Goal: Task Accomplishment & Management: Use online tool/utility

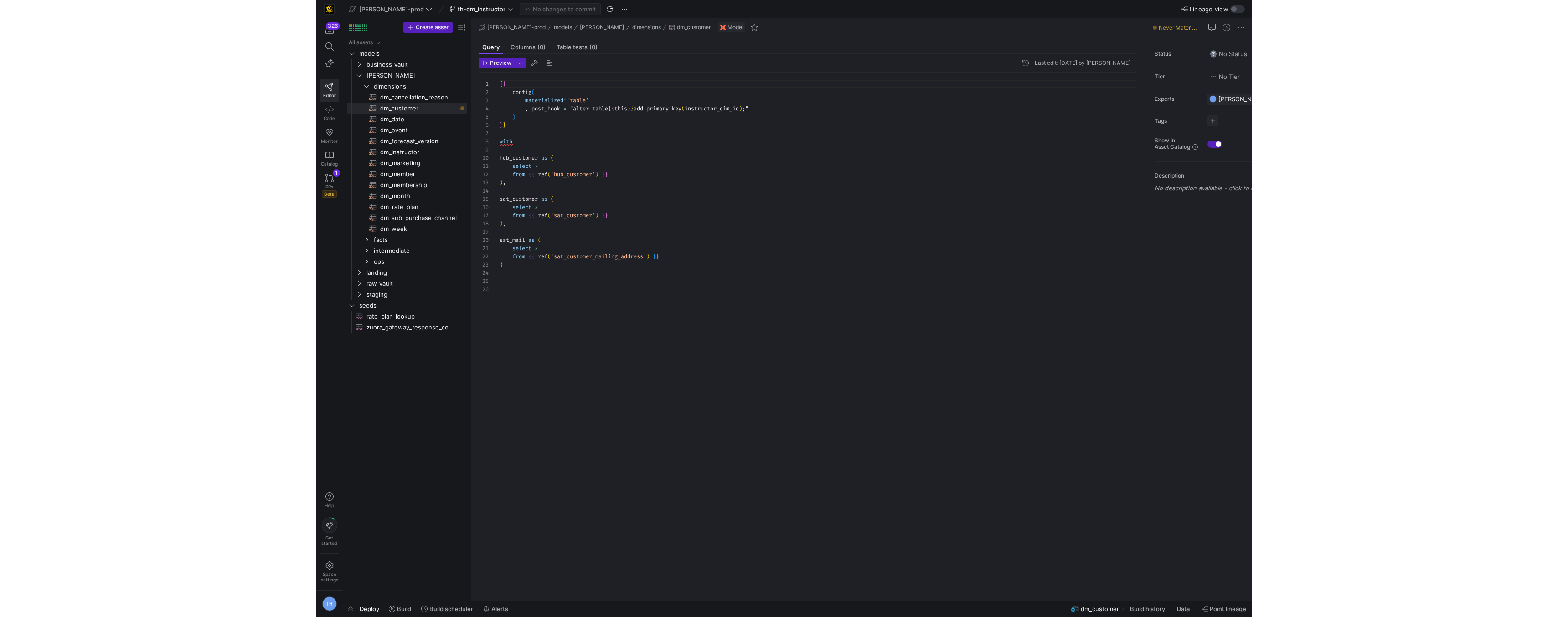
scroll to position [82, 0]
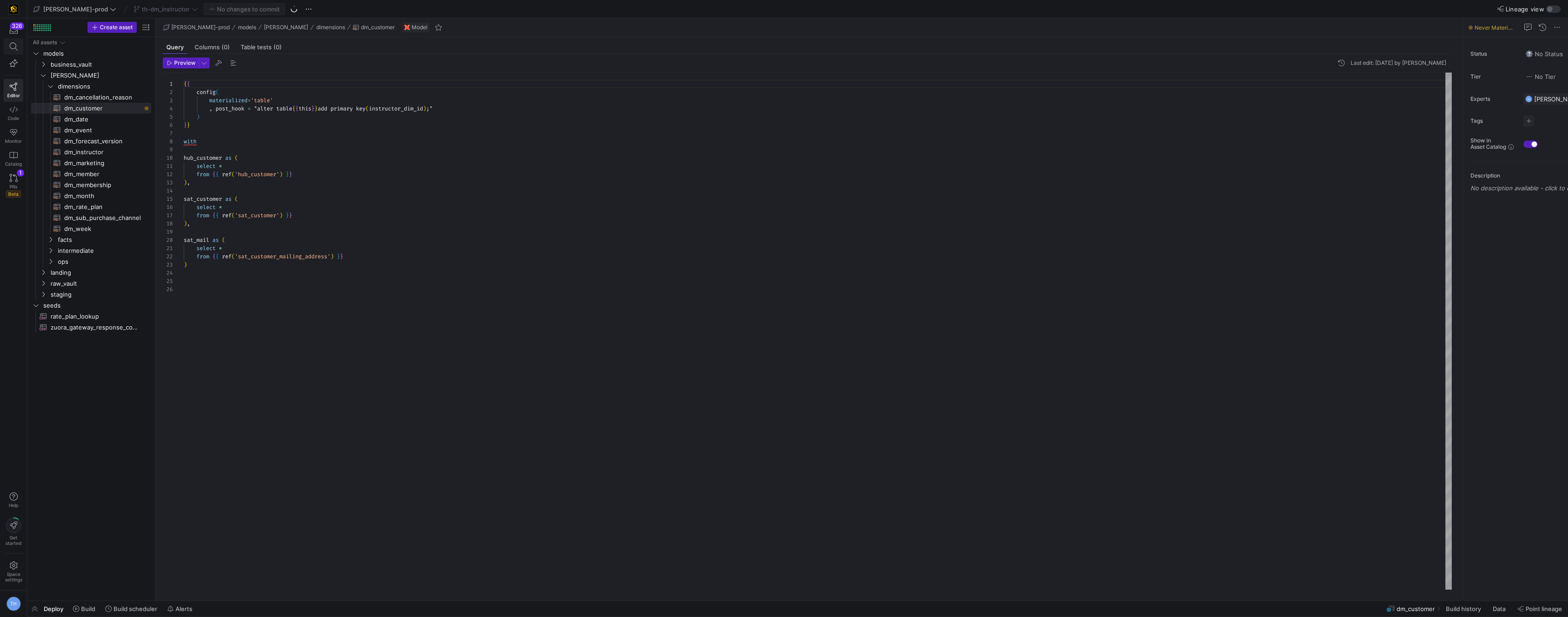
click at [18, 46] on span at bounding box center [13, 46] width 11 height 9
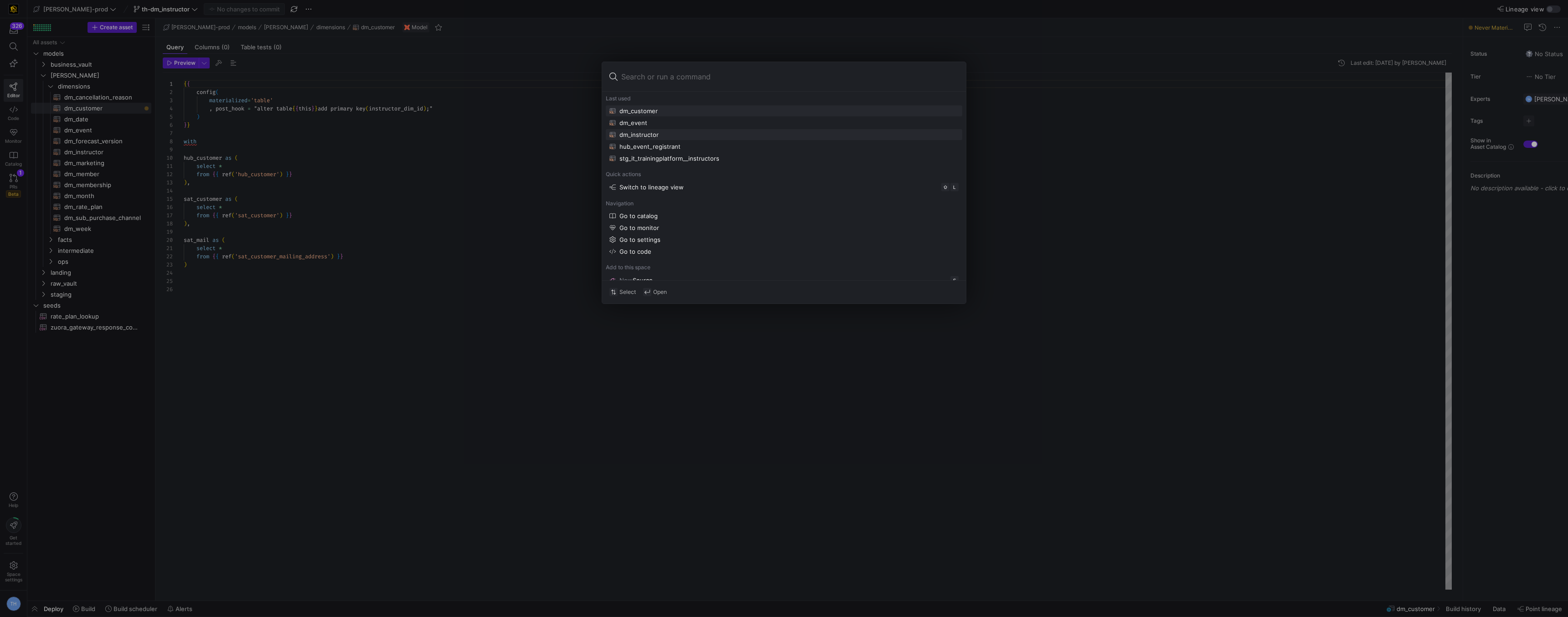
click at [716, 132] on div "dm_instructor" at bounding box center [783, 134] width 349 height 8
type textarea "{{ config( materialized='table' , post_hook = "alter table {{ this }} add prima…"
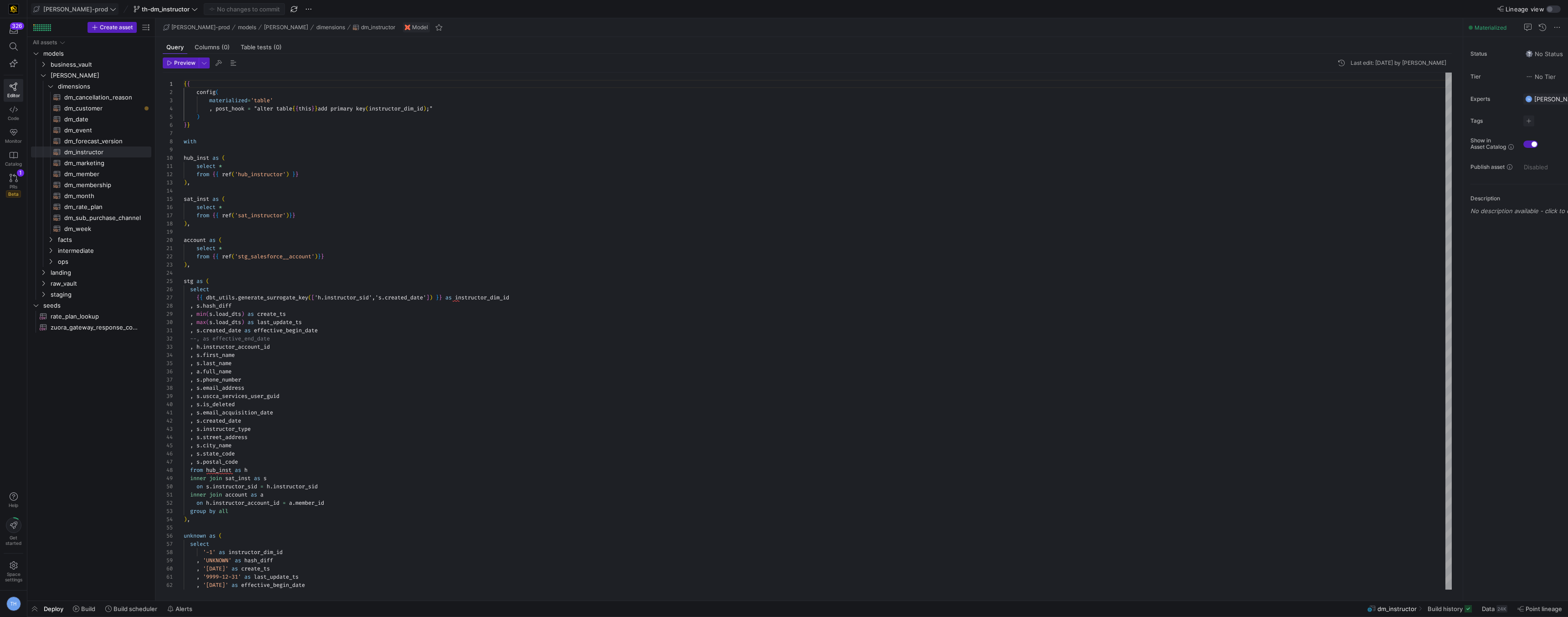
click at [77, 11] on span "[PERSON_NAME]-prod" at bounding box center [76, 9] width 64 height 8
click at [81, 95] on span "y42-dd" at bounding box center [81, 93] width 90 height 8
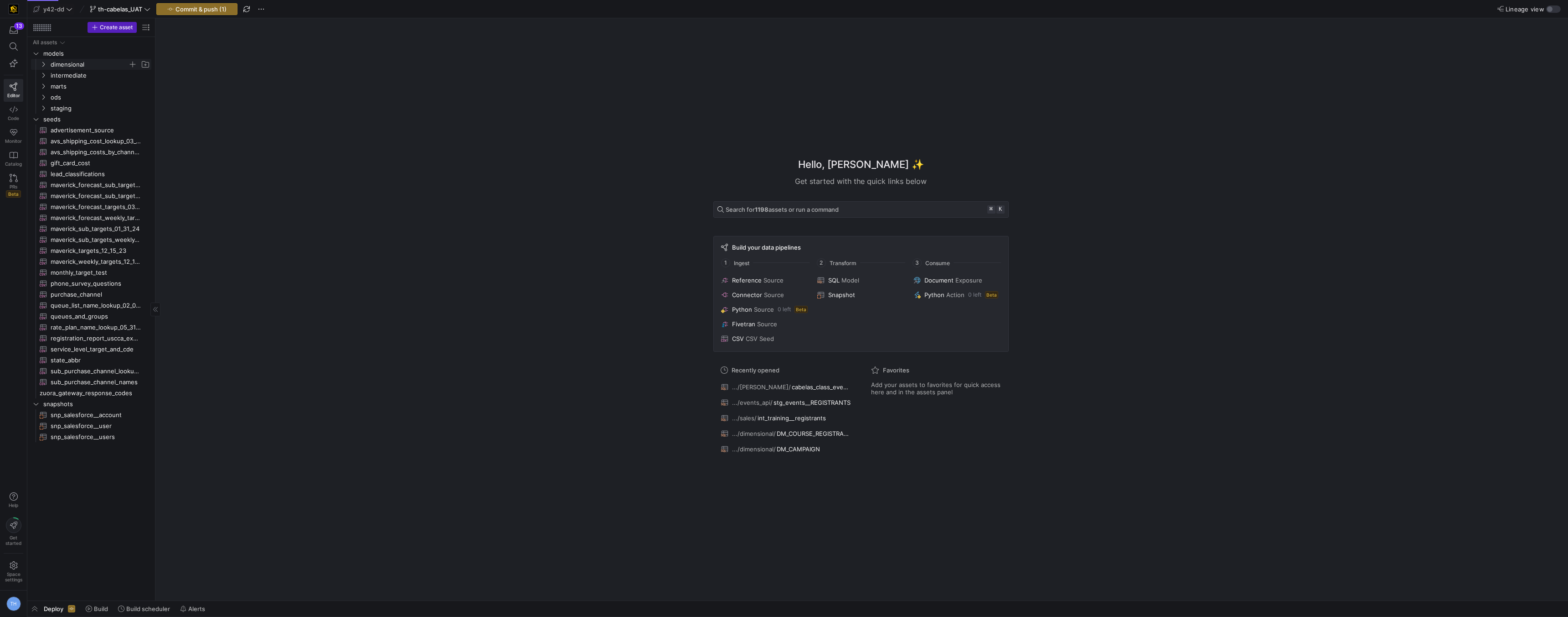
click at [90, 66] on span "dimensional" at bounding box center [90, 64] width 78 height 10
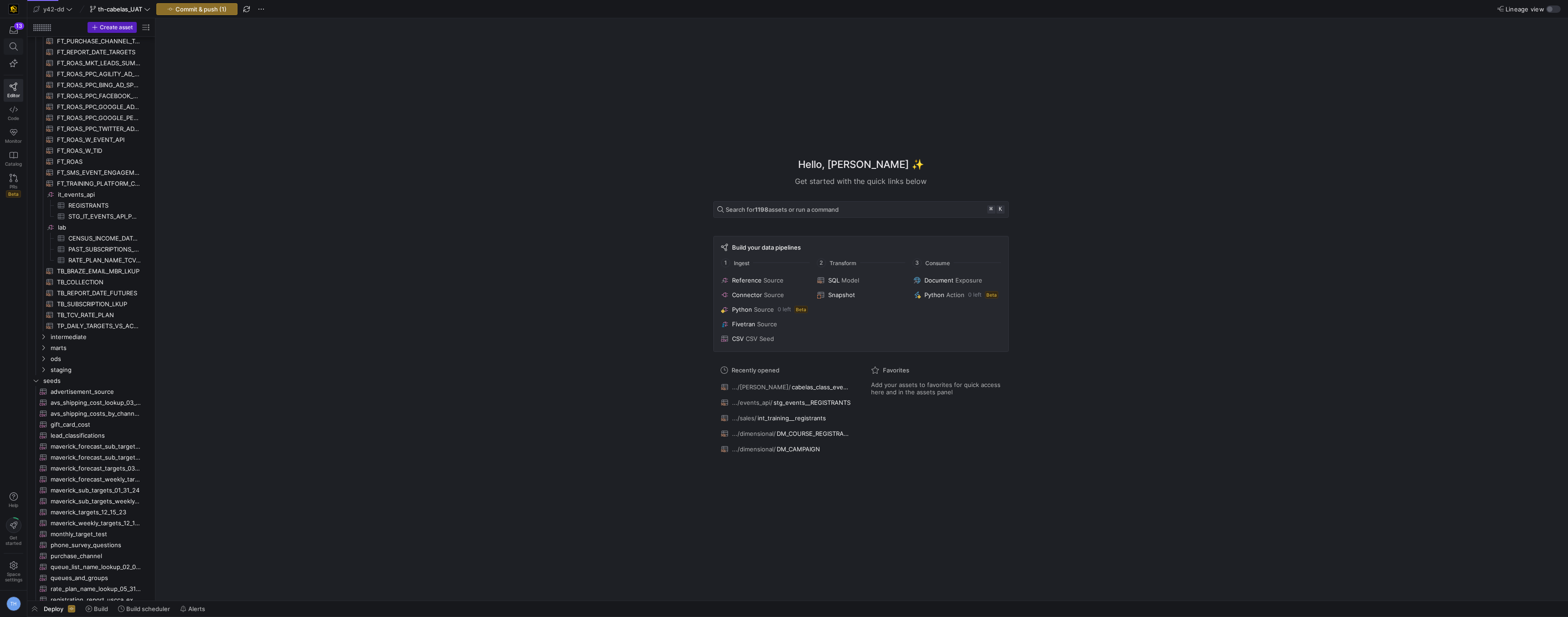
click at [16, 43] on icon at bounding box center [13, 46] width 9 height 9
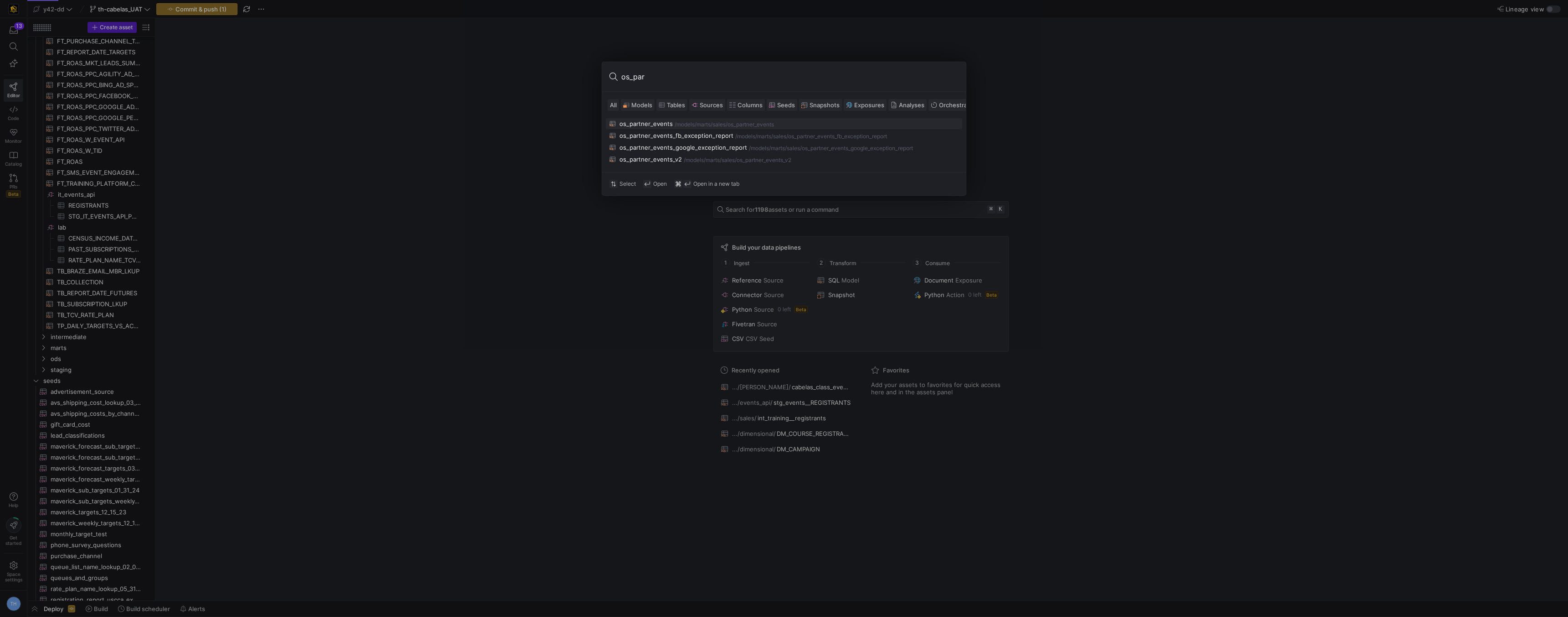
type input "os_par"
click at [674, 124] on div "/models/" at bounding box center [685, 124] width 22 height 7
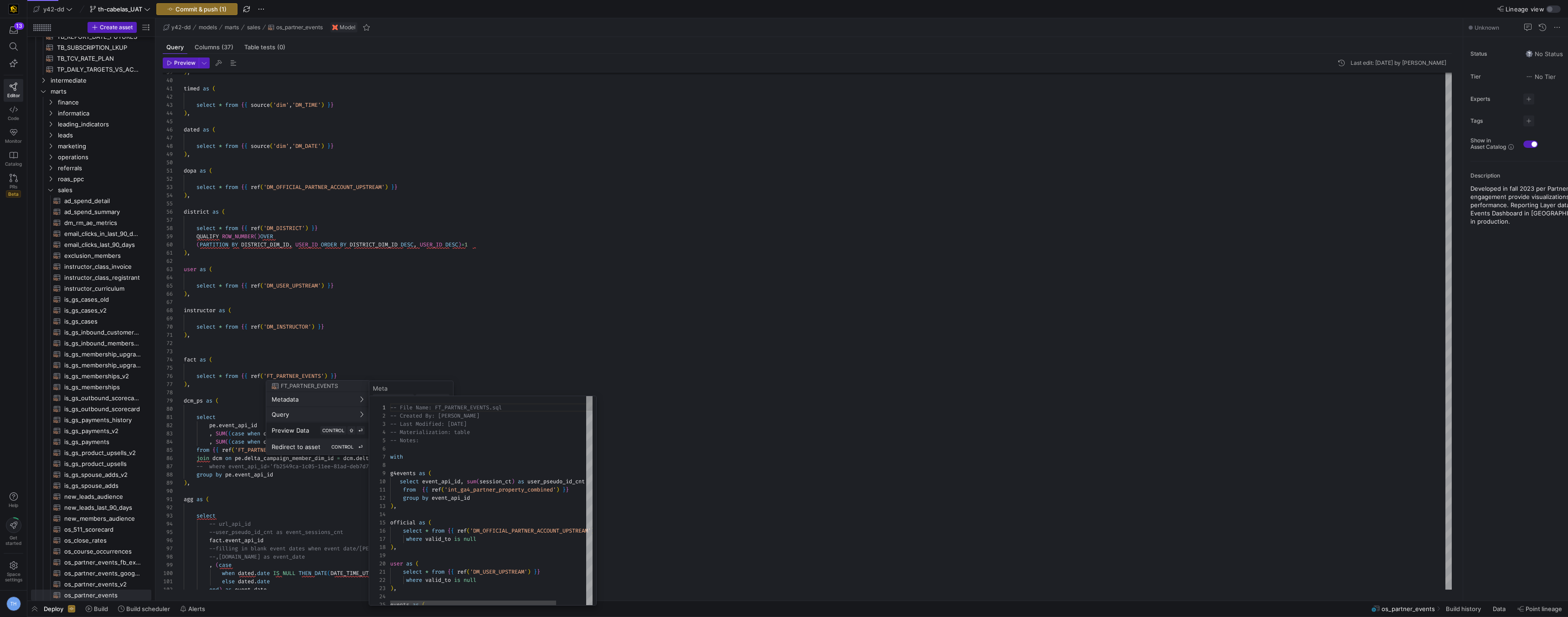
scroll to position [82, 0]
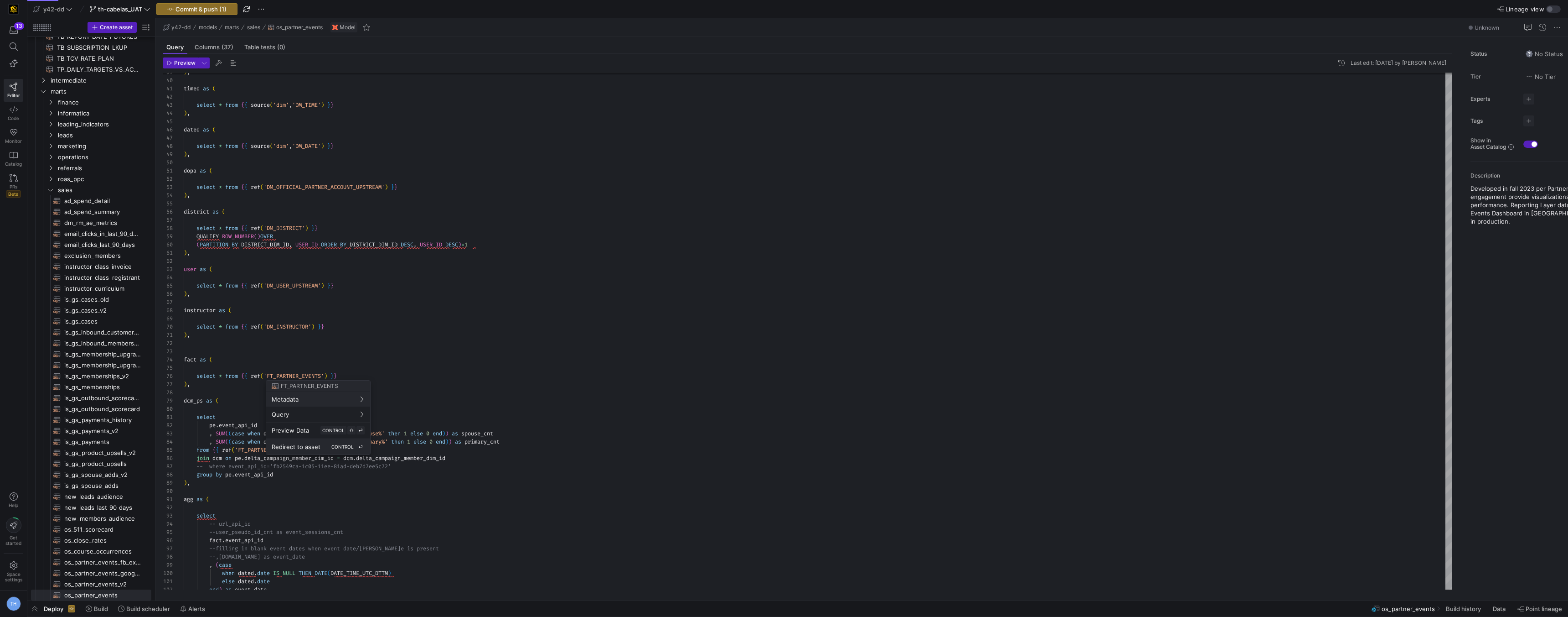
click at [322, 445] on div "Redirect to asset CONTROL ⏎" at bounding box center [318, 447] width 93 height 9
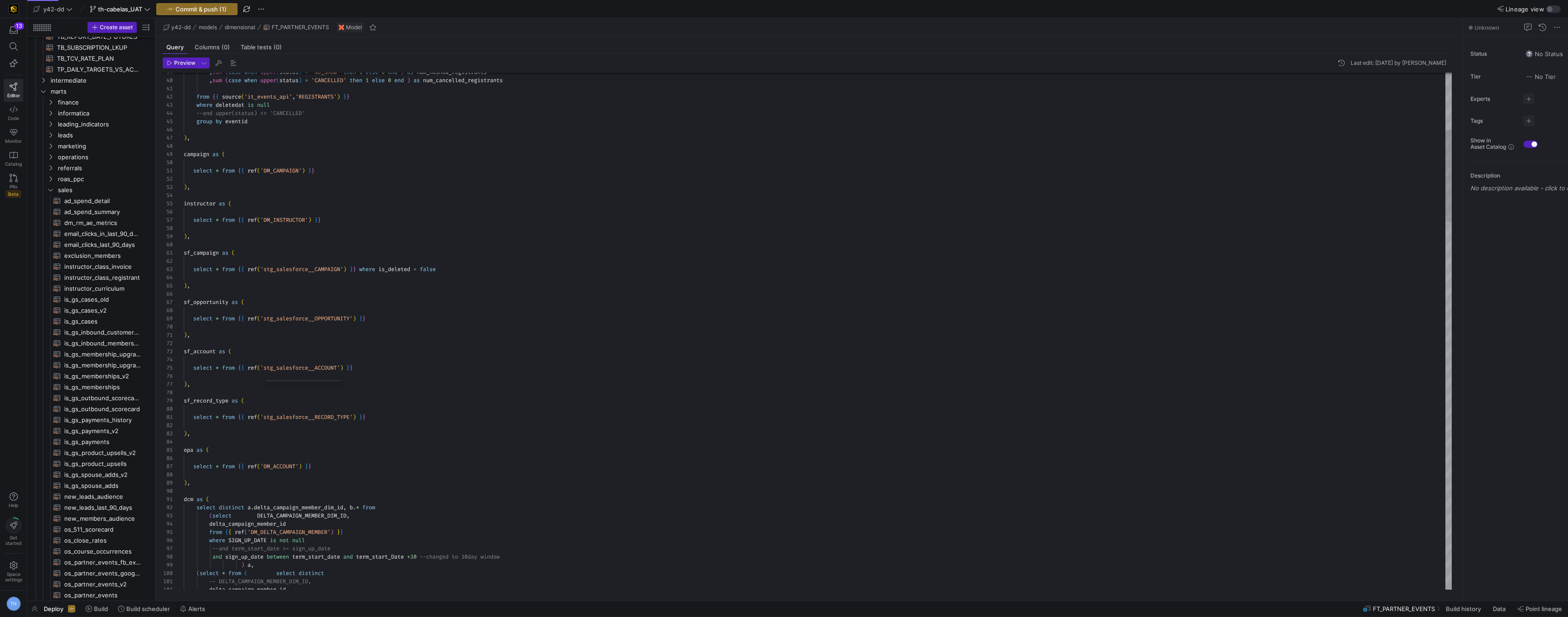
scroll to position [1205, 0]
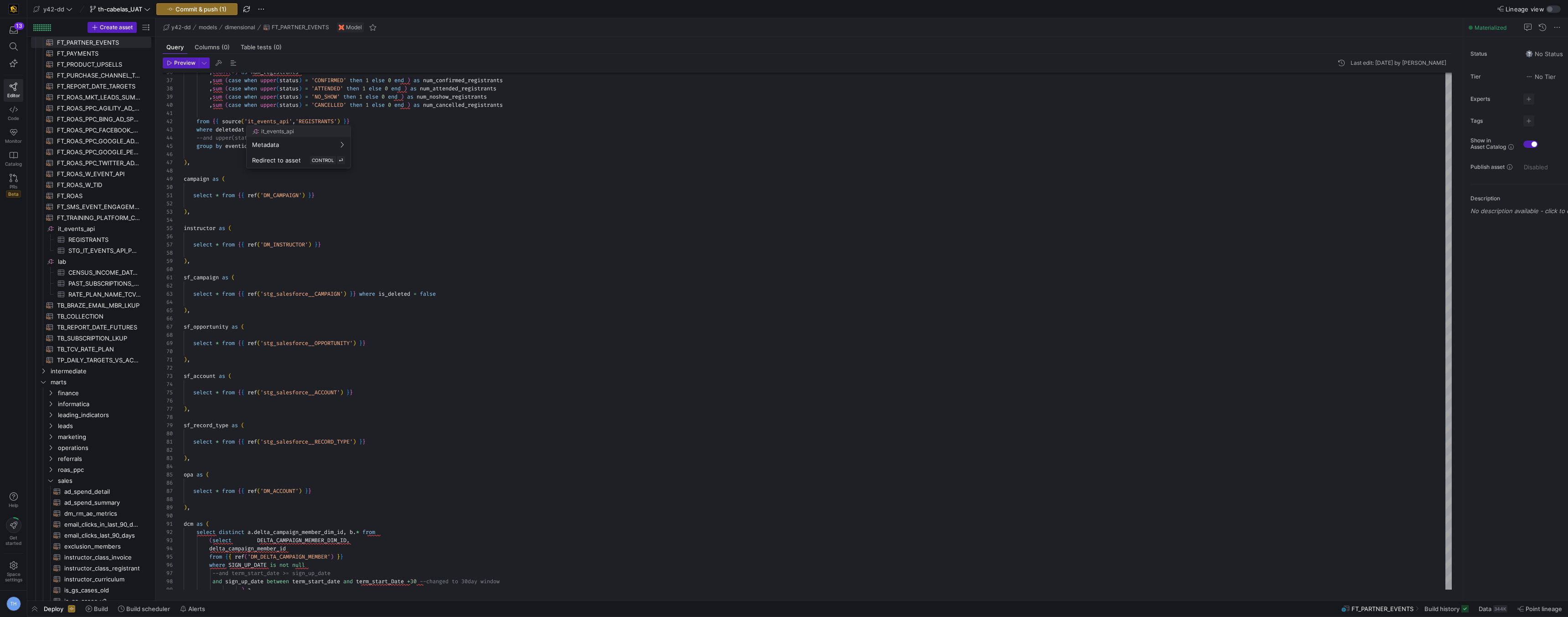
click at [395, 135] on div at bounding box center [784, 308] width 1568 height 617
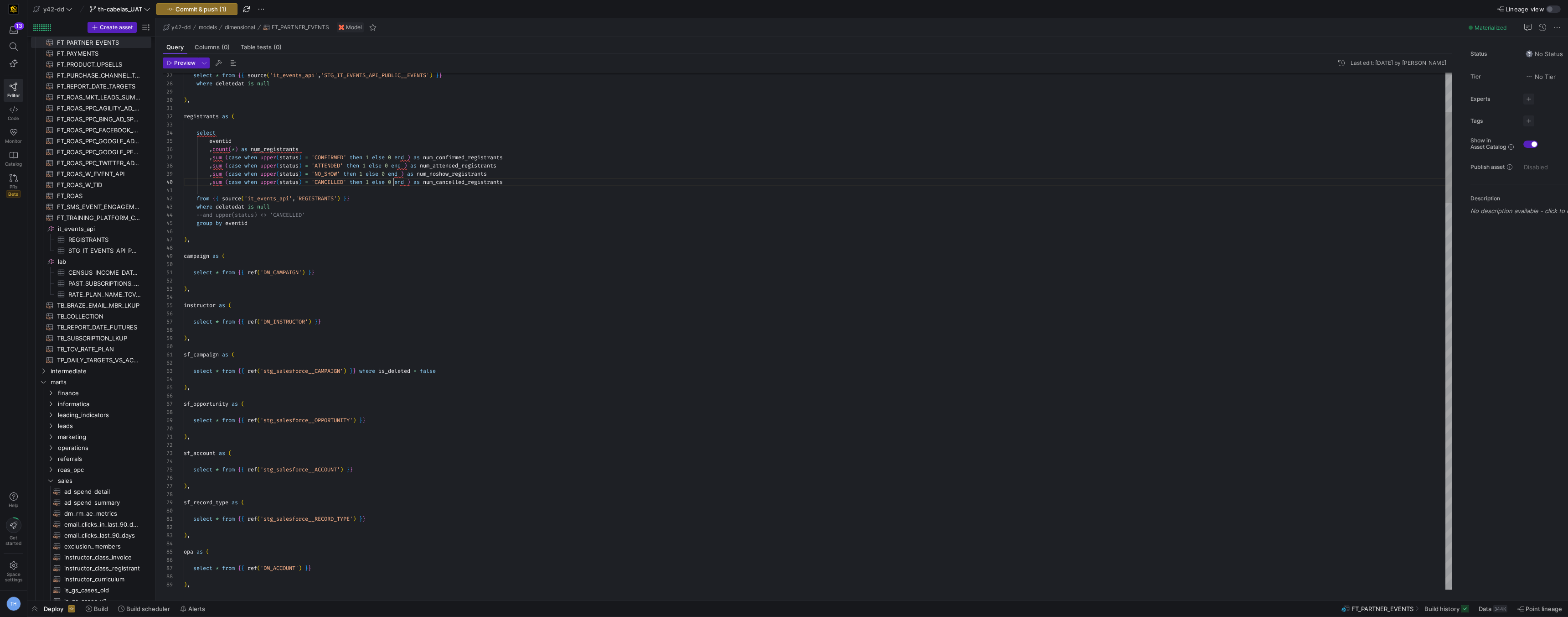
scroll to position [74, 210]
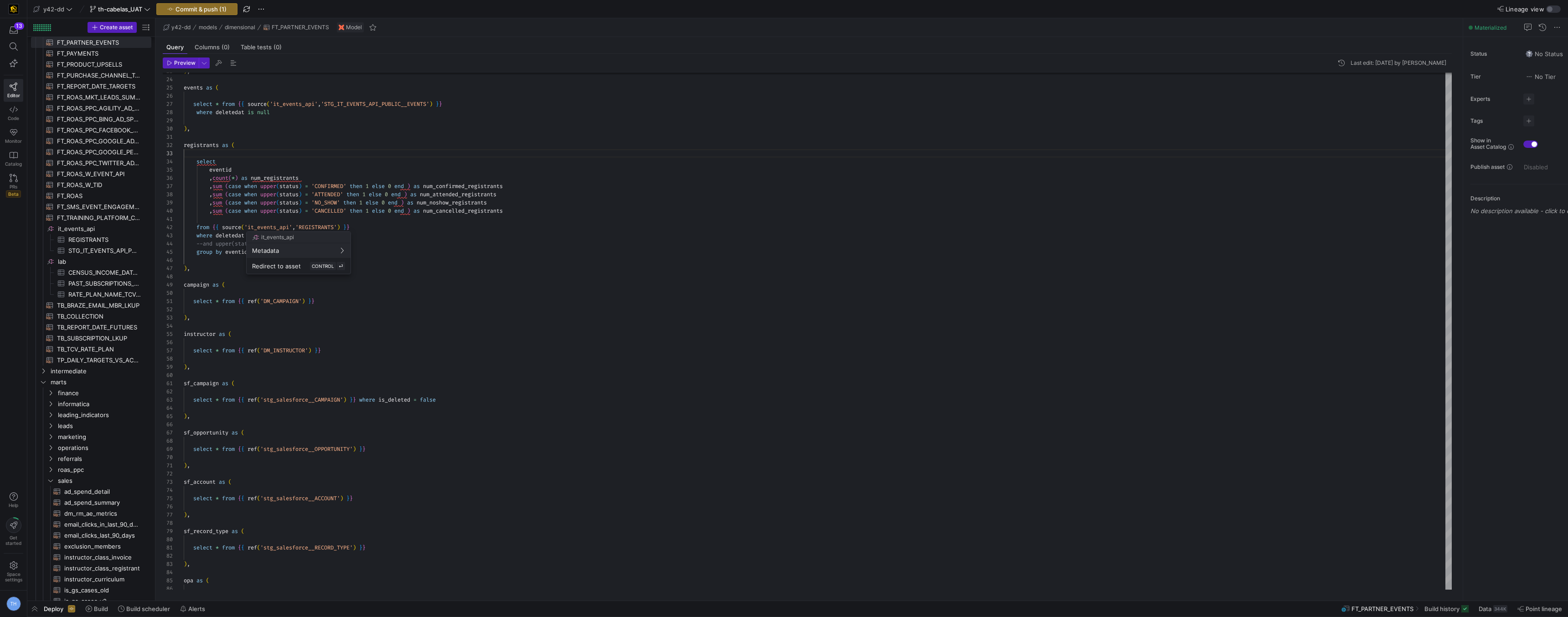
click at [347, 141] on div at bounding box center [784, 308] width 1568 height 617
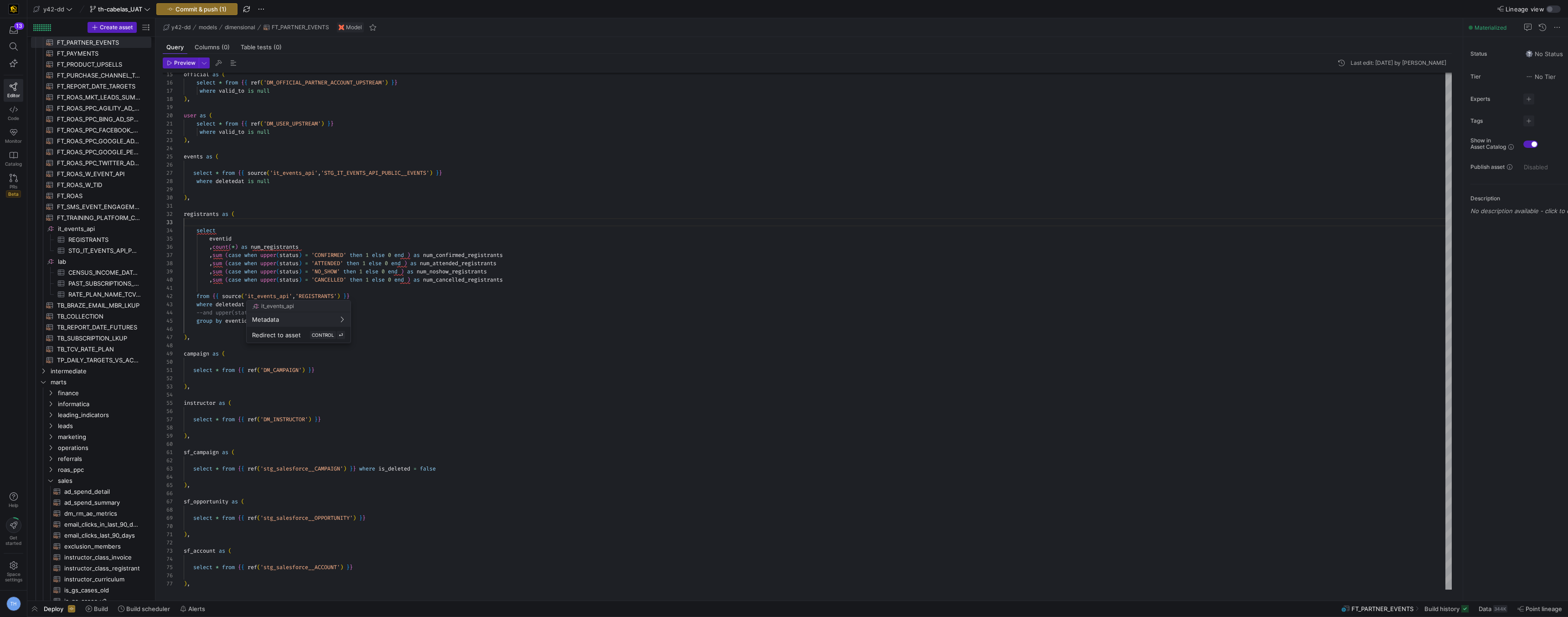
click at [271, 241] on div at bounding box center [784, 308] width 1568 height 617
click at [277, 220] on div at bounding box center [817, 221] width 1268 height 9
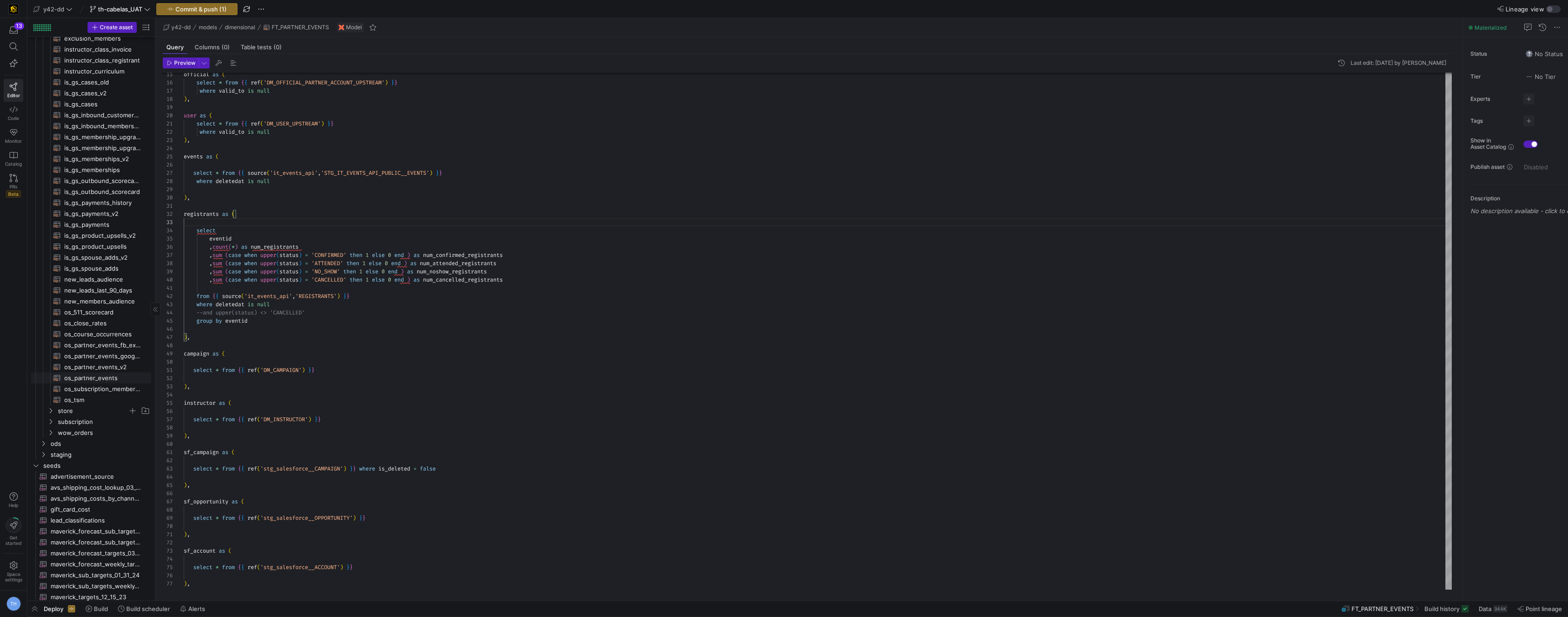
scroll to position [1585, 0]
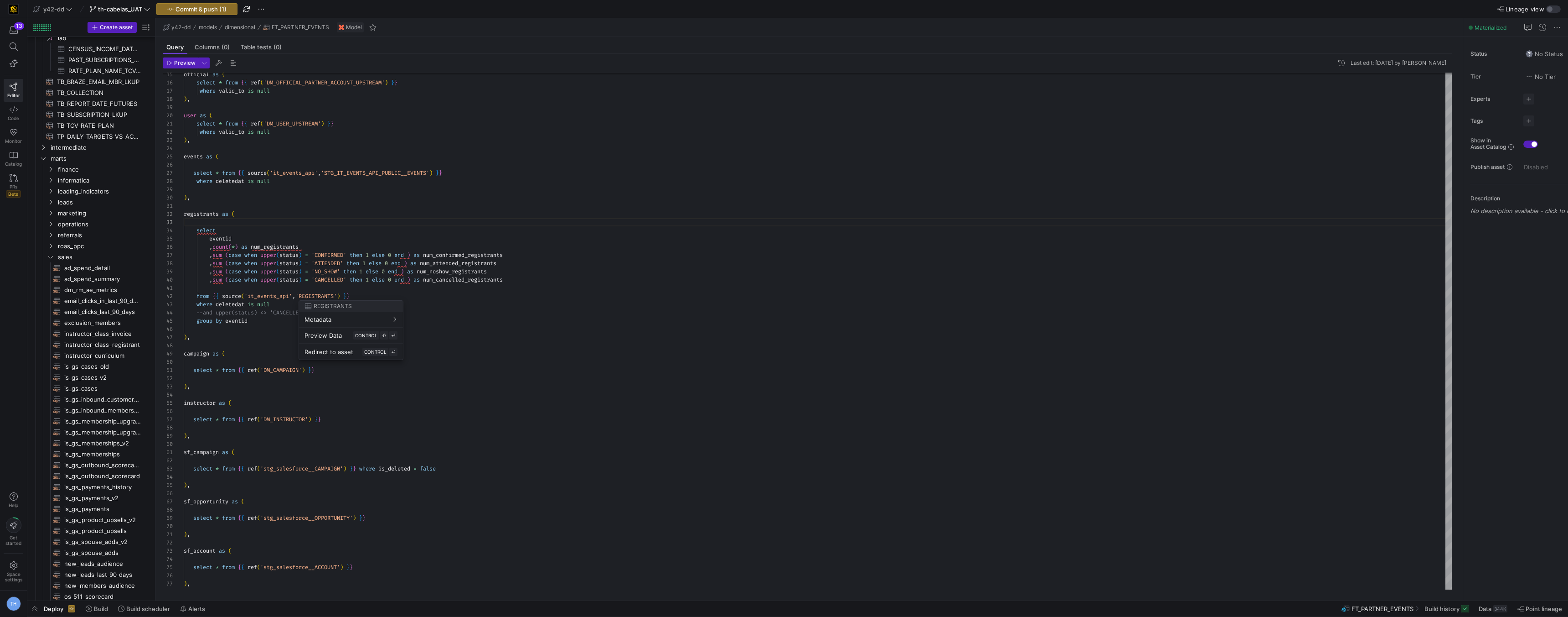
click at [412, 222] on div at bounding box center [784, 308] width 1568 height 617
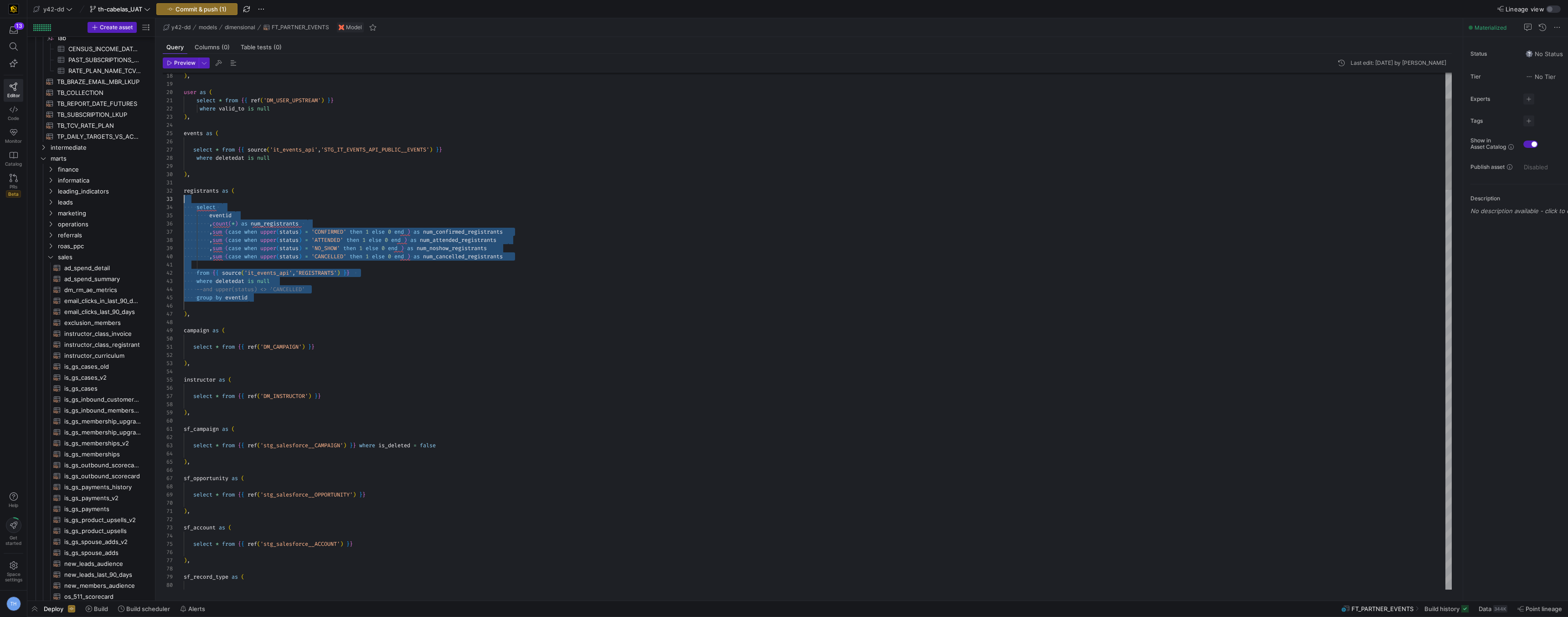
scroll to position [9, 0]
drag, startPoint x: 265, startPoint y: 301, endPoint x: 169, endPoint y: 189, distance: 147.5
drag, startPoint x: 277, startPoint y: 335, endPoint x: 253, endPoint y: 314, distance: 31.9
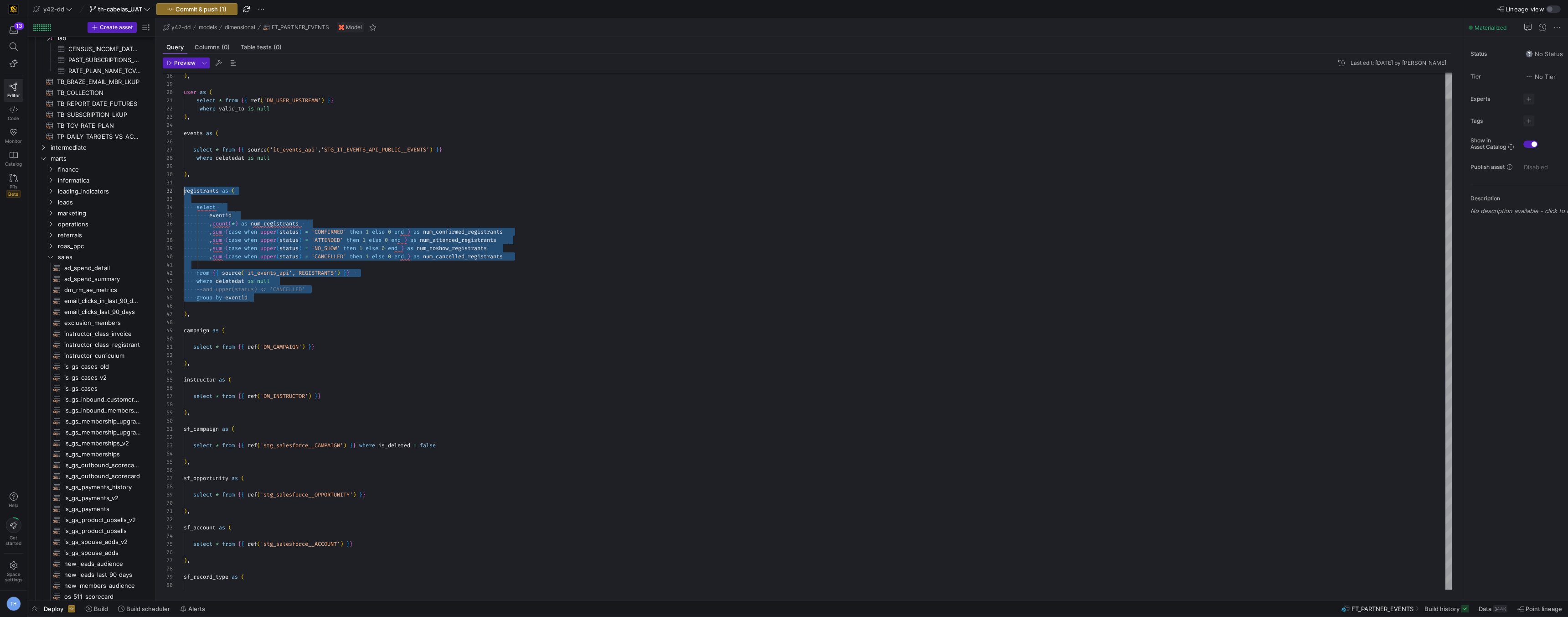
scroll to position [65, 43]
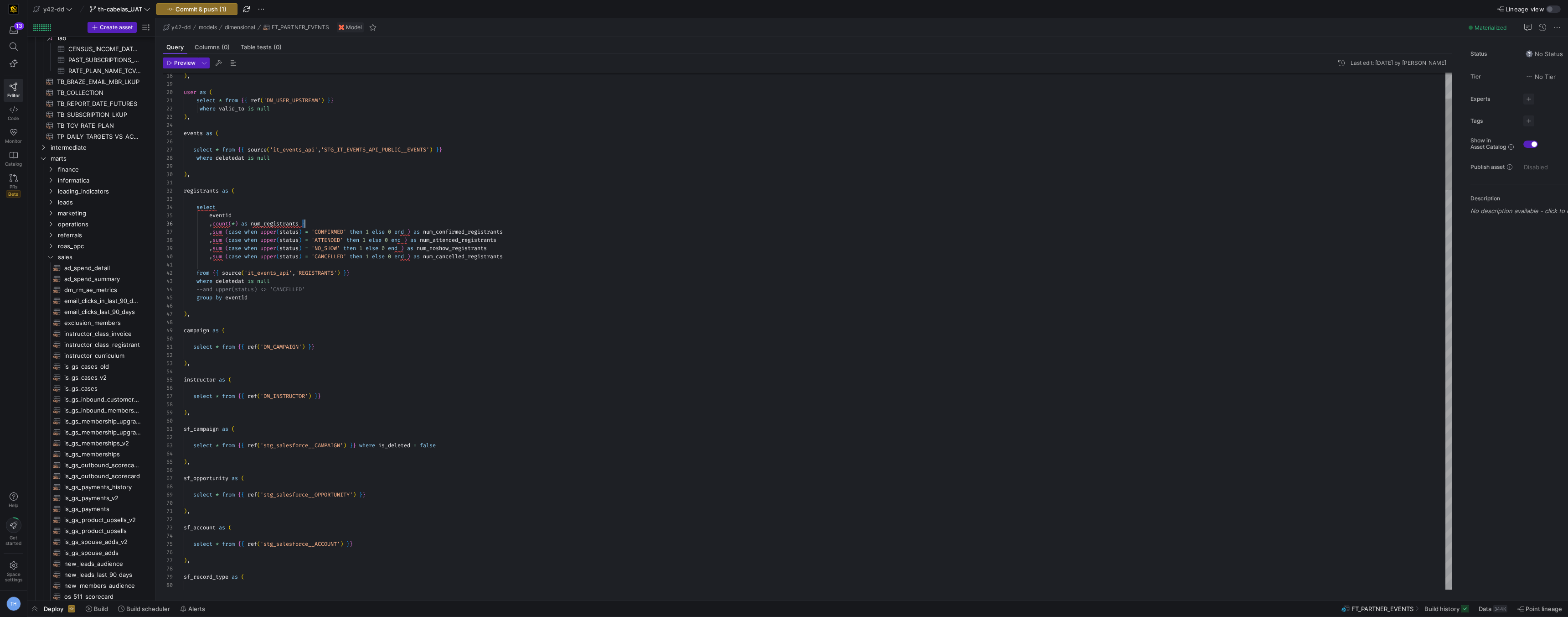
drag, startPoint x: 320, startPoint y: 222, endPoint x: 338, endPoint y: 222, distance: 18.0
drag, startPoint x: 300, startPoint y: 272, endPoint x: 160, endPoint y: 272, distance: 140.0
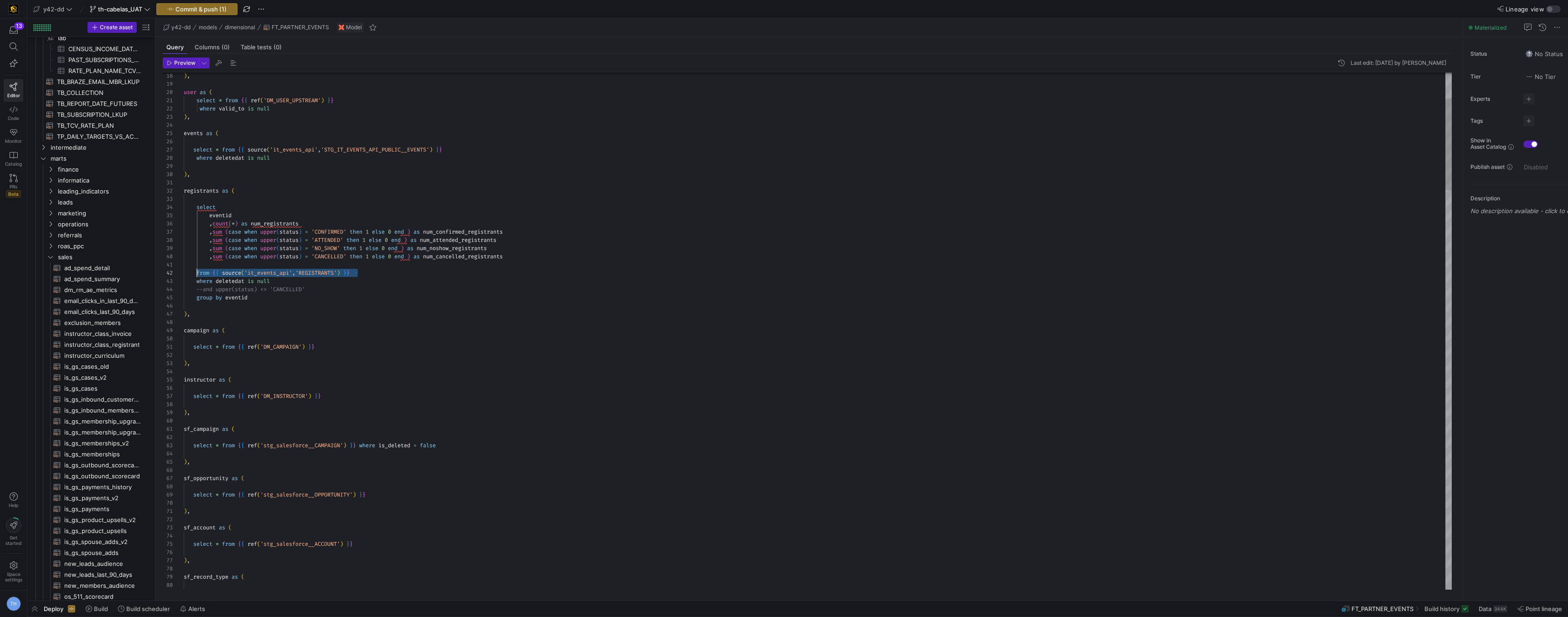
drag, startPoint x: 359, startPoint y: 273, endPoint x: 202, endPoint y: 271, distance: 157.0
click at [199, 270] on div "from { { source ( 'it_events_api' , 'REGISTRANTS' ) } }" at bounding box center [817, 273] width 1268 height 9
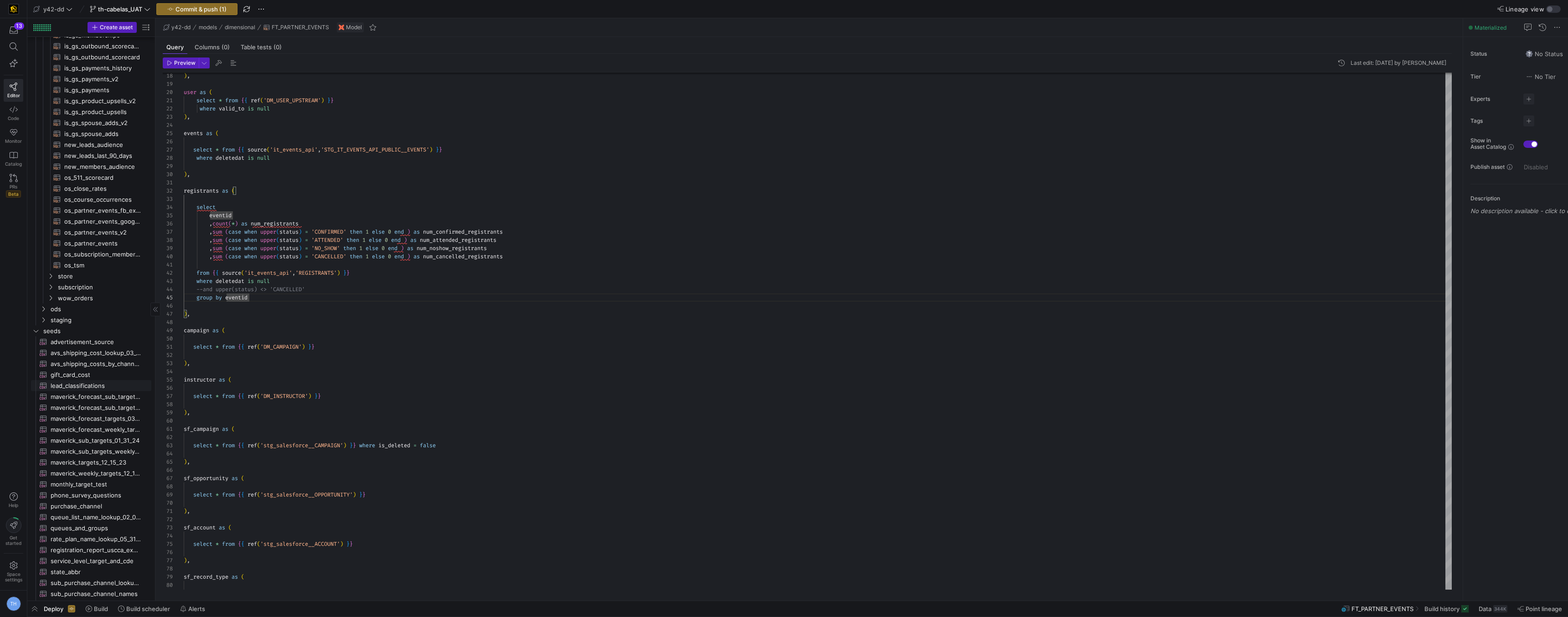
scroll to position [1900, 0]
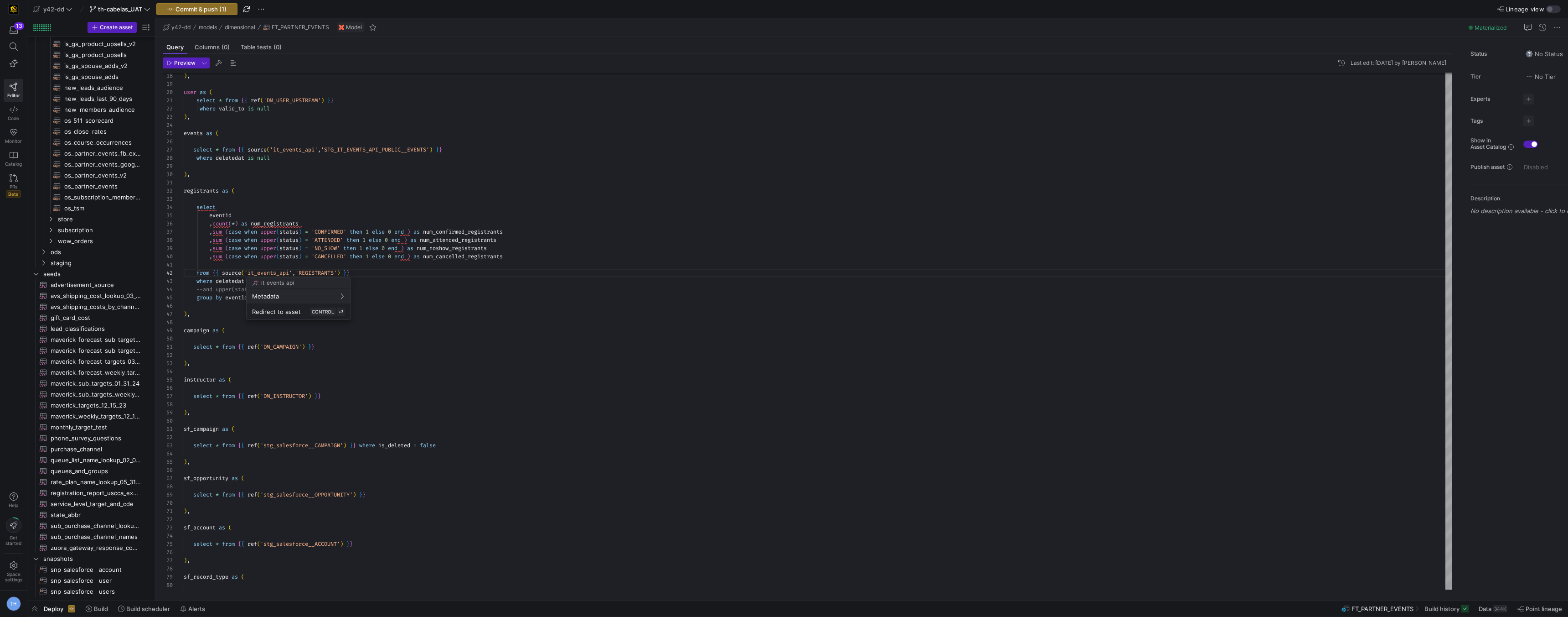
click at [370, 273] on div at bounding box center [784, 308] width 1568 height 617
click at [277, 273] on div at bounding box center [784, 308] width 1568 height 617
click at [406, 261] on div at bounding box center [784, 308] width 1568 height 617
click at [378, 269] on div "from { { source ( 'it_events_api' , 'REGISTRANTS' ) } }" at bounding box center [817, 273] width 1268 height 9
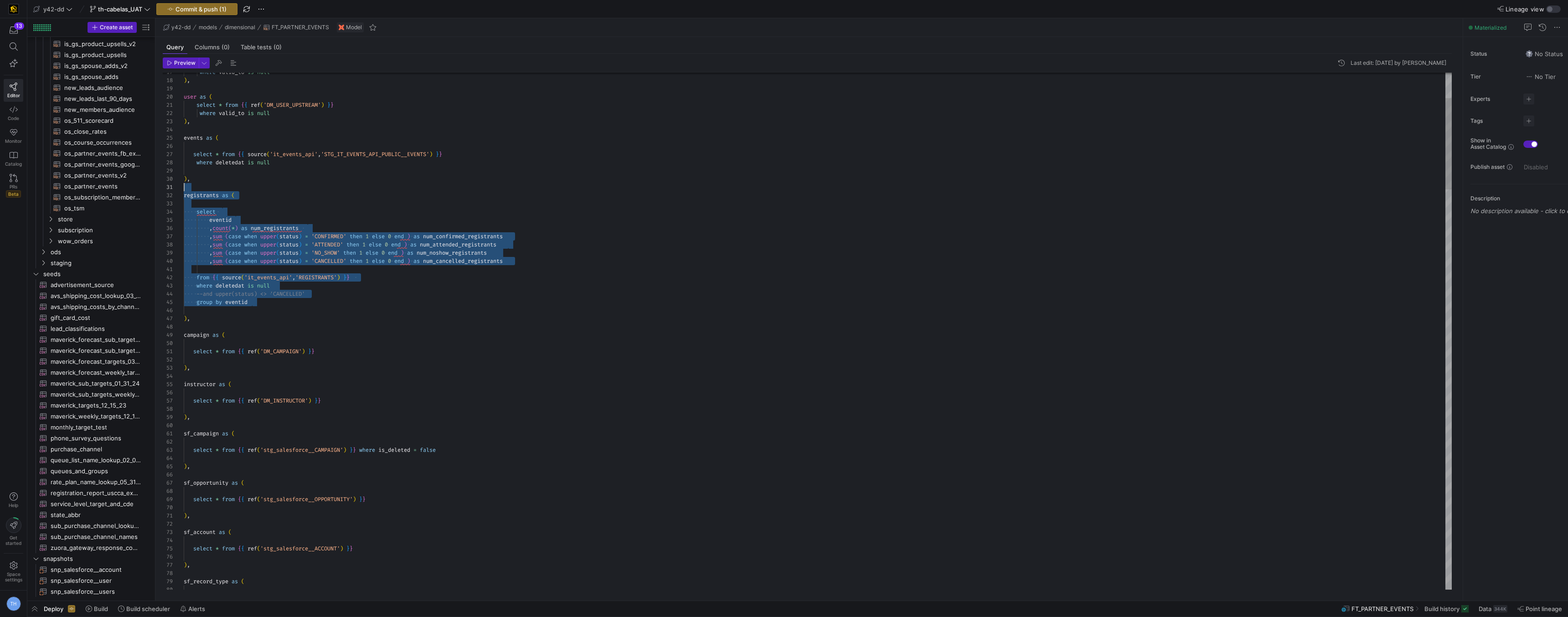
scroll to position [0, 0]
drag, startPoint x: 329, startPoint y: 314, endPoint x: 134, endPoint y: 188, distance: 232.2
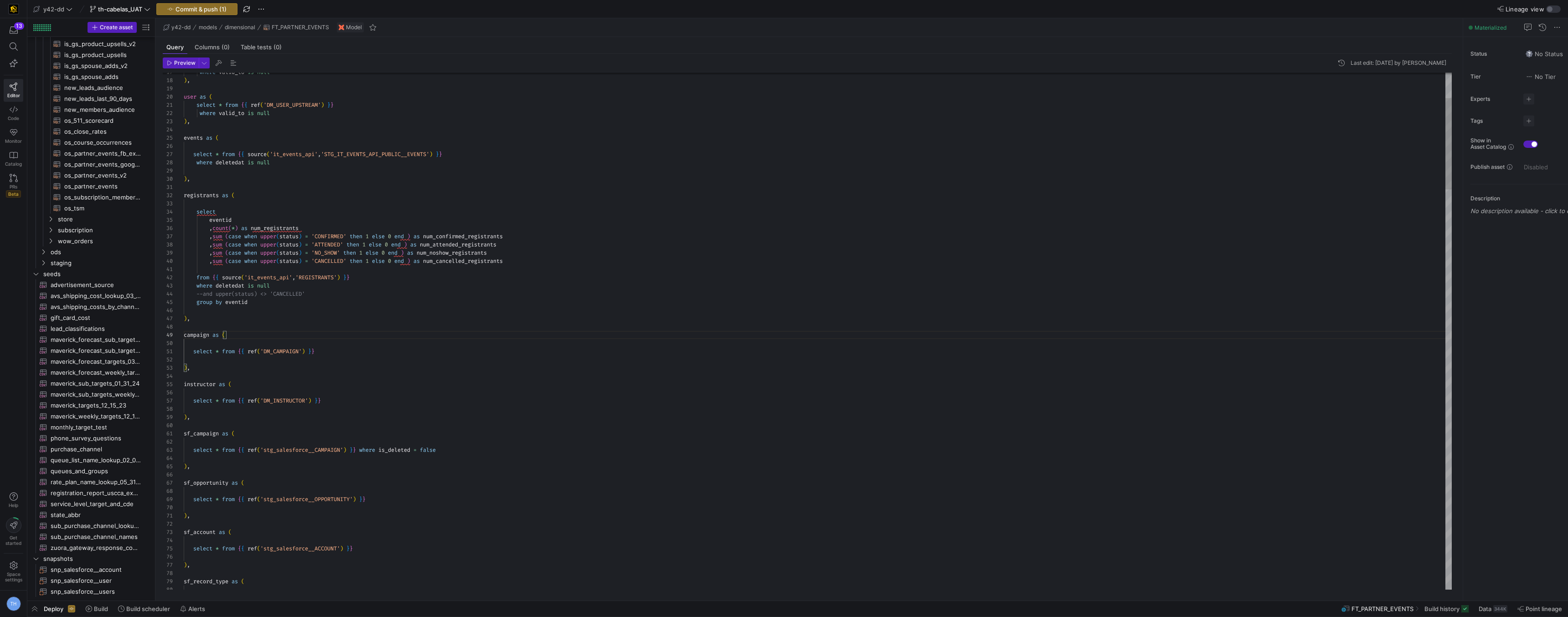
scroll to position [41, 0]
click at [385, 266] on div at bounding box center [784, 308] width 1568 height 617
drag, startPoint x: 390, startPoint y: 199, endPoint x: 382, endPoint y: 242, distance: 43.7
click at [390, 199] on div at bounding box center [784, 308] width 1568 height 617
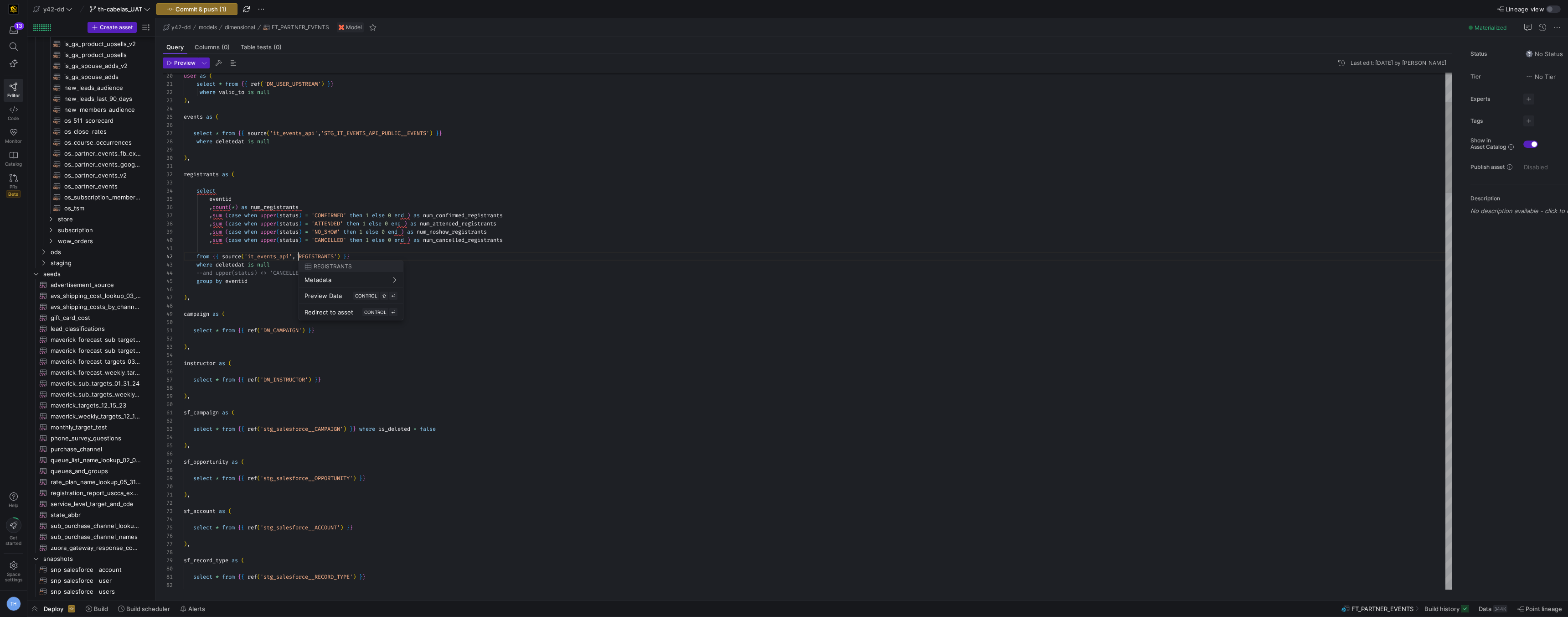
scroll to position [9, 114]
click at [305, 185] on div at bounding box center [784, 308] width 1568 height 617
type textarea "registrants as ( select eventid ,count(*) as num_registrants ,sum (case when up…"
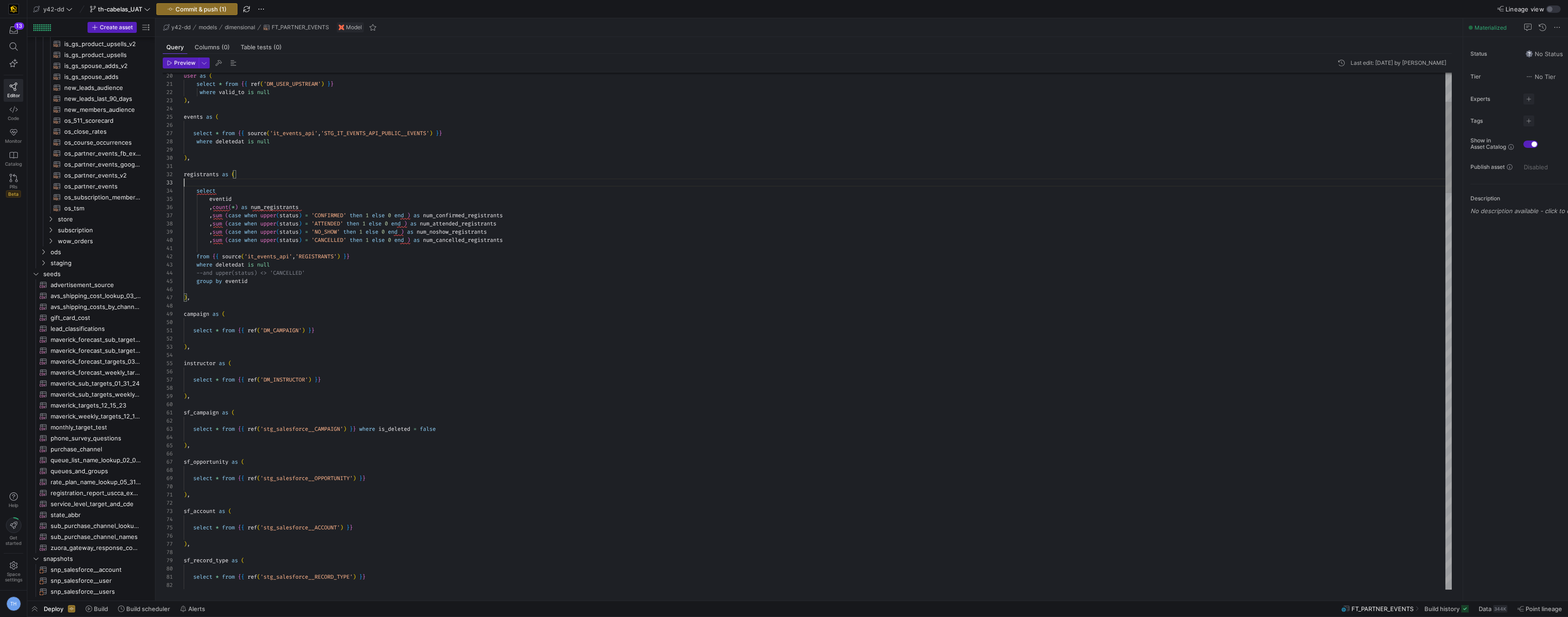
click at [101, 607] on span "Build" at bounding box center [100, 608] width 14 height 8
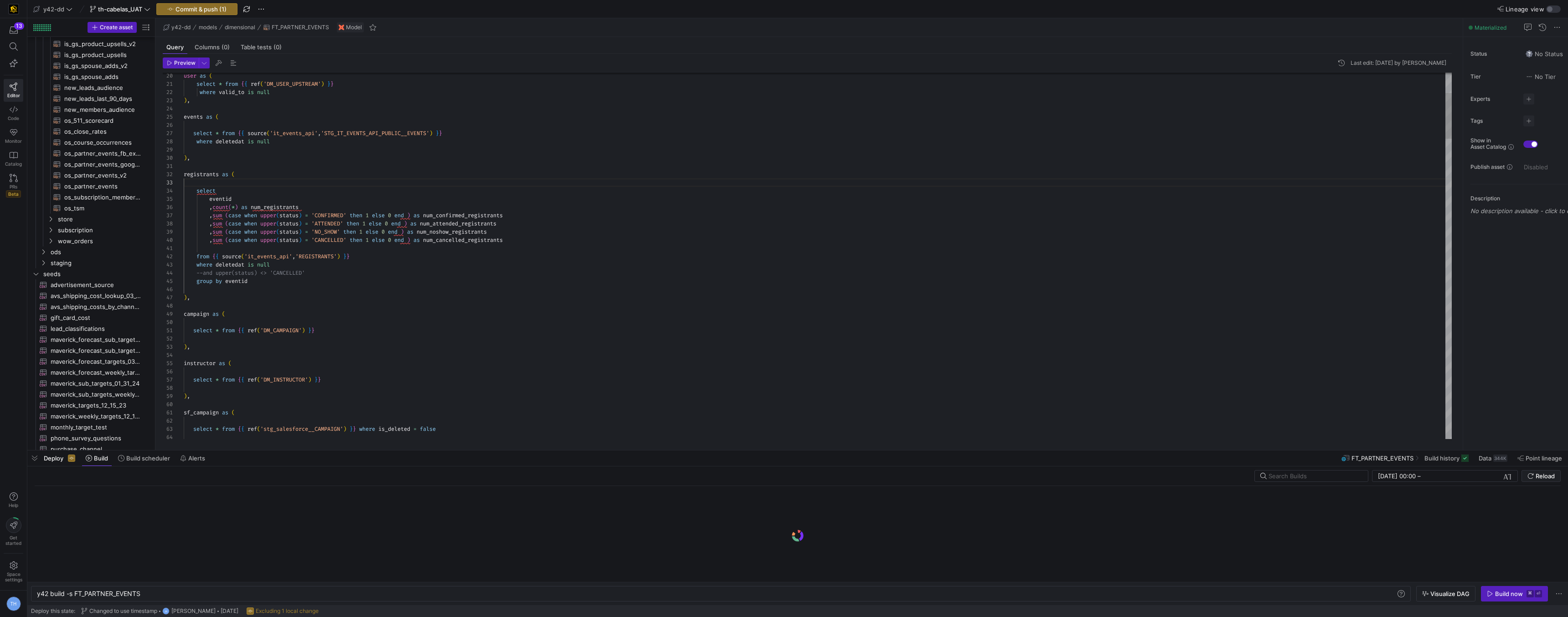
scroll to position [0, 104]
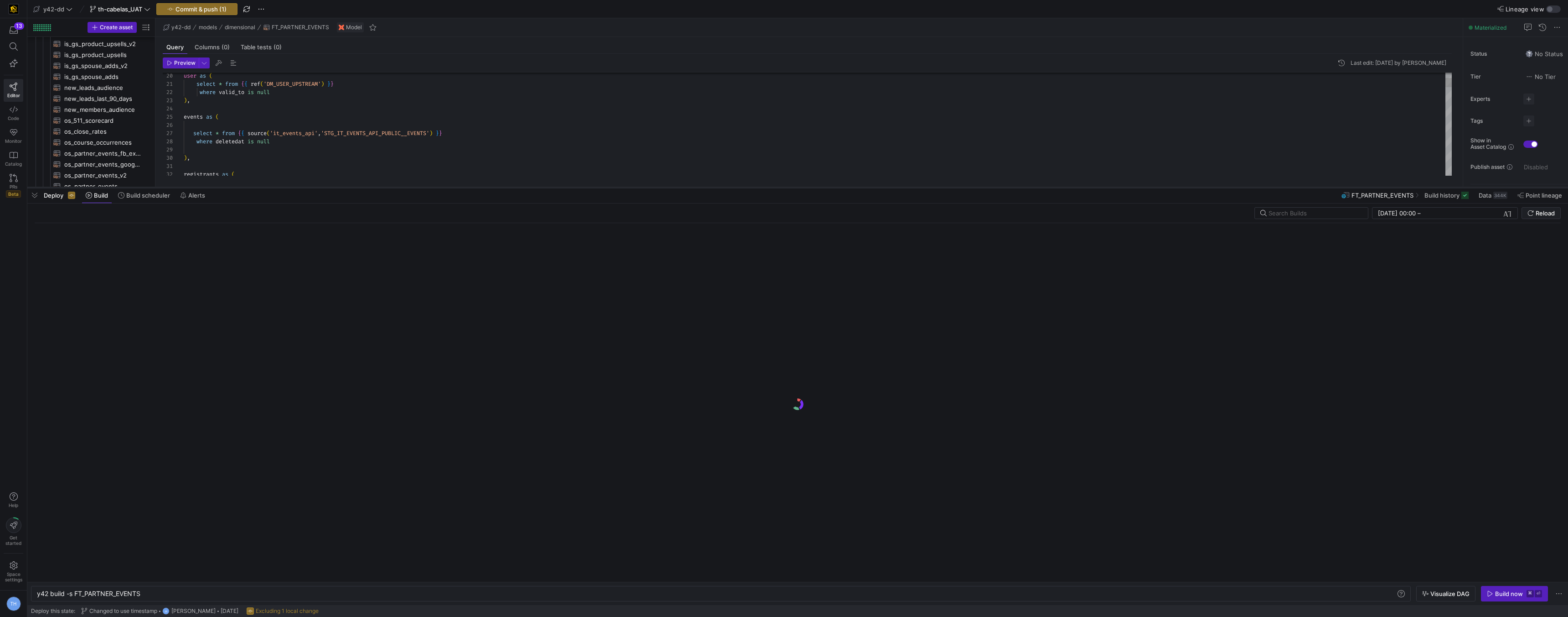
drag, startPoint x: 811, startPoint y: 450, endPoint x: 784, endPoint y: 187, distance: 264.4
click at [784, 187] on div at bounding box center [797, 187] width 1541 height 4
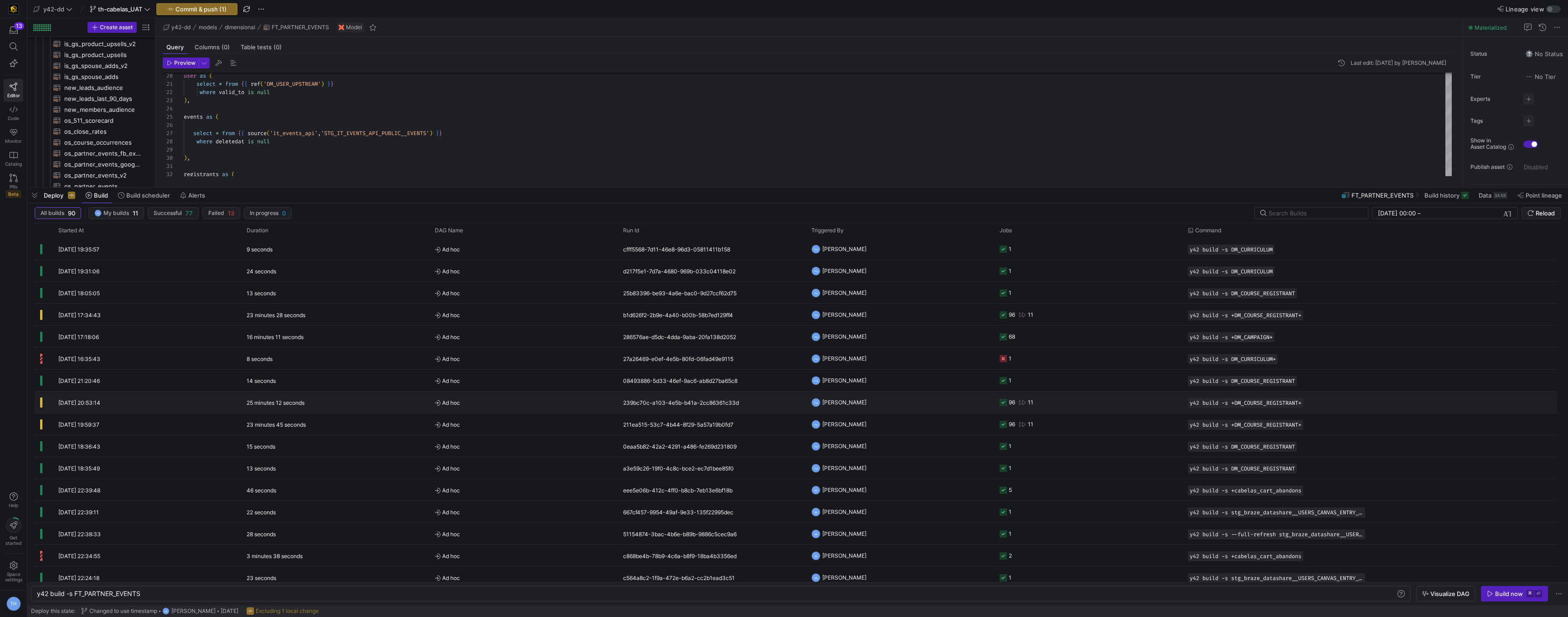
click at [936, 410] on y42-job-status-cell-renderer "96 11" at bounding box center [1089, 402] width 178 height 21
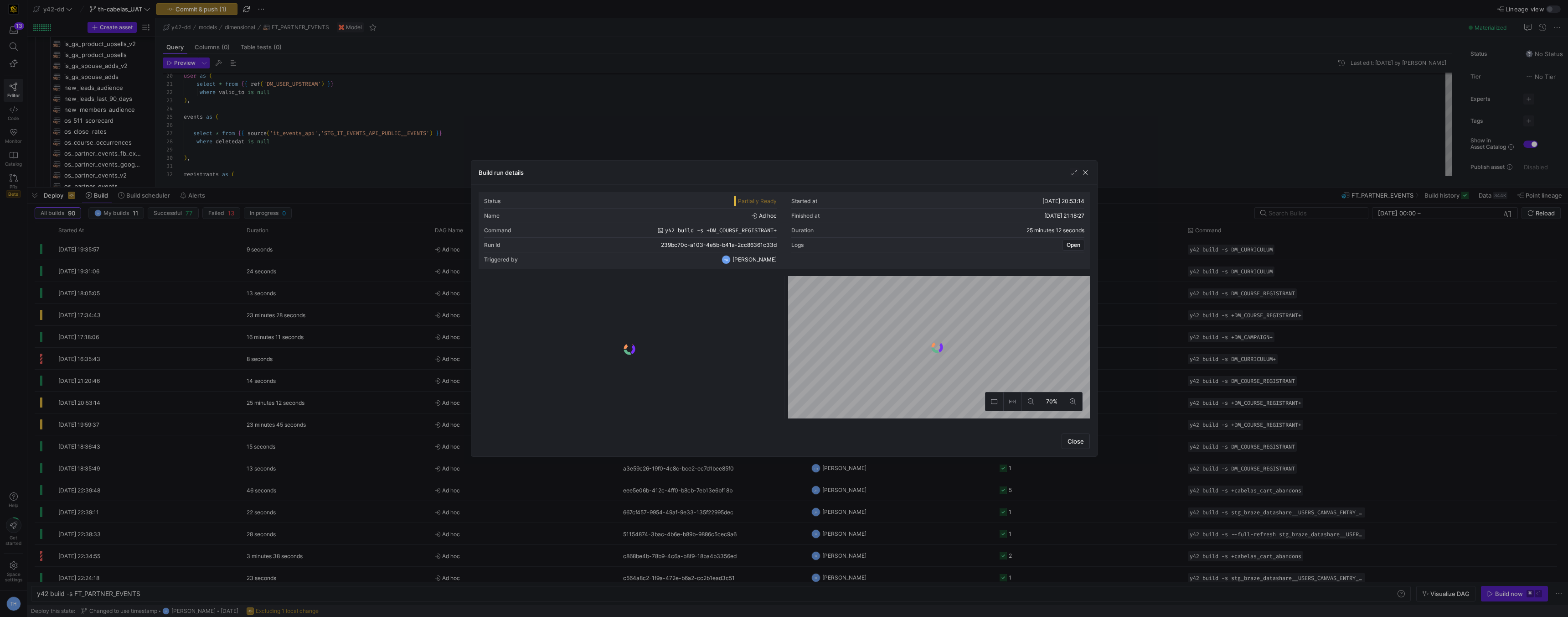
click at [798, 134] on div at bounding box center [784, 308] width 1568 height 617
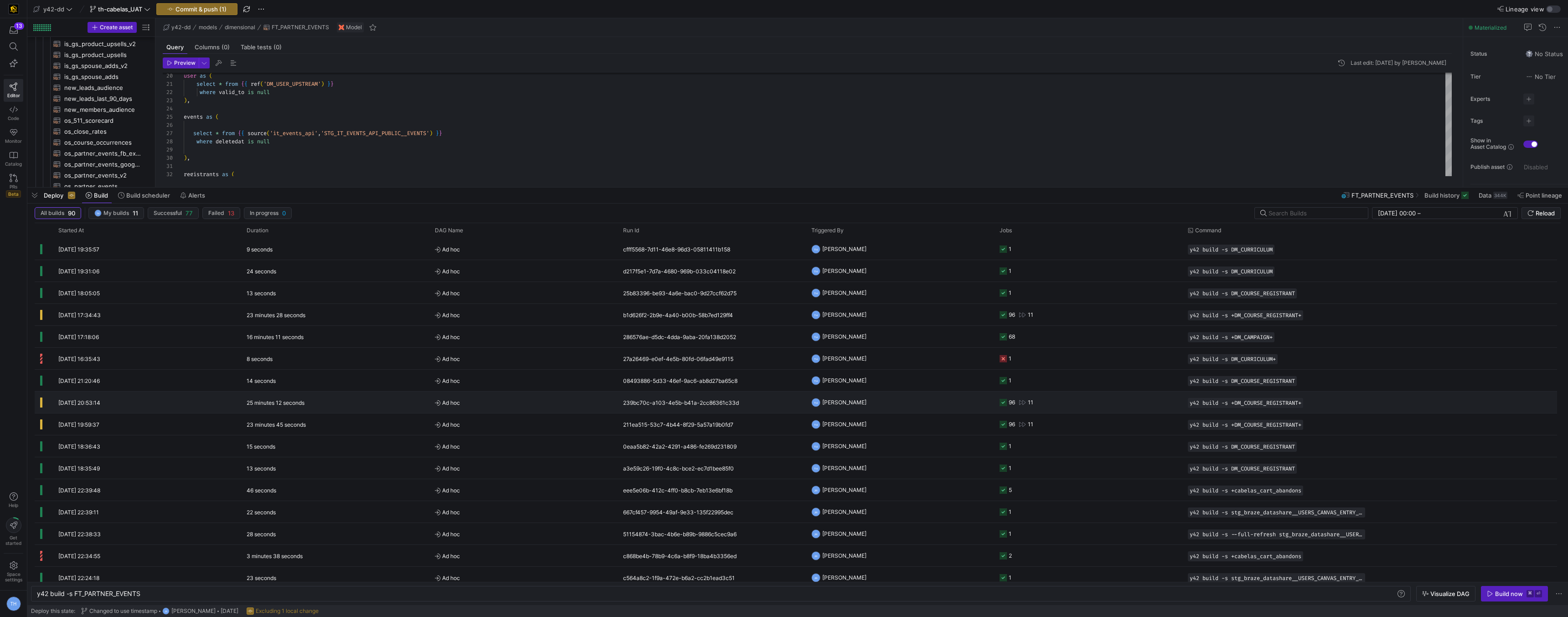
click at [936, 402] on y42-job-status-cell-renderer "96 11" at bounding box center [1089, 402] width 178 height 21
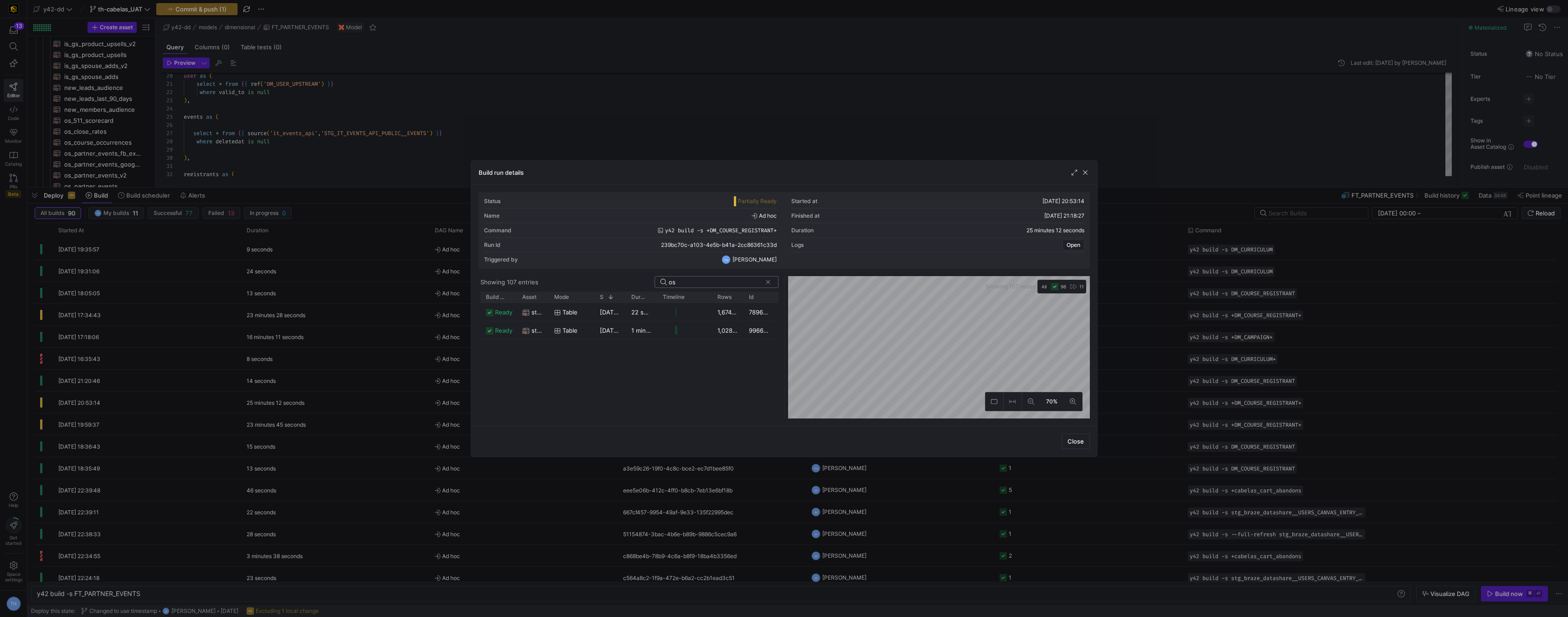
type input "o"
click at [783, 104] on div at bounding box center [784, 308] width 1568 height 617
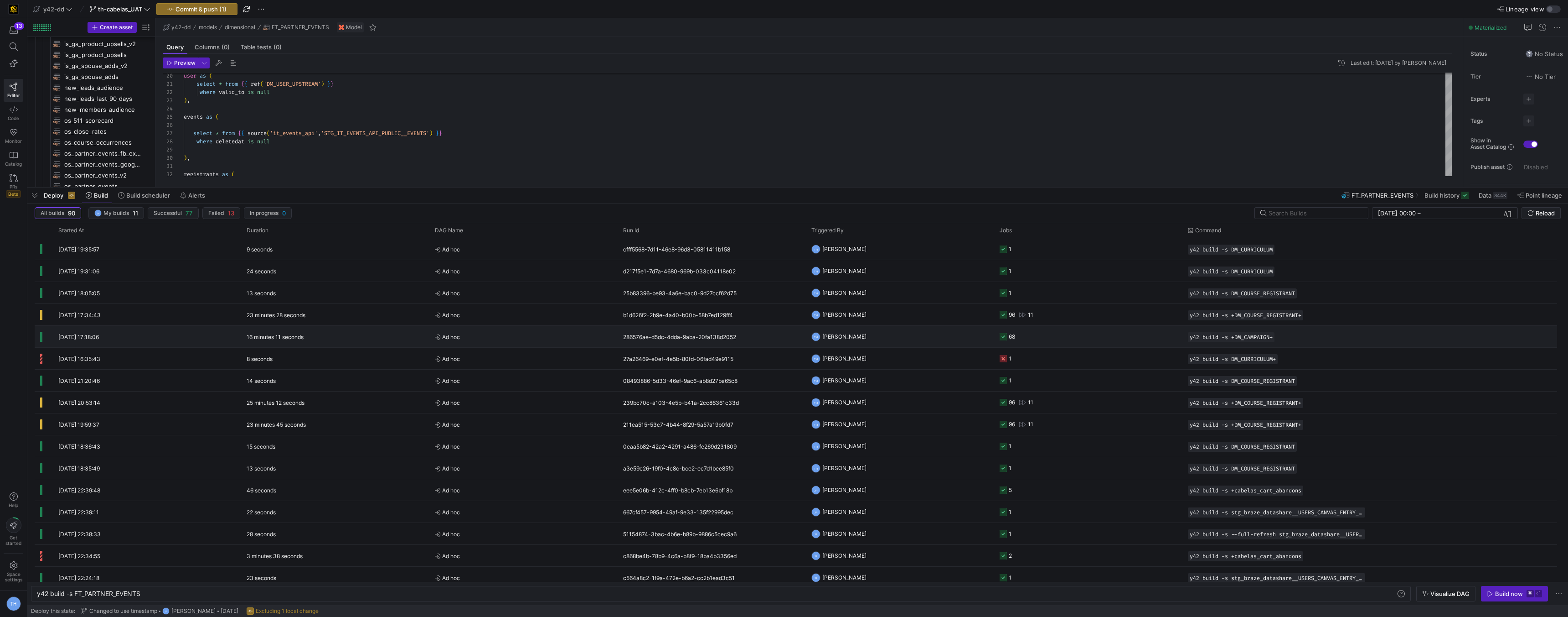
click at [936, 330] on y42-job-status-cell-renderer "68" at bounding box center [1089, 337] width 178 height 21
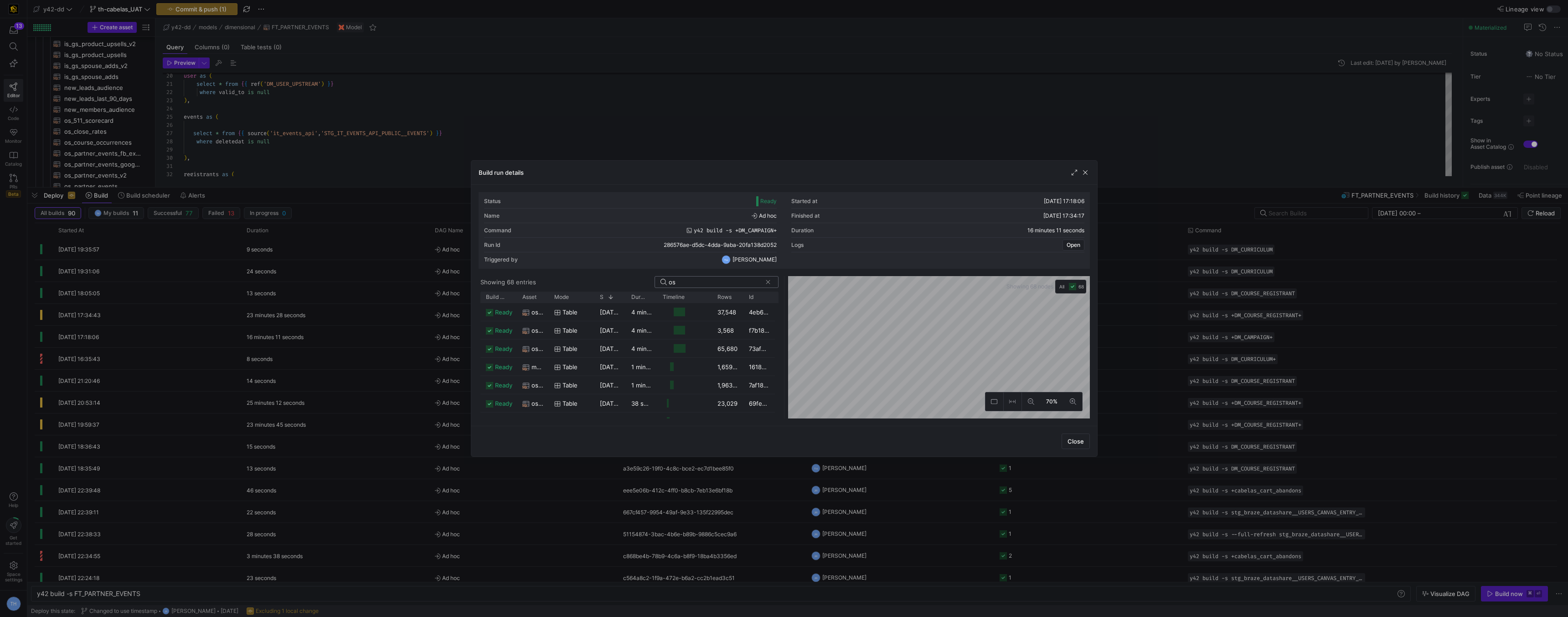
type input "o"
click at [607, 92] on div at bounding box center [784, 308] width 1568 height 617
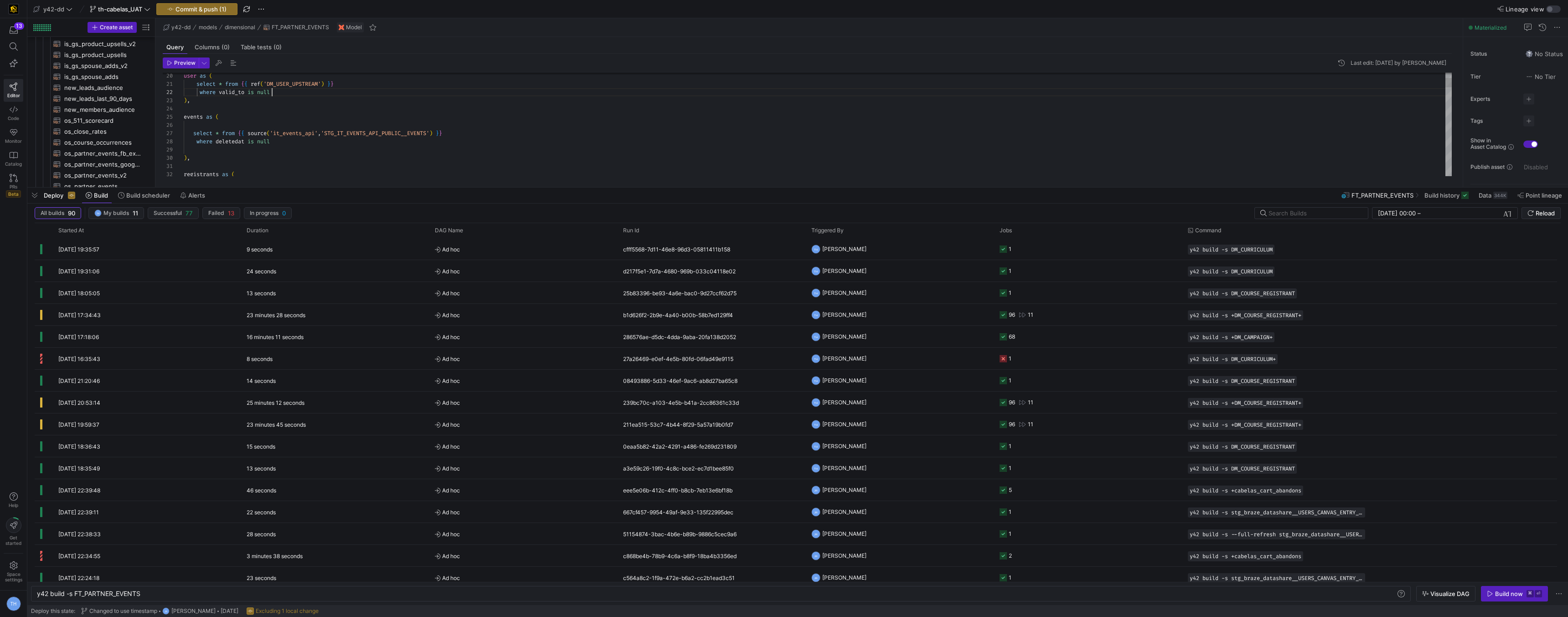
drag, startPoint x: 555, startPoint y: 192, endPoint x: 545, endPoint y: 186, distance: 11.7
click at [545, 186] on as-split "y42-dd th-cabelas_UAT Commit & push (1) Lineage view Create asset Drag here to …" at bounding box center [797, 308] width 1541 height 617
type textarea "registrants as ( select eventid ,count(*) as num_registrants ,sum (case when up…"
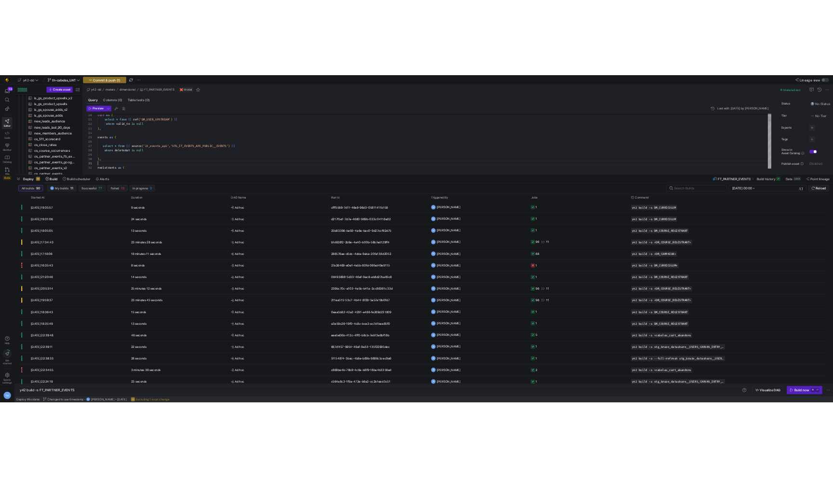
scroll to position [0, 0]
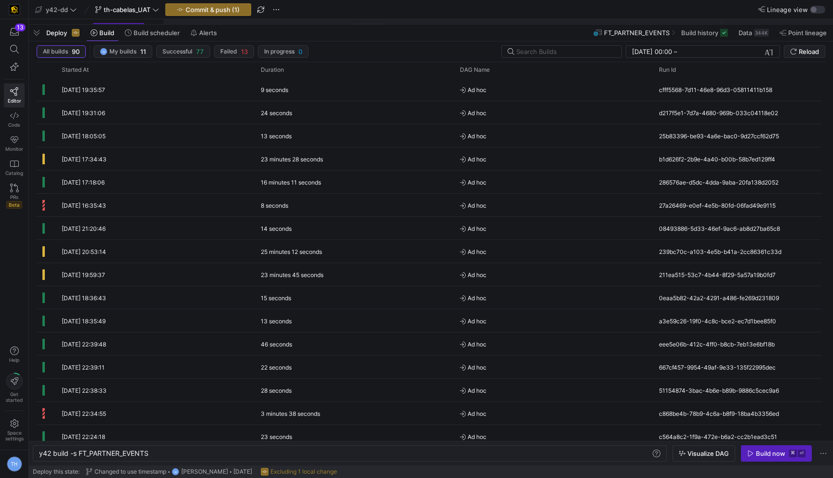
scroll to position [0, 110]
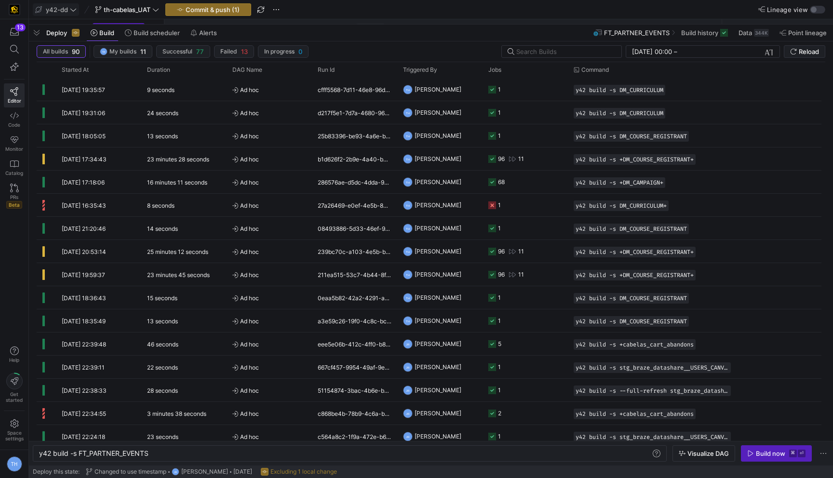
click at [64, 11] on span "y42-dd" at bounding box center [57, 10] width 22 height 8
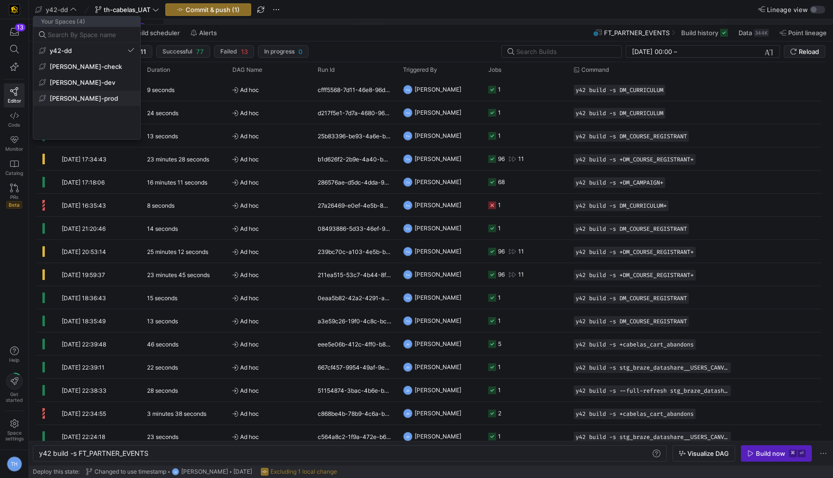
click at [86, 95] on span "[PERSON_NAME]-prod" at bounding box center [84, 98] width 68 height 8
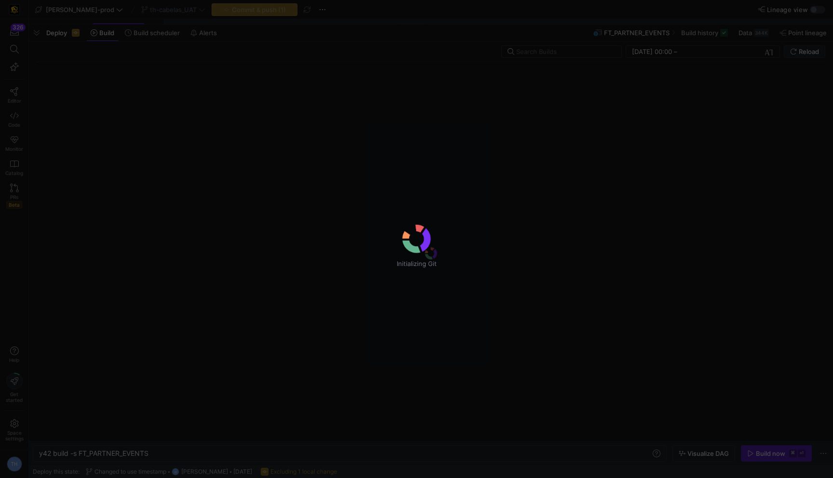
scroll to position [87, 0]
type textarea "y42 build"
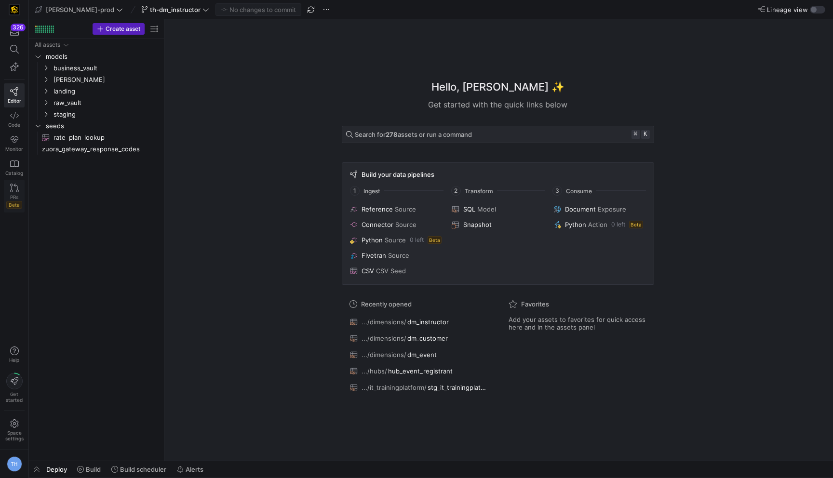
click at [15, 186] on icon at bounding box center [14, 188] width 9 height 9
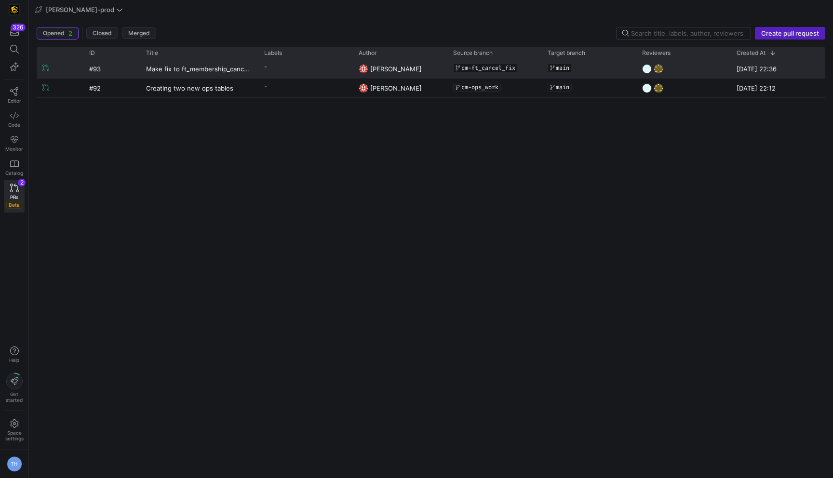
click at [280, 69] on y42-pull-request-list-view-label-cell-renderer "-" at bounding box center [305, 67] width 83 height 14
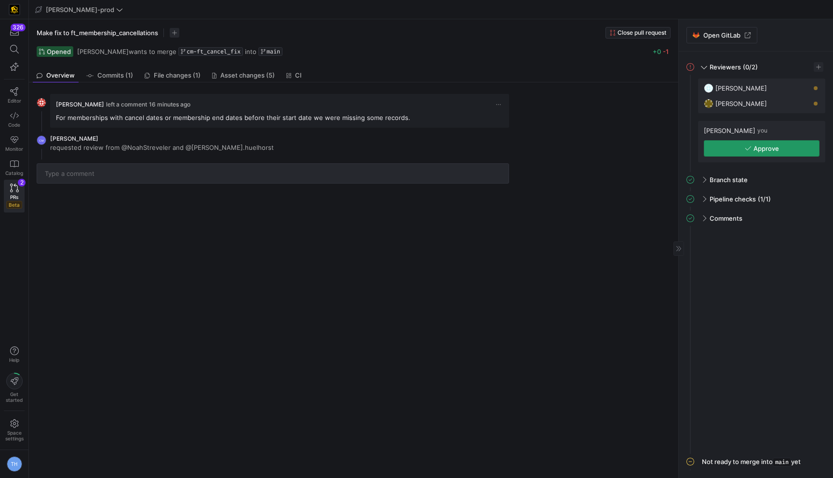
click at [738, 150] on span "button" at bounding box center [761, 148] width 115 height 15
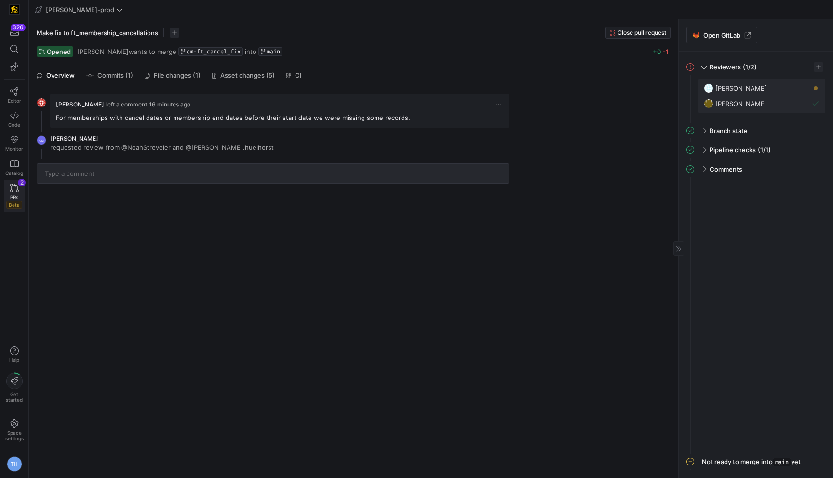
click at [10, 191] on icon at bounding box center [14, 188] width 9 height 9
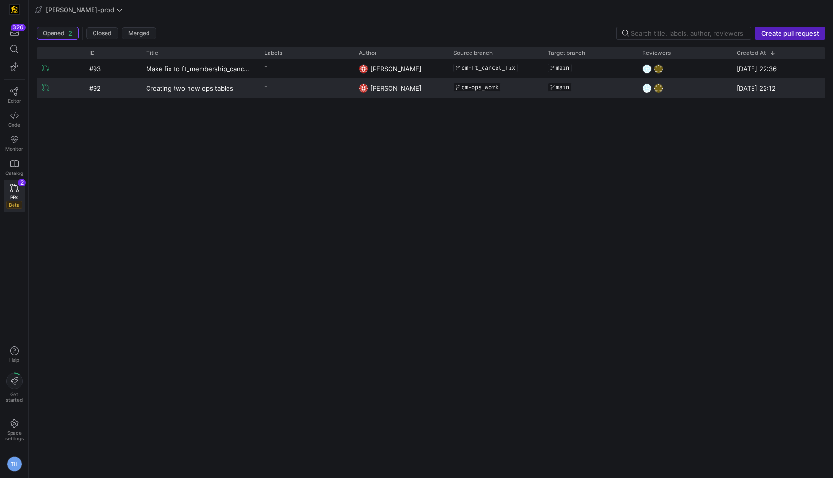
click at [283, 88] on y42-pull-request-list-view-label-cell-renderer "-" at bounding box center [305, 86] width 83 height 14
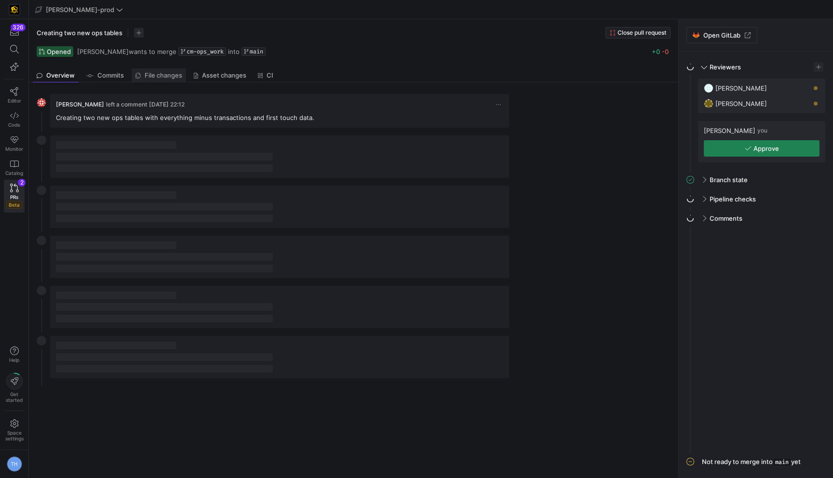
click at [167, 75] on span "File changes" at bounding box center [164, 75] width 38 height 6
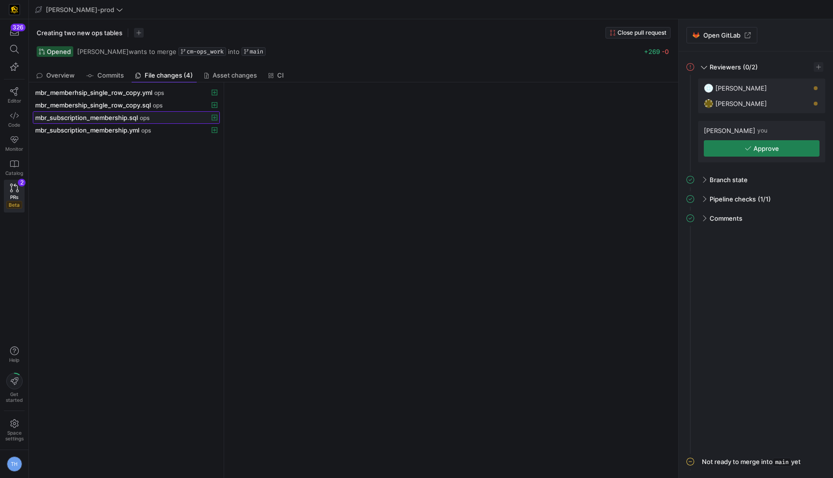
click at [160, 121] on div "mbr_subscription_membership.sql ops" at bounding box center [115, 118] width 161 height 8
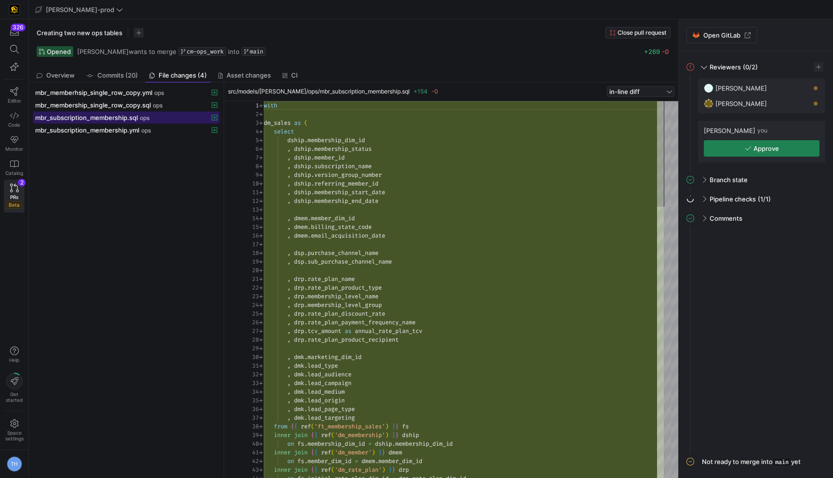
scroll to position [87, 0]
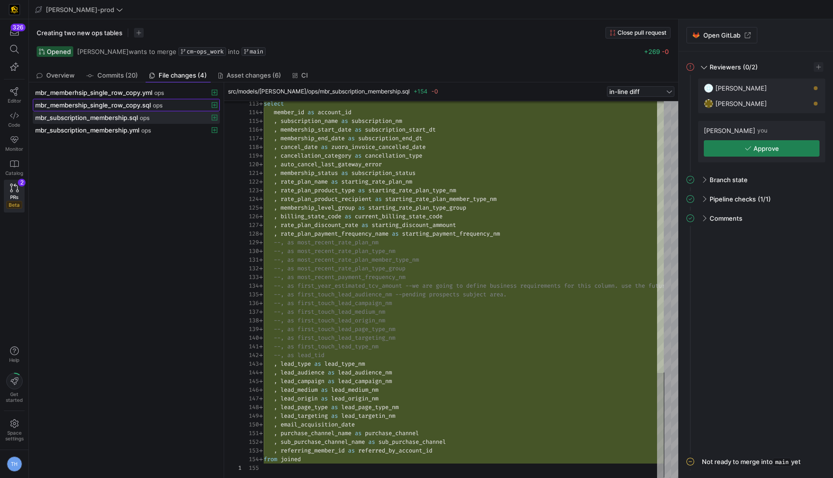
click at [179, 104] on div "mbr_membership_single_row_copy.sql ops" at bounding box center [115, 105] width 161 height 8
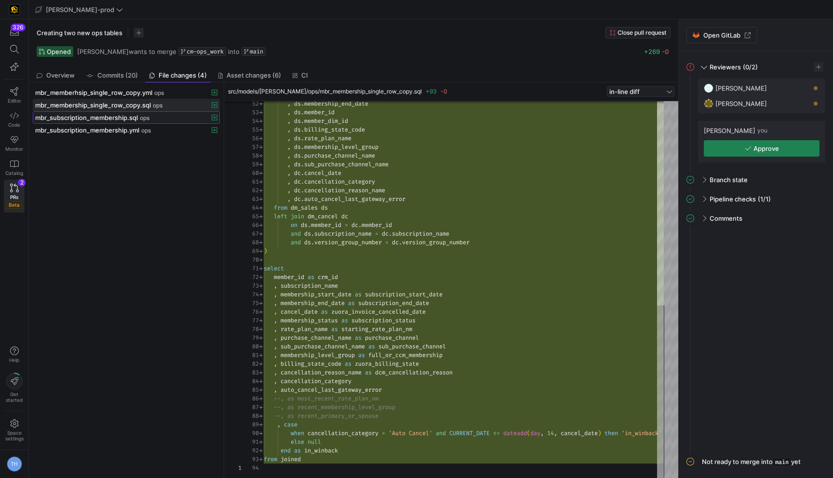
click at [161, 117] on div "mbr_subscription_membership.sql ops" at bounding box center [115, 118] width 161 height 8
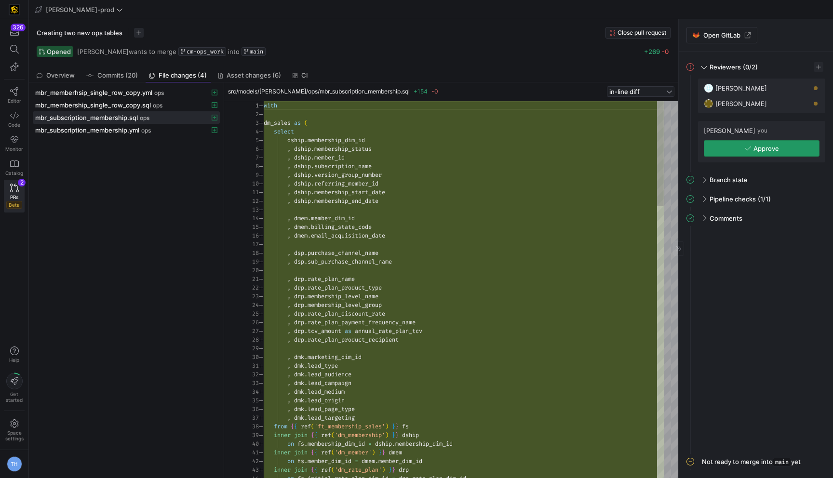
click at [760, 148] on span "Approve" at bounding box center [766, 149] width 26 height 8
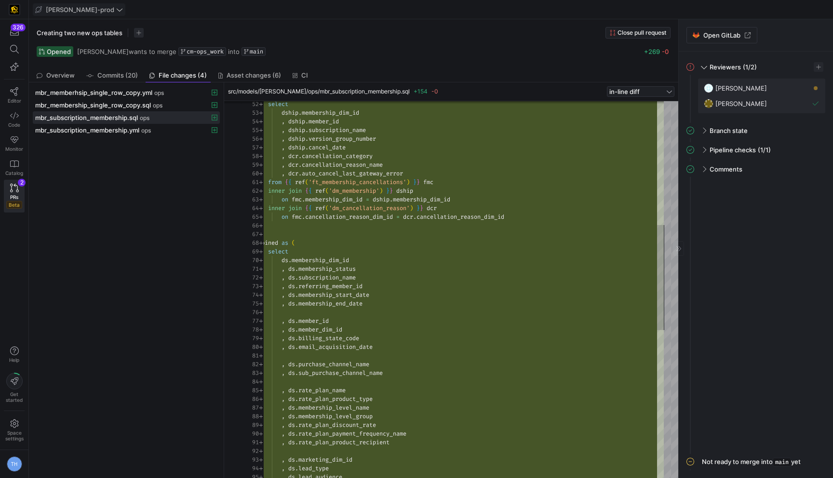
click at [116, 13] on icon at bounding box center [119, 9] width 7 height 7
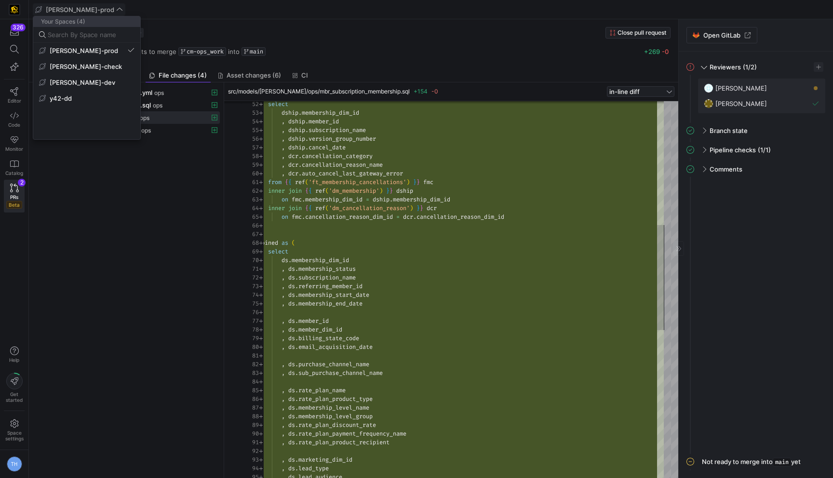
click at [89, 10] on div at bounding box center [416, 239] width 833 height 478
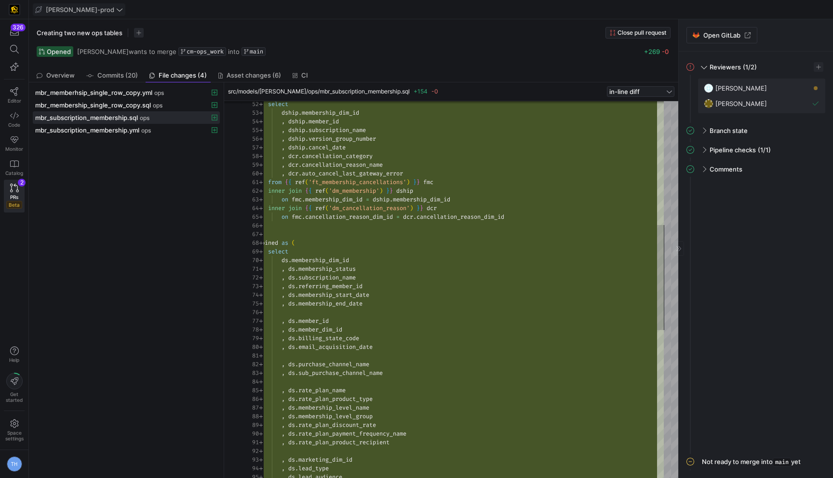
click at [116, 9] on icon at bounding box center [119, 9] width 7 height 7
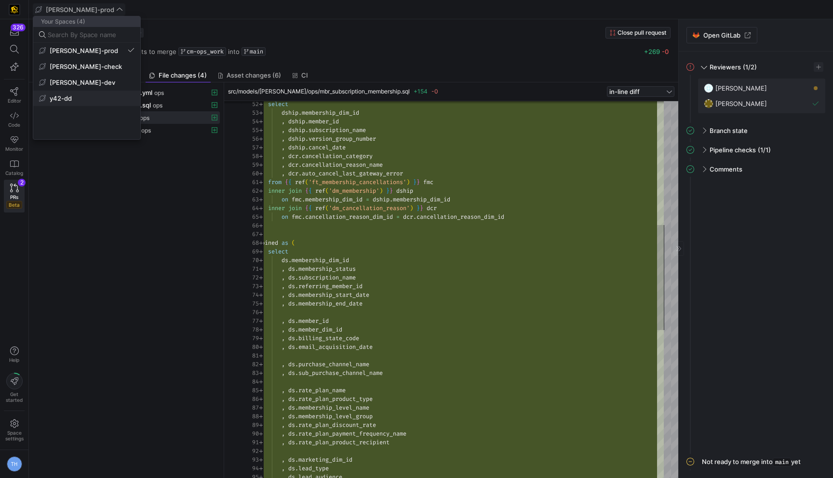
click at [75, 94] on span "y42-dd" at bounding box center [86, 98] width 95 height 8
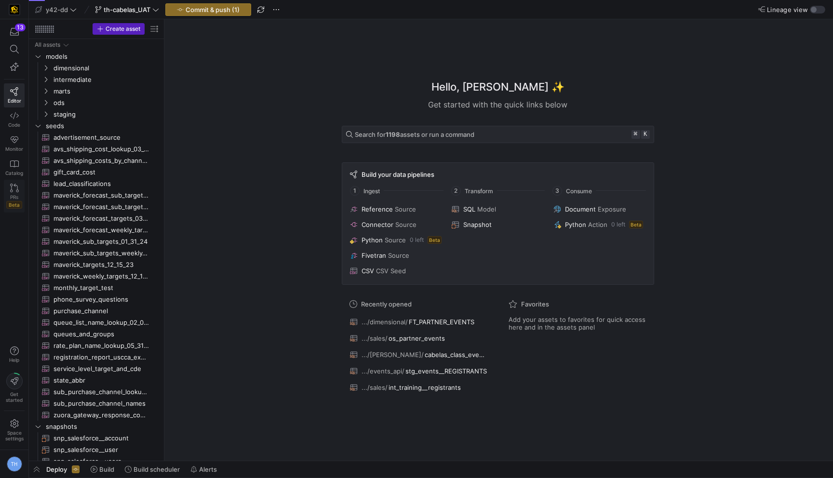
click at [15, 190] on icon at bounding box center [14, 188] width 9 height 9
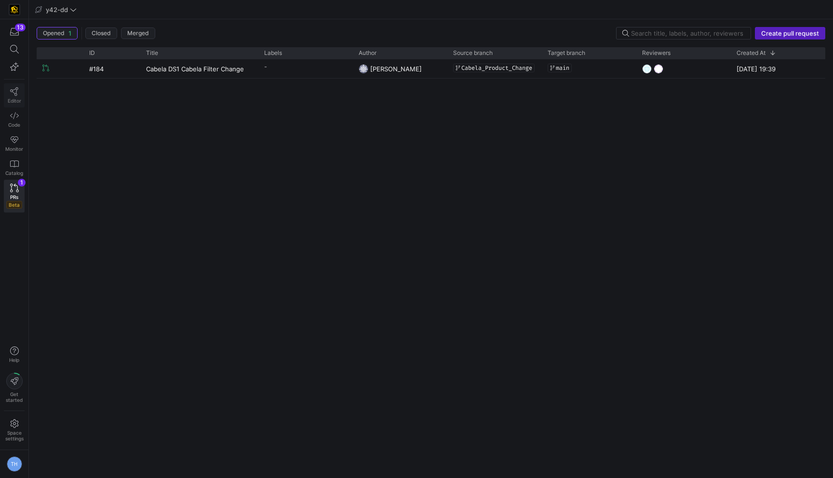
click at [13, 94] on icon at bounding box center [14, 91] width 9 height 9
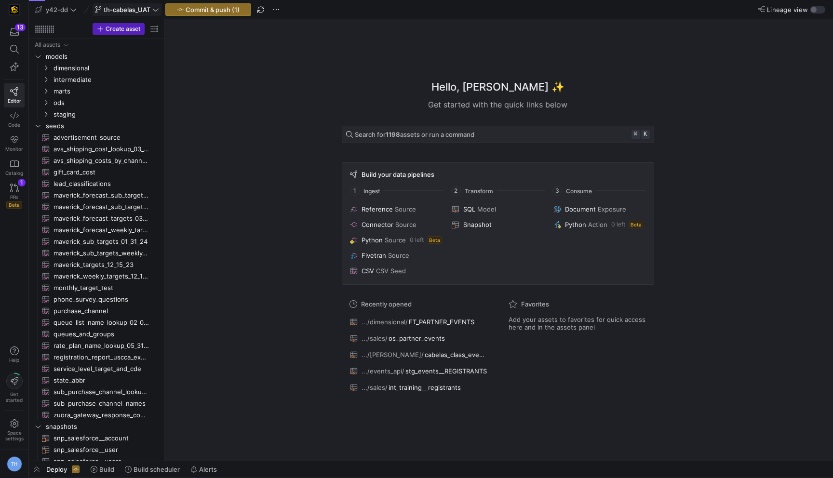
click at [147, 9] on div "th-cabelas_UAT" at bounding box center [127, 9] width 69 height 13
click at [139, 12] on span "th-cabelas_UAT" at bounding box center [127, 10] width 47 height 8
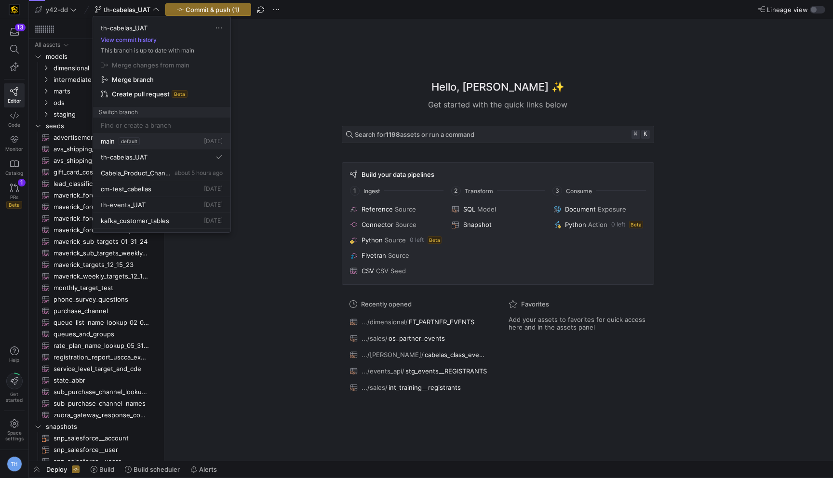
click at [145, 136] on button "main default [DATE]" at bounding box center [161, 142] width 137 height 16
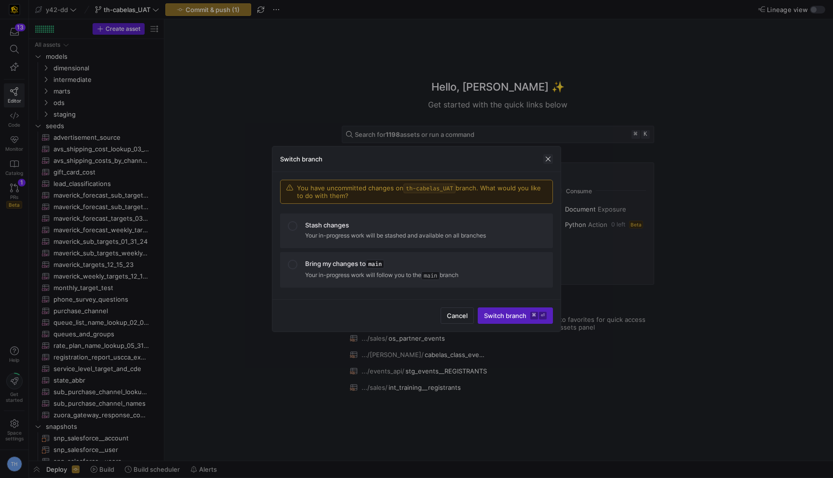
click at [545, 159] on span "button" at bounding box center [548, 159] width 10 height 10
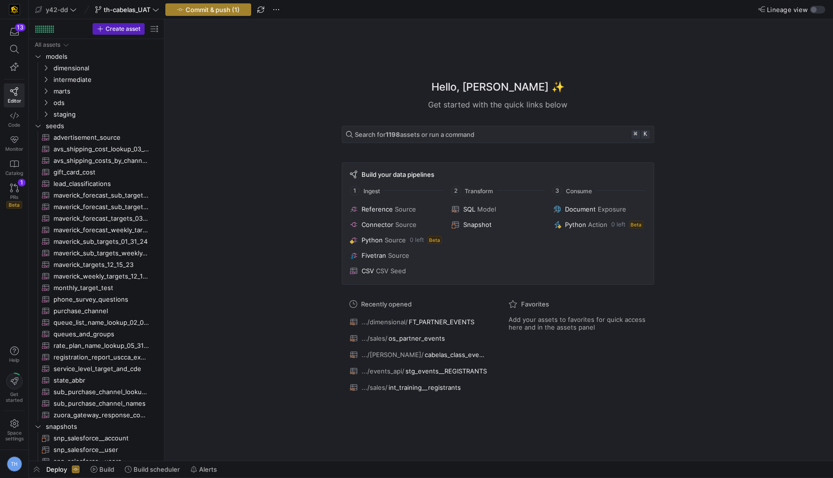
click at [212, 7] on span "Commit & push (1)" at bounding box center [213, 10] width 54 height 8
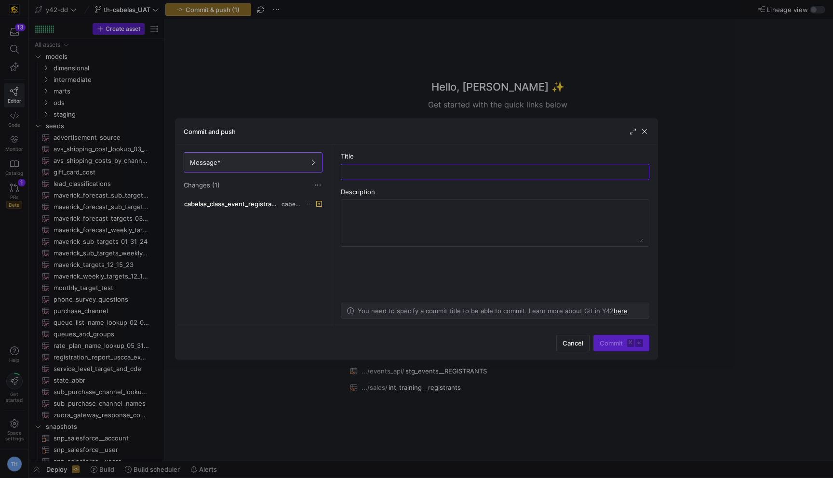
click at [266, 212] on div "cabelas_class_event_registrants.sql cabelas" at bounding box center [253, 260] width 143 height 125
click at [265, 206] on span "cabelas_class_event_registrants.sql" at bounding box center [231, 204] width 95 height 8
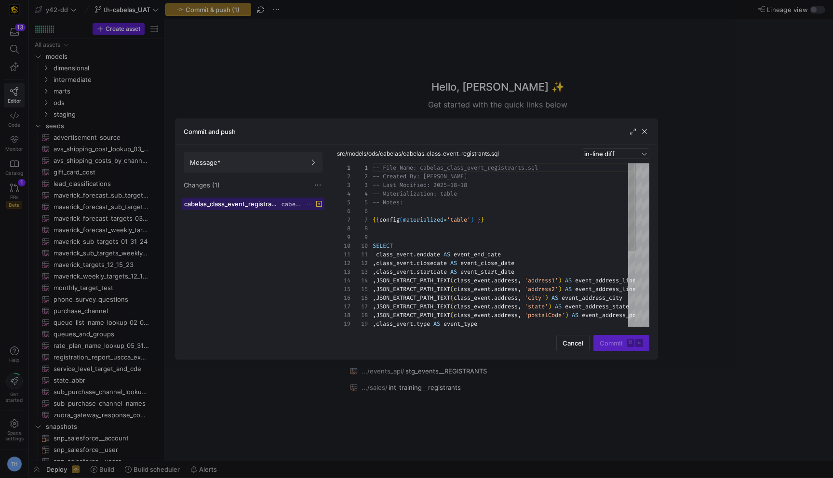
scroll to position [87, 0]
click at [290, 159] on span "Message*" at bounding box center [253, 163] width 126 height 8
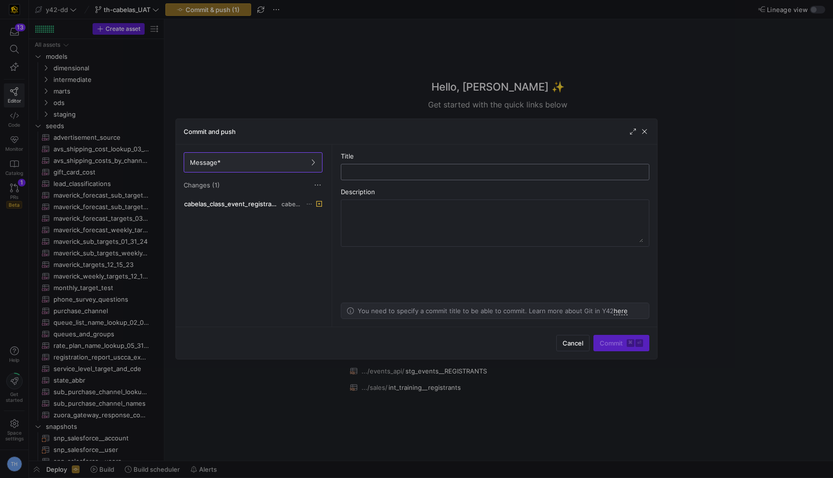
click at [441, 176] on div at bounding box center [495, 171] width 292 height 15
type input "no change"
click at [617, 345] on span "Commit ⌘ ⏎" at bounding box center [621, 343] width 43 height 8
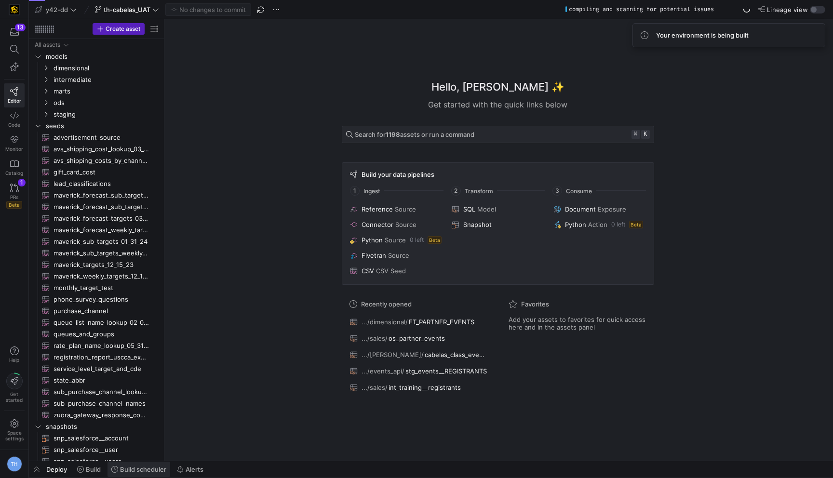
click at [140, 466] on span "Build scheduler" at bounding box center [143, 470] width 46 height 8
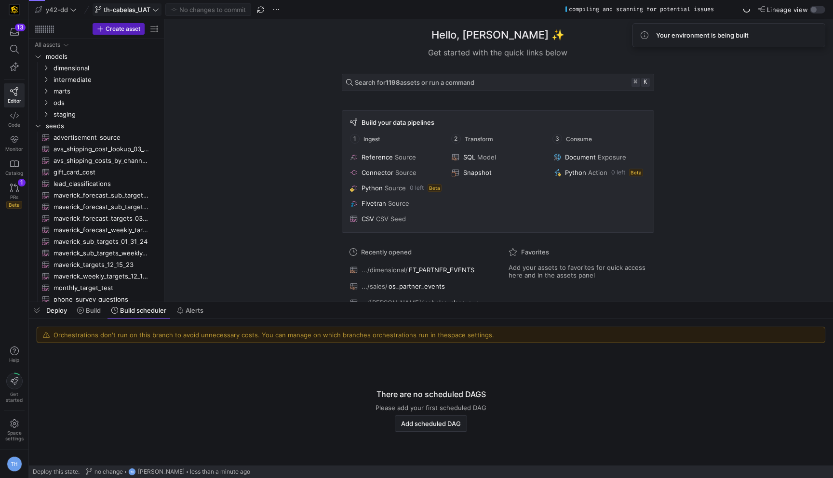
click at [145, 5] on span at bounding box center [127, 10] width 68 height 12
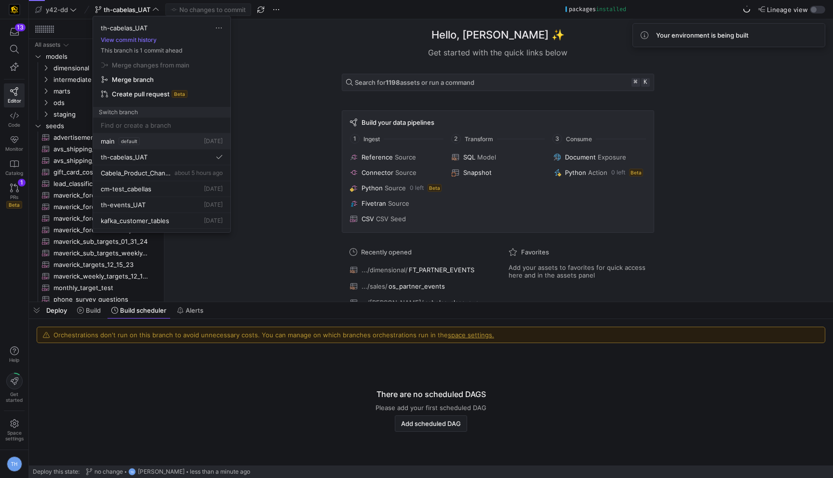
click at [152, 143] on div "main default [DATE]" at bounding box center [162, 141] width 122 height 8
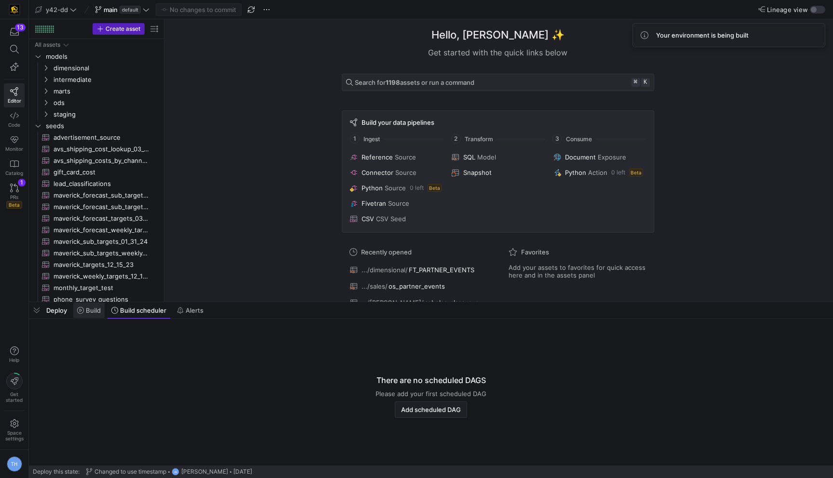
click at [96, 308] on span "Build" at bounding box center [93, 311] width 15 height 8
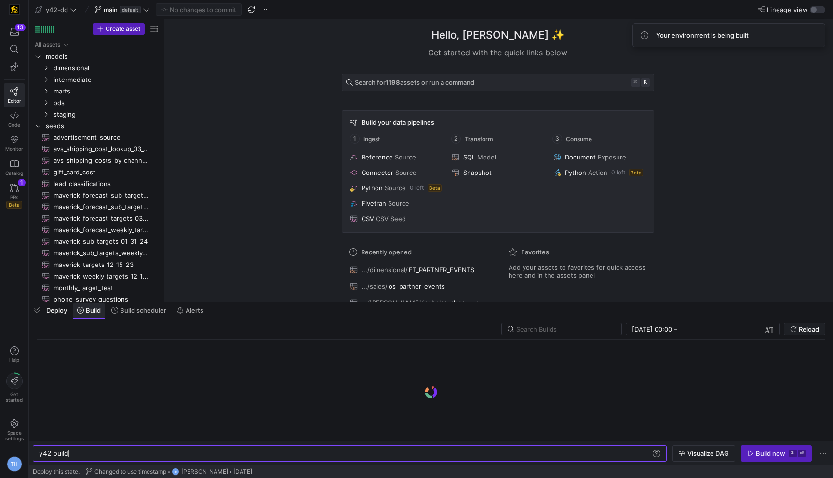
scroll to position [0, 29]
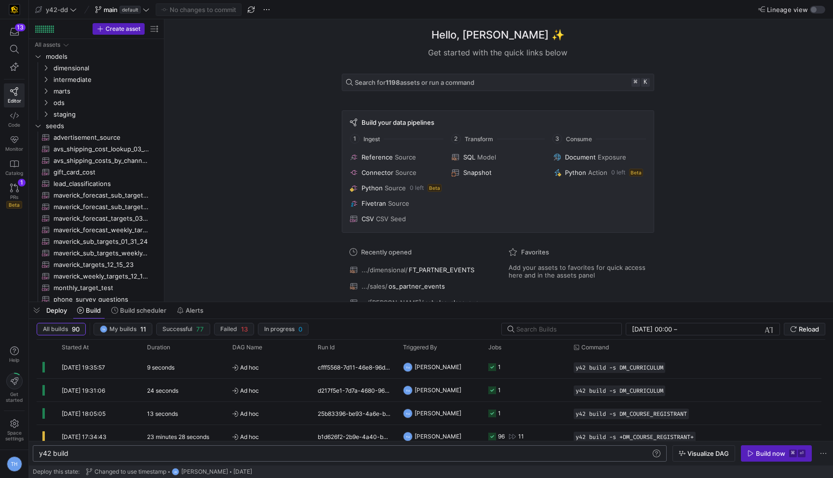
click at [106, 456] on div "y42 build" at bounding box center [345, 454] width 612 height 8
type textarea "y42 build"
click at [154, 309] on span "Build scheduler" at bounding box center [143, 311] width 46 height 8
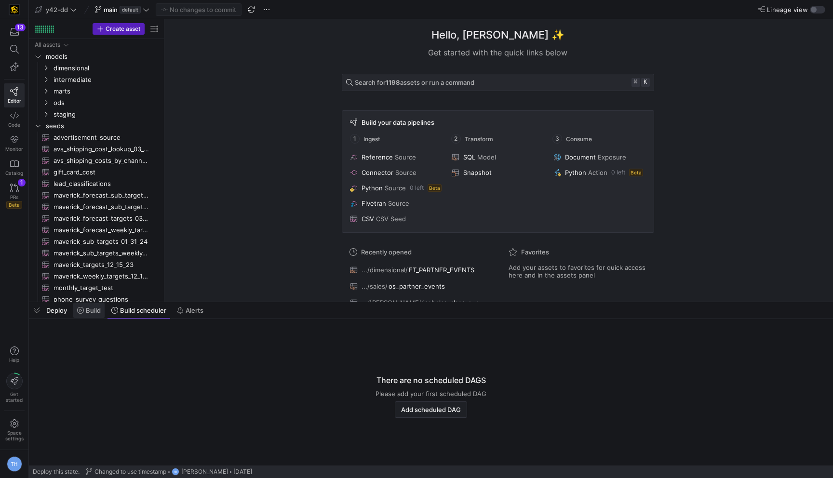
click at [87, 308] on span "Build" at bounding box center [93, 311] width 15 height 8
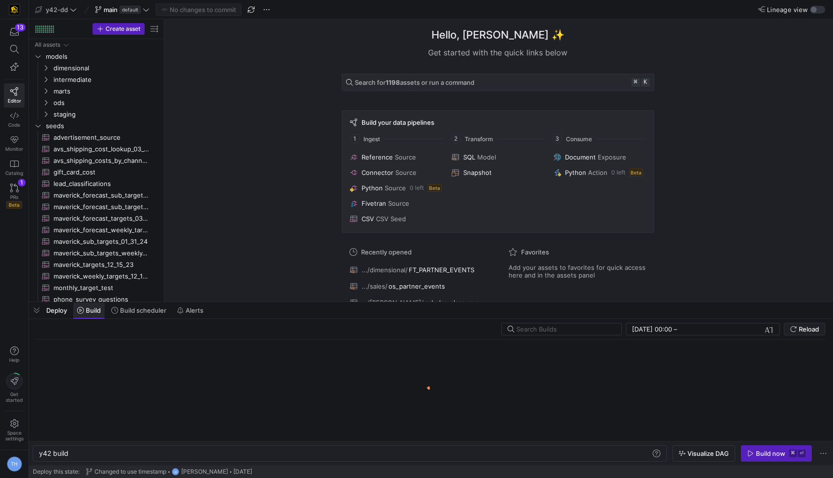
scroll to position [0, 29]
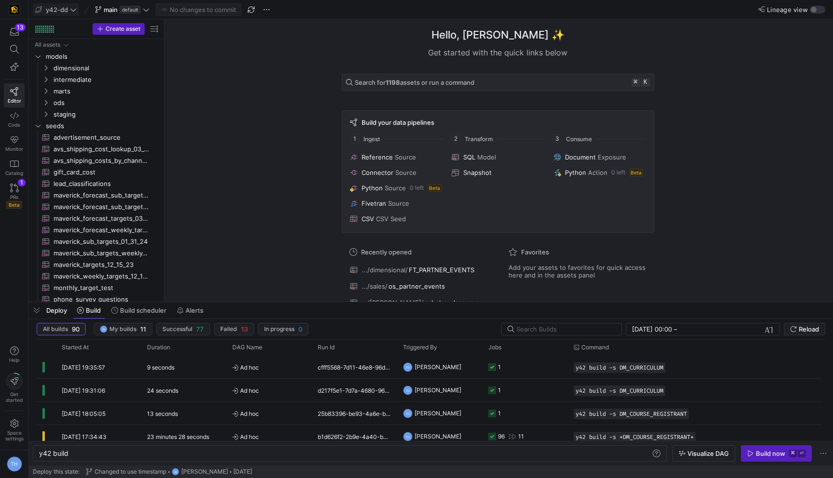
click at [72, 7] on icon at bounding box center [73, 9] width 7 height 7
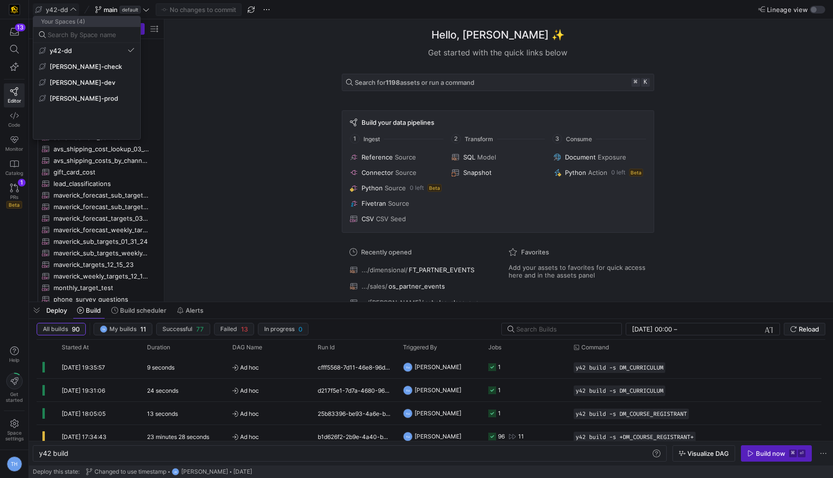
click at [229, 138] on div at bounding box center [416, 239] width 833 height 478
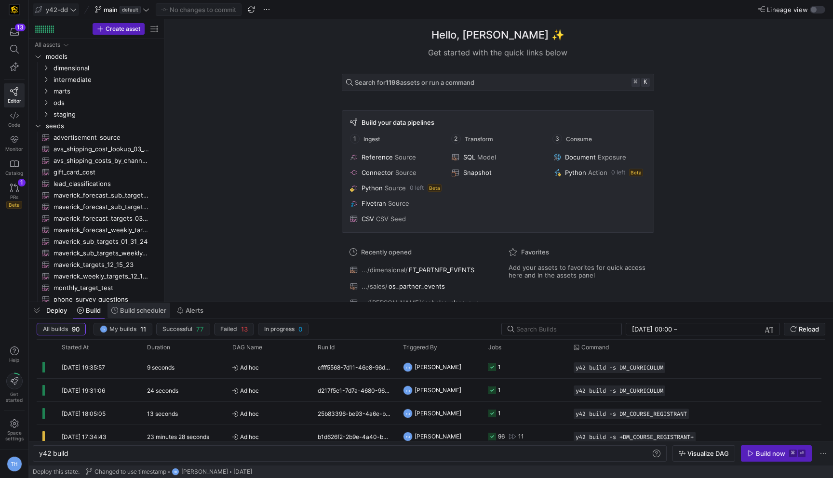
click at [145, 307] on span "Build scheduler" at bounding box center [143, 311] width 46 height 8
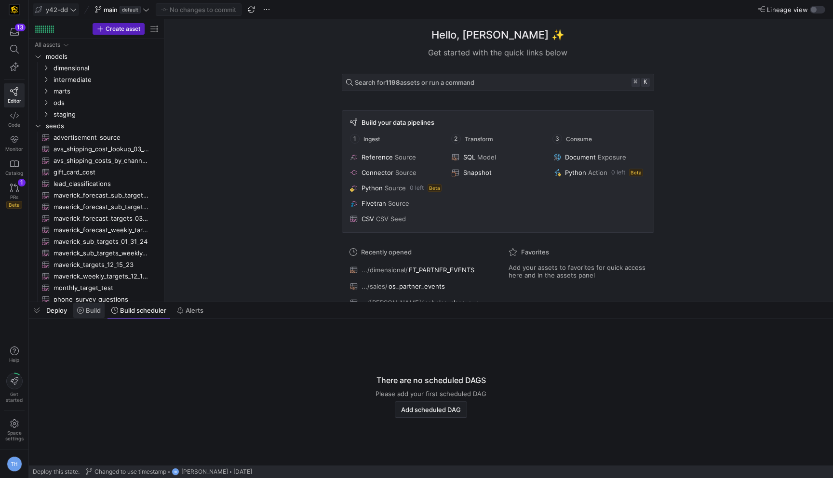
click at [92, 312] on span "Build" at bounding box center [93, 311] width 15 height 8
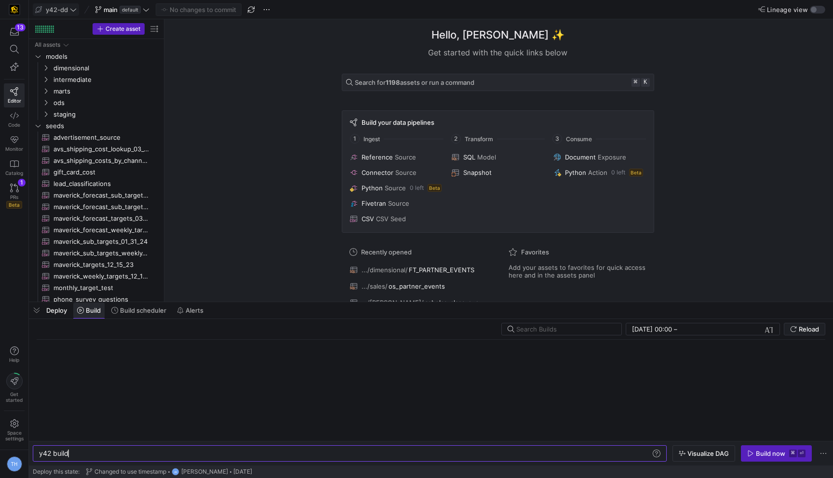
scroll to position [0, 29]
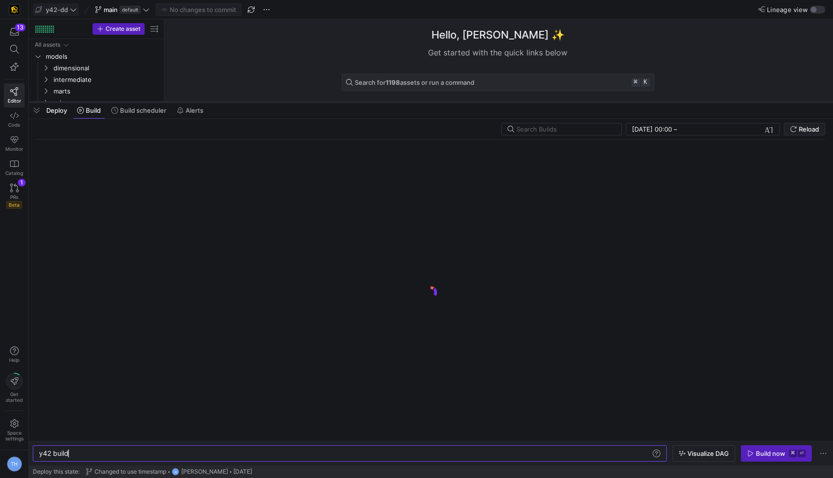
drag, startPoint x: 232, startPoint y: 302, endPoint x: 269, endPoint y: 102, distance: 203.4
click at [269, 102] on div at bounding box center [431, 102] width 804 height 4
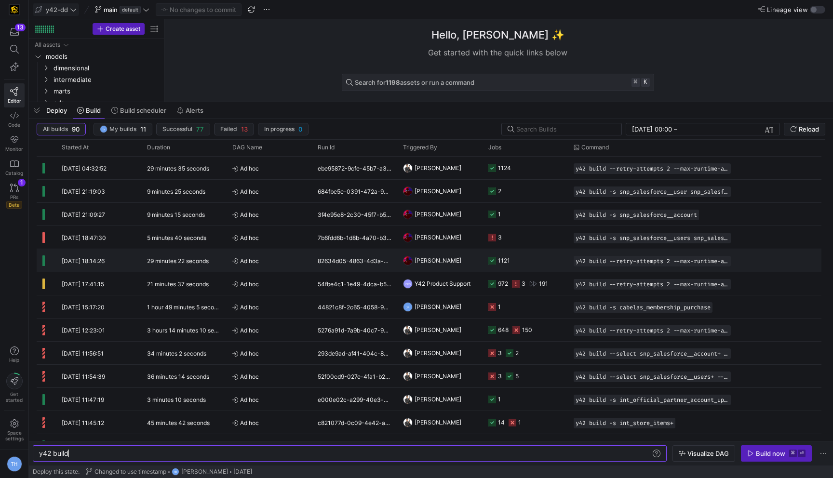
scroll to position [1561, 0]
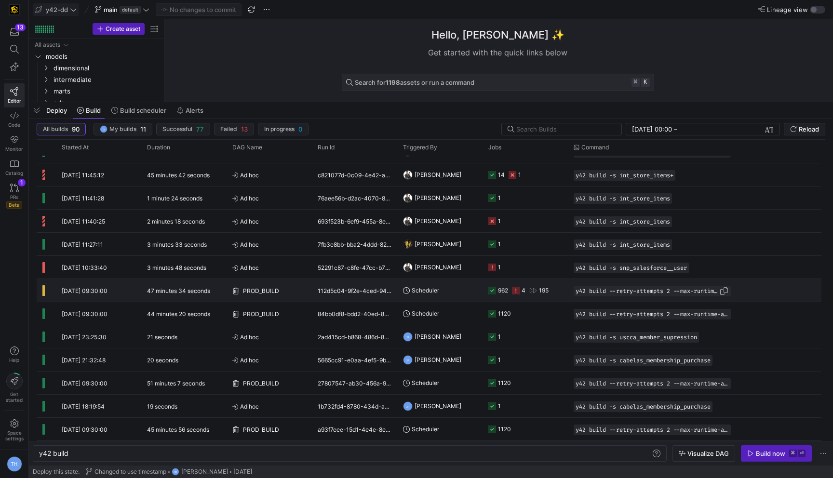
click at [722, 290] on span "button" at bounding box center [724, 291] width 10 height 10
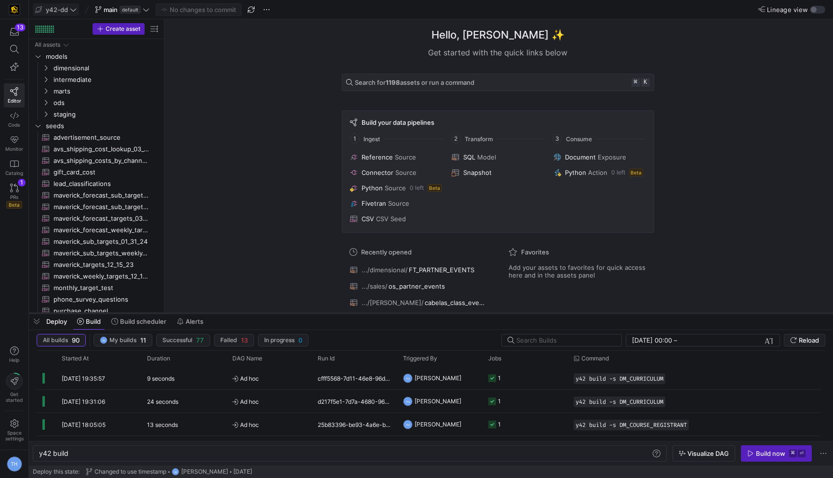
drag, startPoint x: 281, startPoint y: 101, endPoint x: 281, endPoint y: 312, distance: 211.1
click at [281, 312] on div at bounding box center [431, 313] width 804 height 4
click at [313, 452] on div "y42 build" at bounding box center [345, 454] width 612 height 8
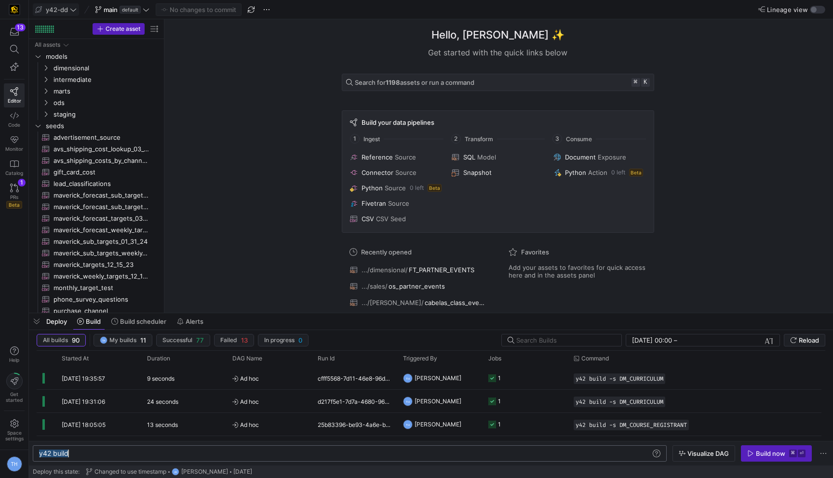
click at [313, 452] on div "y42 build" at bounding box center [345, 454] width 612 height 8
type textarea "y42 build --retry-attempts 2 --max-runtime-all 1h"
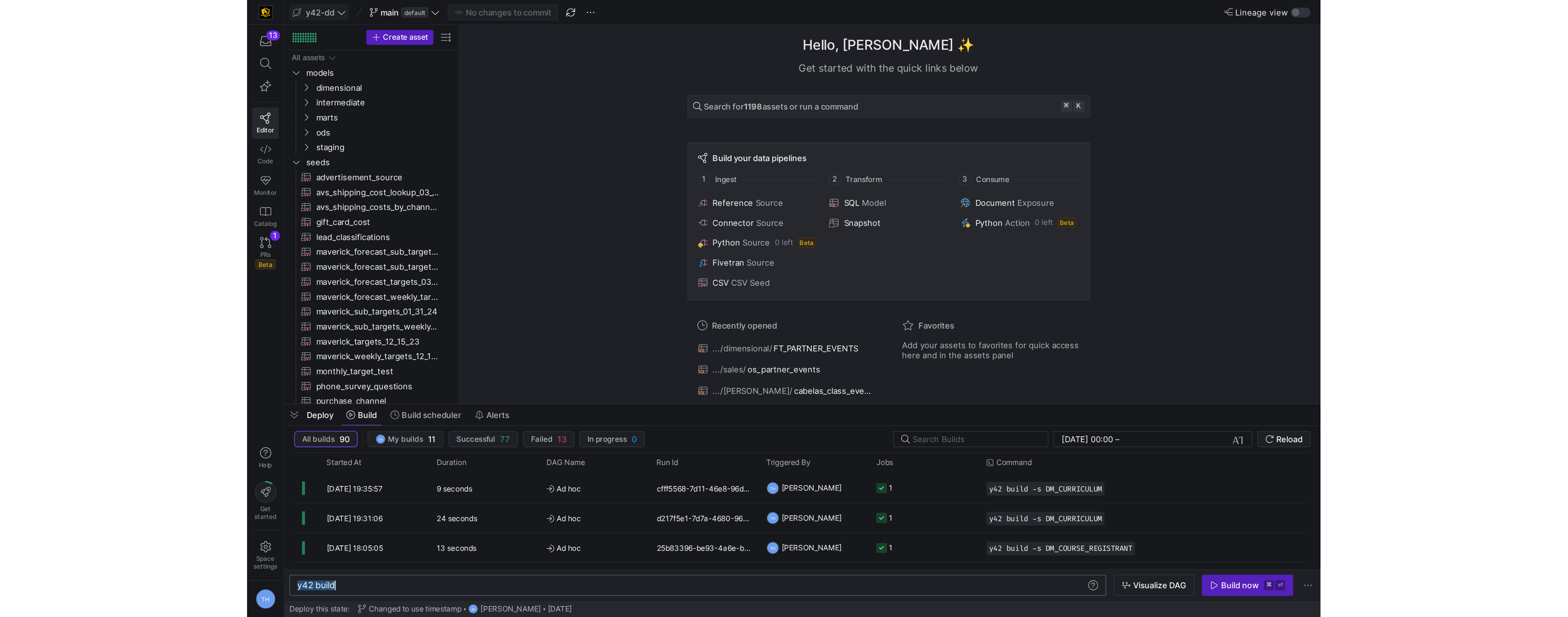
scroll to position [0, 149]
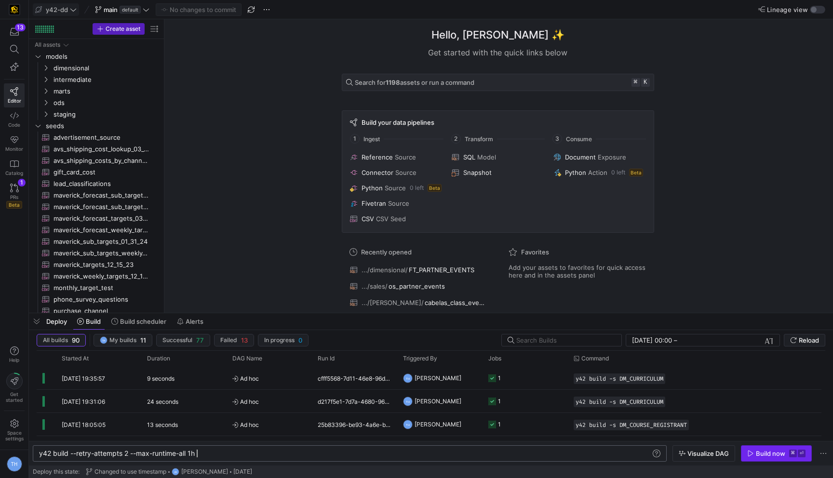
click at [771, 456] on div "Build now" at bounding box center [770, 454] width 29 height 8
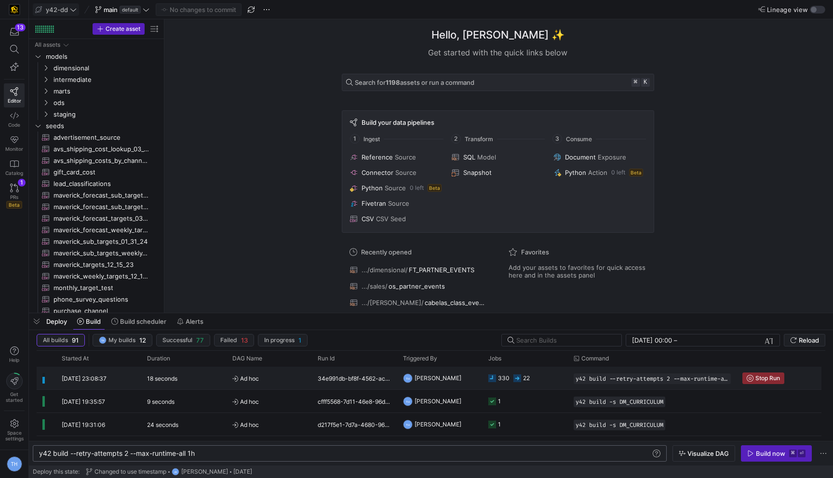
click at [277, 381] on span "Ad hoc" at bounding box center [269, 378] width 74 height 23
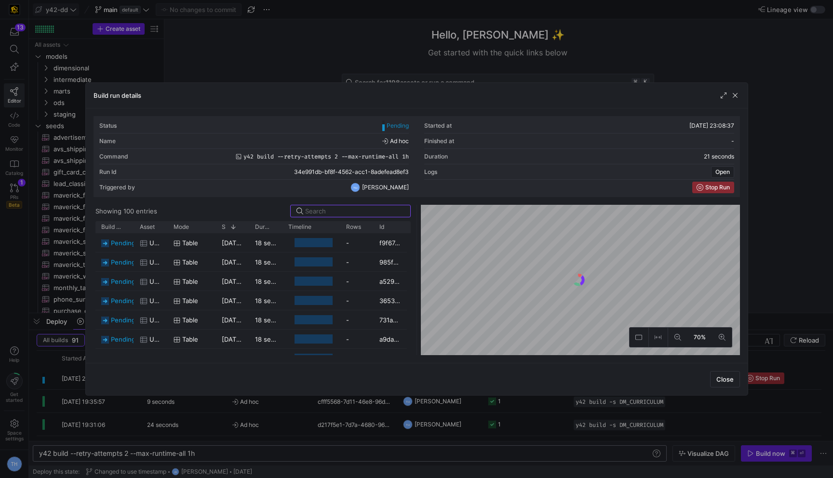
click at [275, 40] on div at bounding box center [416, 239] width 833 height 478
click at [275, 40] on div "Hello, [PERSON_NAME] ✨ Get started with the quick links below Search for 1198 a…" at bounding box center [497, 166] width 659 height 294
click at [737, 96] on span "button" at bounding box center [735, 96] width 10 height 10
click at [735, 95] on span "button" at bounding box center [735, 96] width 10 height 10
click at [734, 95] on span "button" at bounding box center [735, 96] width 10 height 10
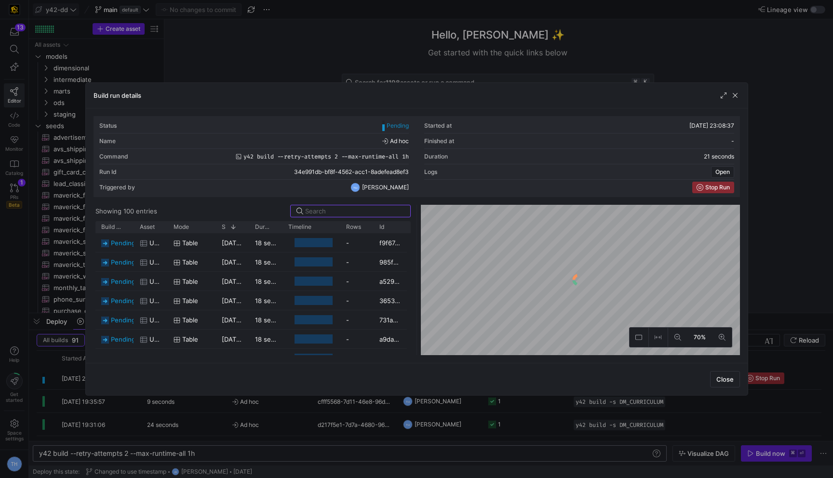
click at [752, 58] on div "Hello, [PERSON_NAME] ✨ Get started with the quick links below Search for 1198 a…" at bounding box center [497, 166] width 659 height 294
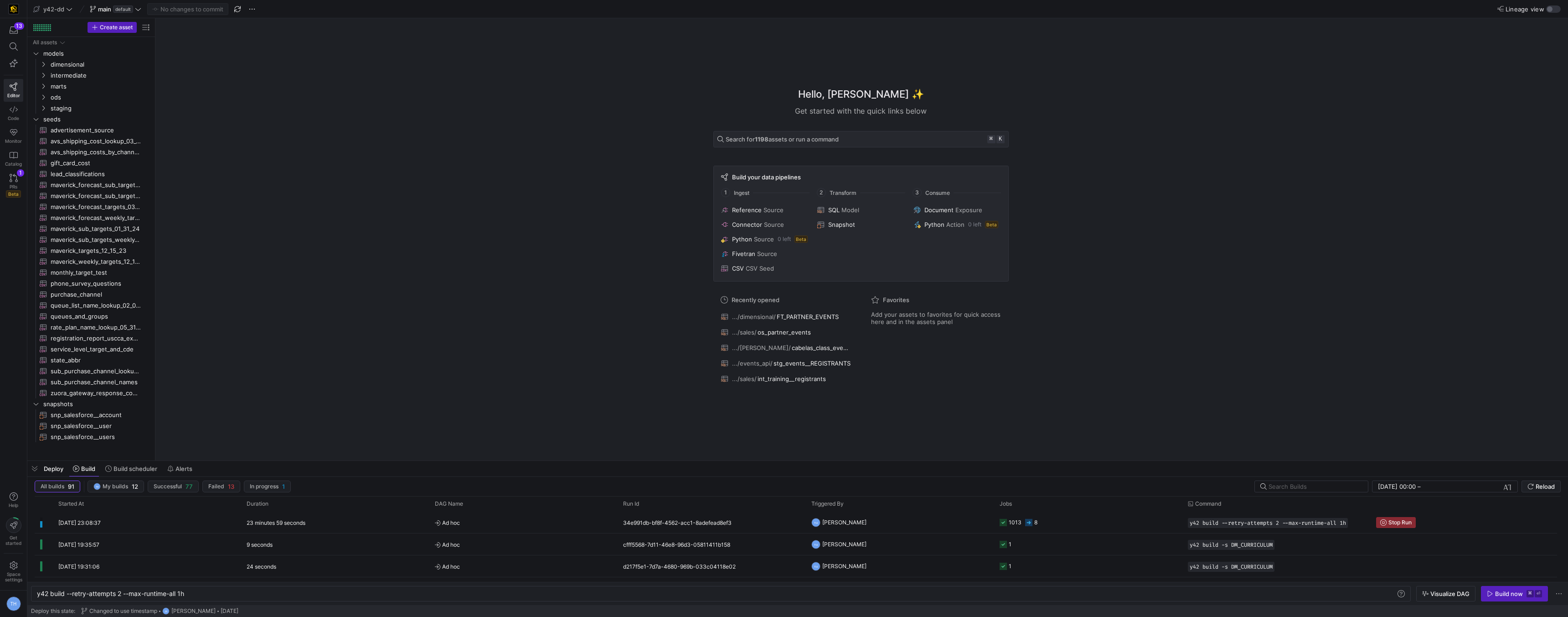
scroll to position [0, 149]
click at [344, 527] on div "24 minutes 2 seconds" at bounding box center [335, 521] width 188 height 22
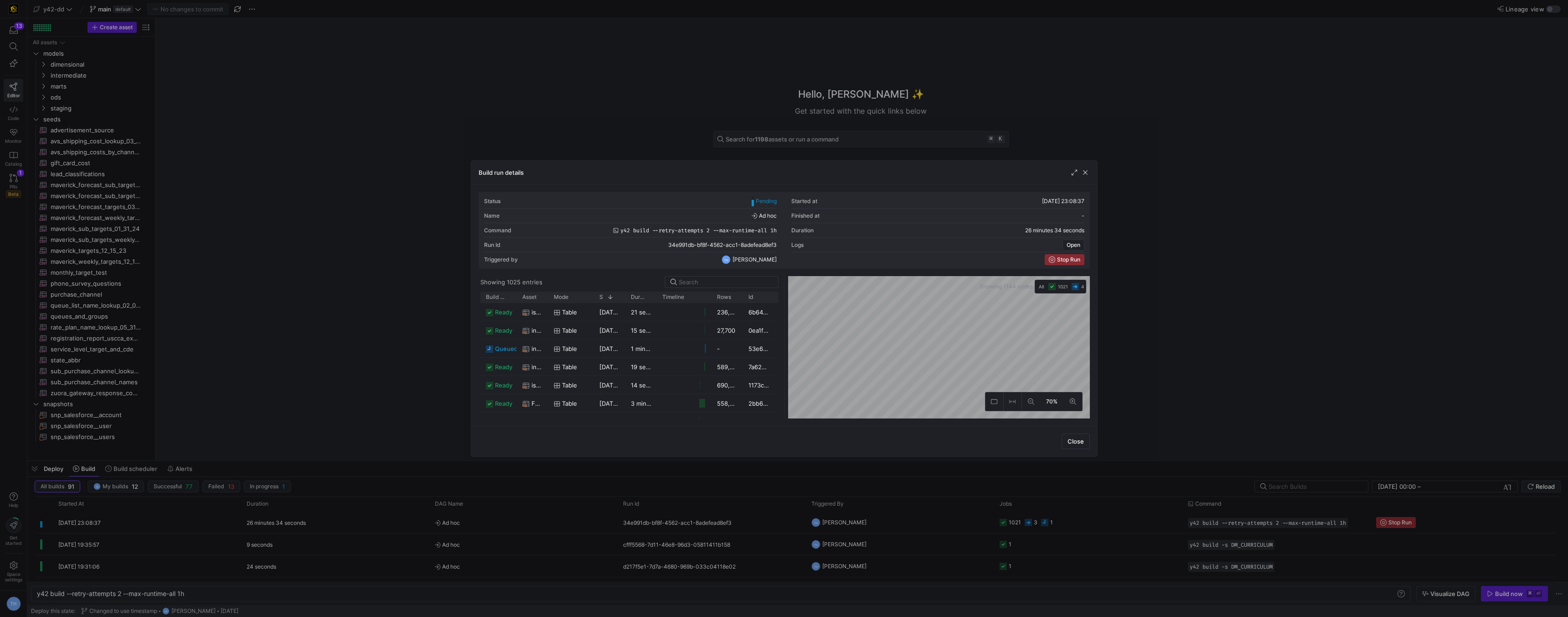
click at [442, 86] on div at bounding box center [784, 308] width 1568 height 617
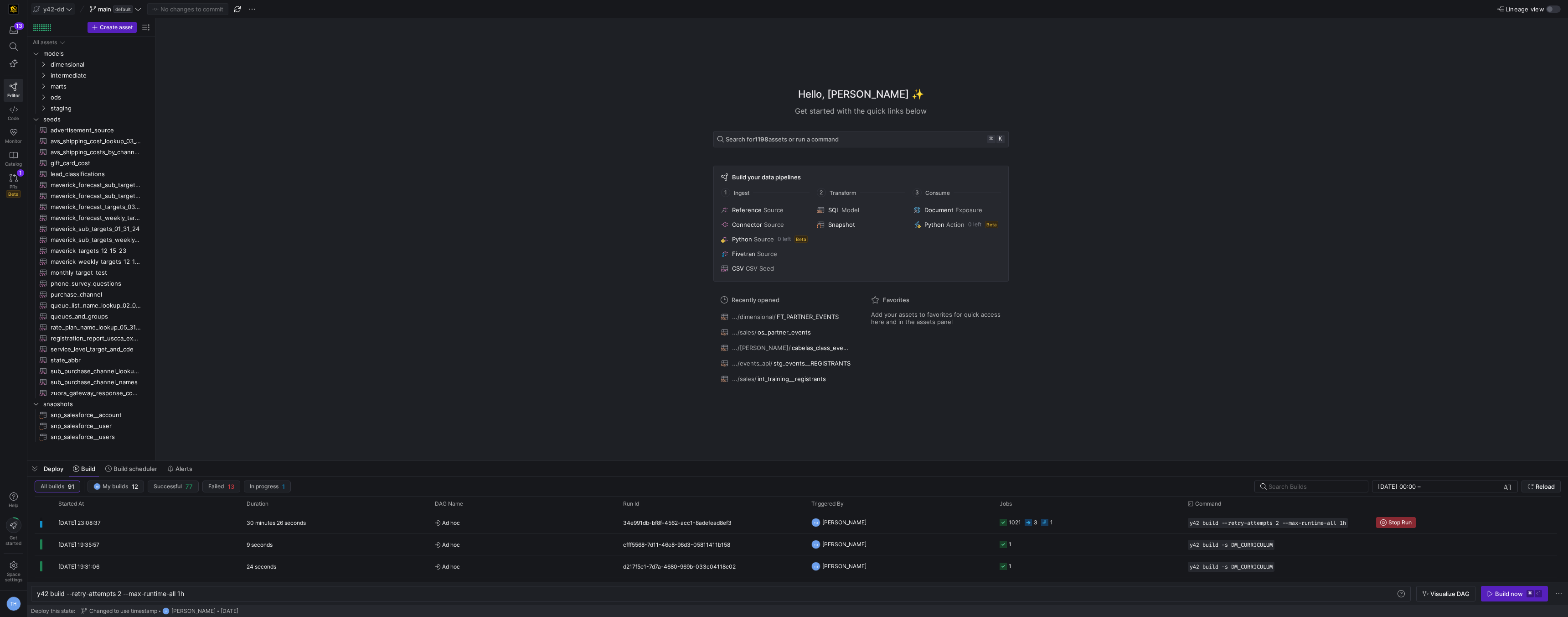
click at [69, 6] on icon at bounding box center [69, 9] width 7 height 7
click at [71, 97] on span "[PERSON_NAME]-prod" at bounding box center [79, 93] width 64 height 8
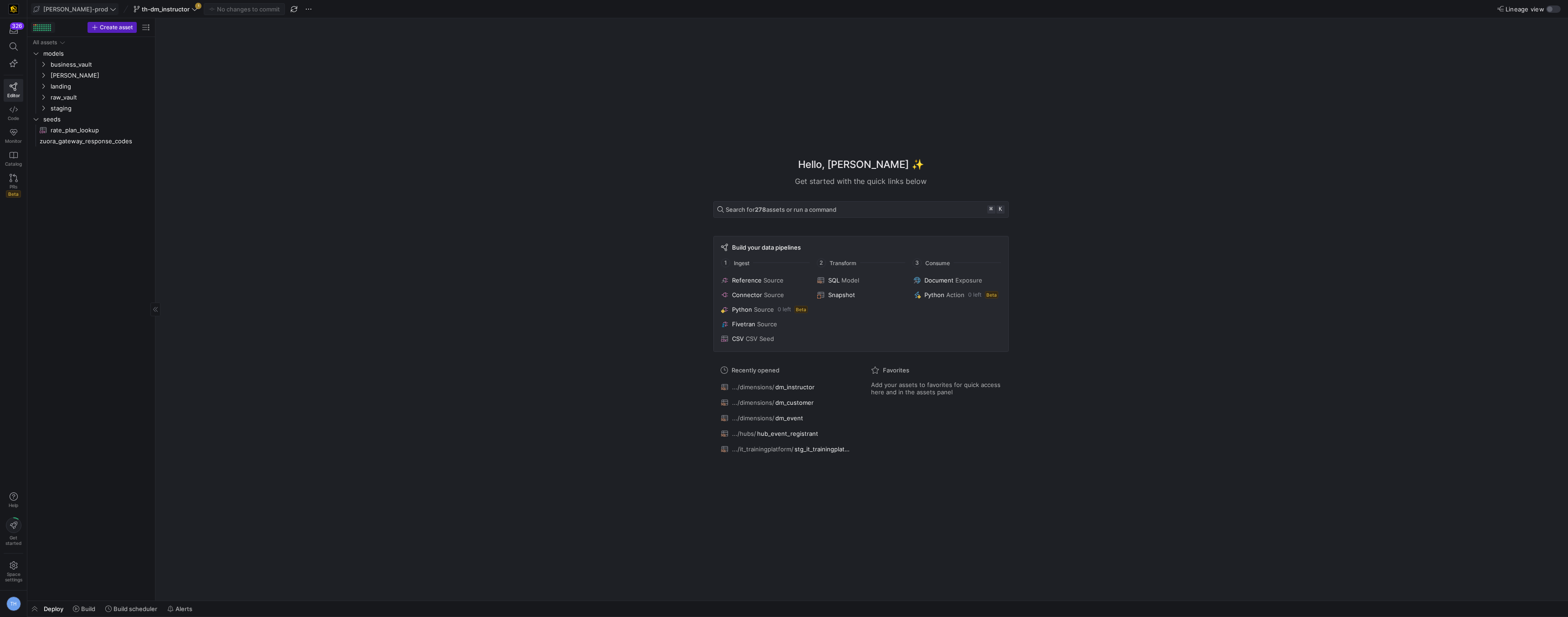
click at [41, 28] on div at bounding box center [42, 27] width 18 height 7
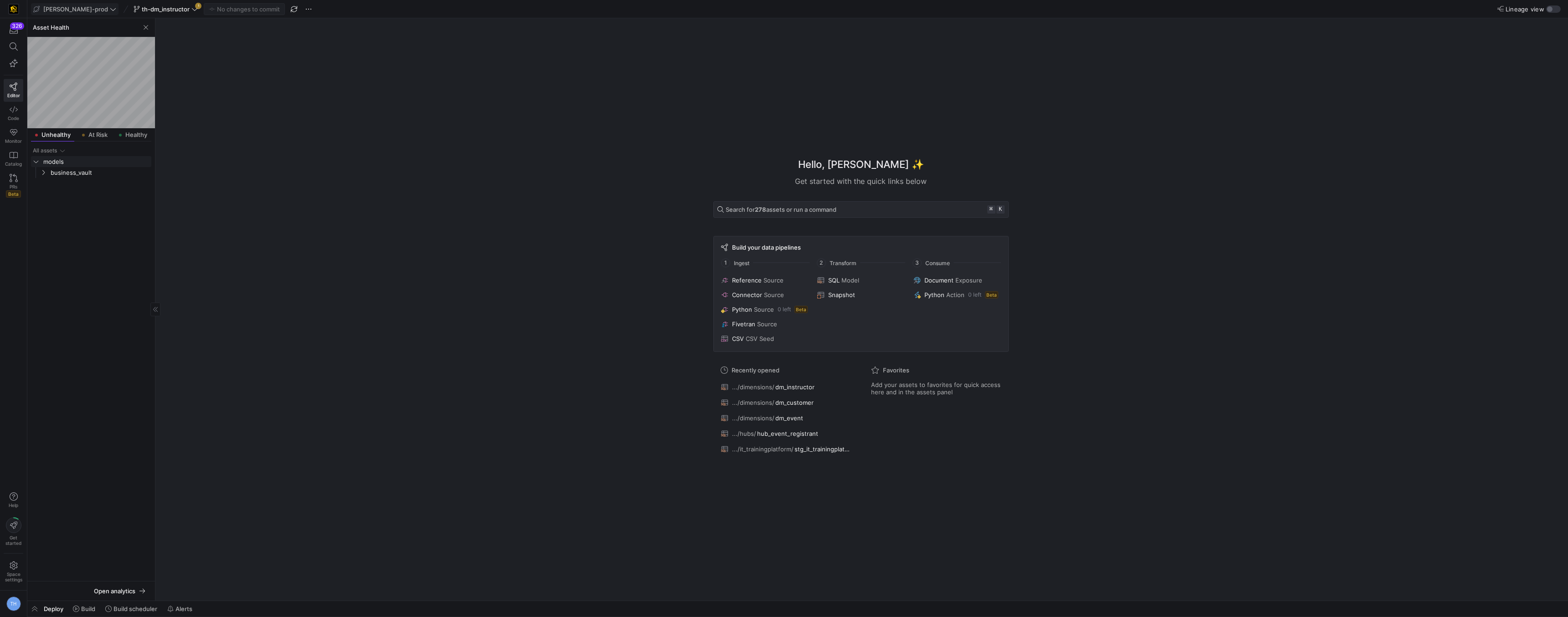
click at [90, 161] on span "models" at bounding box center [96, 161] width 107 height 10
click at [92, 165] on span "models" at bounding box center [96, 161] width 107 height 10
click at [92, 175] on span "business_vault" at bounding box center [100, 172] width 99 height 10
click at [92, 178] on span "hubs" at bounding box center [103, 183] width 92 height 10
click at [92, 181] on span "hubs" at bounding box center [103, 183] width 92 height 10
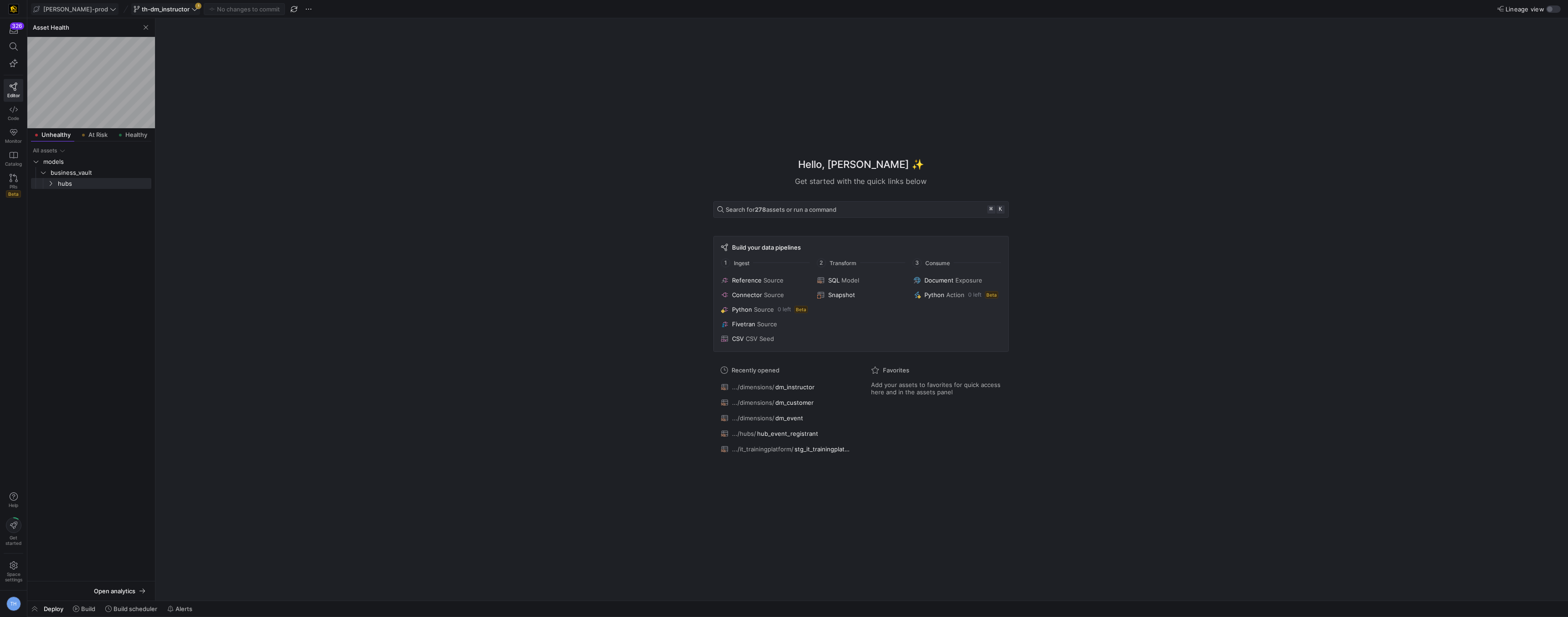
click at [191, 9] on icon at bounding box center [194, 9] width 7 height 7
click at [164, 9] on div at bounding box center [784, 308] width 1568 height 617
click at [147, 12] on span "th-dm_instructor" at bounding box center [166, 9] width 48 height 8
click at [299, 53] on div at bounding box center [784, 308] width 1568 height 617
click at [163, 8] on span "th-dm_instructor" at bounding box center [166, 9] width 64 height 8
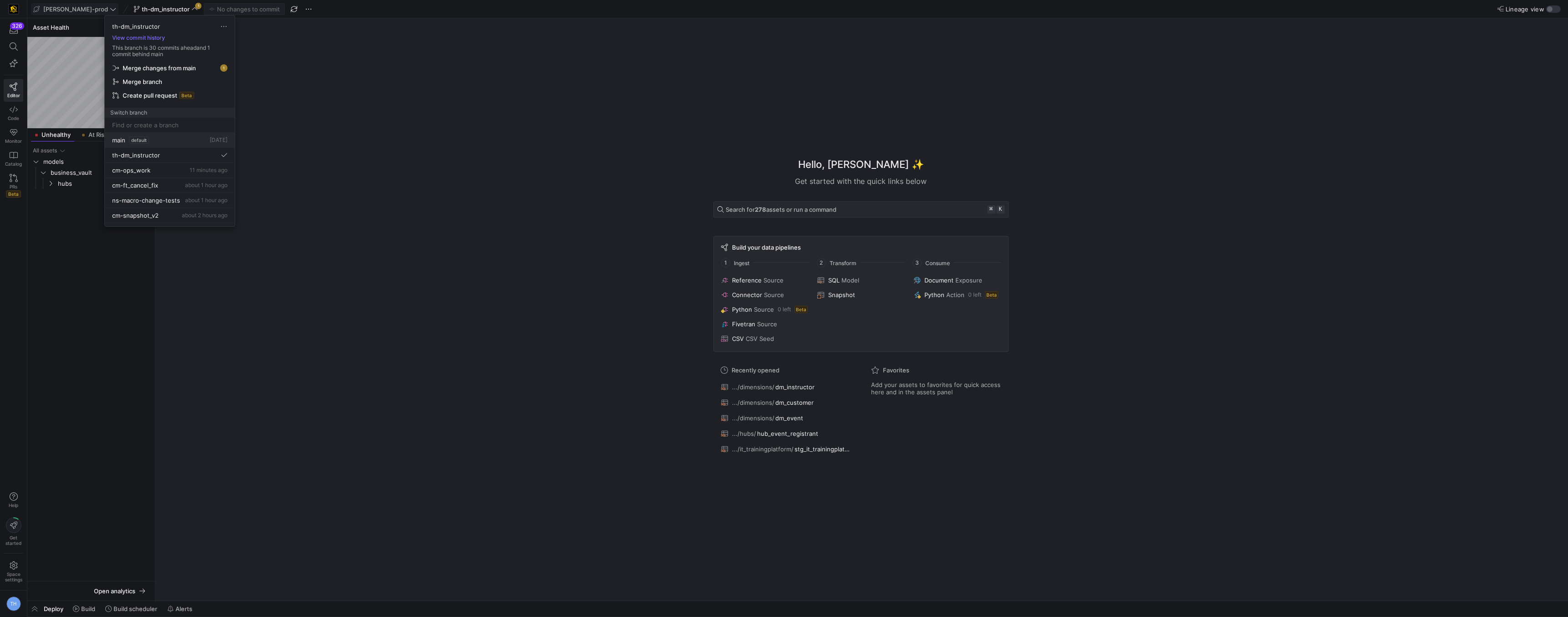
click at [154, 143] on div "main default 1 day ago" at bounding box center [170, 140] width 115 height 8
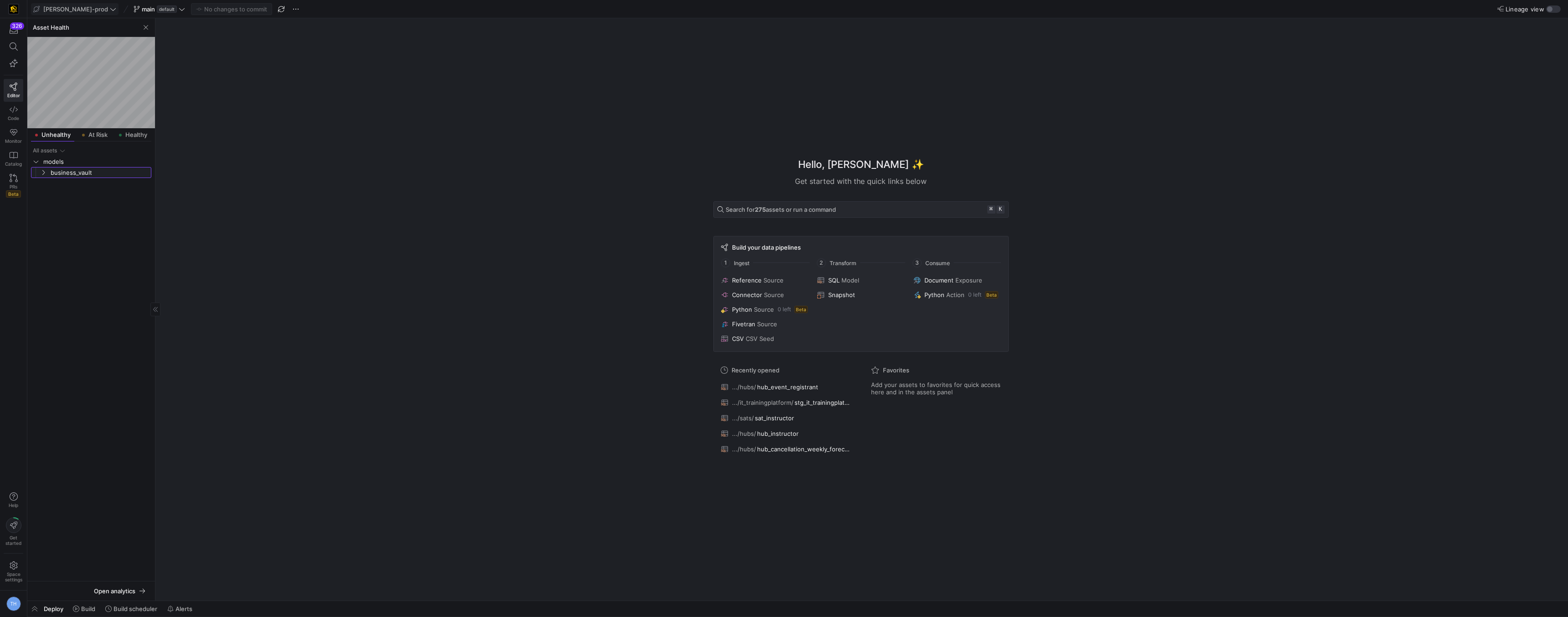
click at [68, 173] on span "business_vault" at bounding box center [100, 172] width 99 height 10
click at [68, 172] on span "business_vault" at bounding box center [100, 172] width 99 height 10
click at [146, 25] on span "button" at bounding box center [146, 27] width 11 height 11
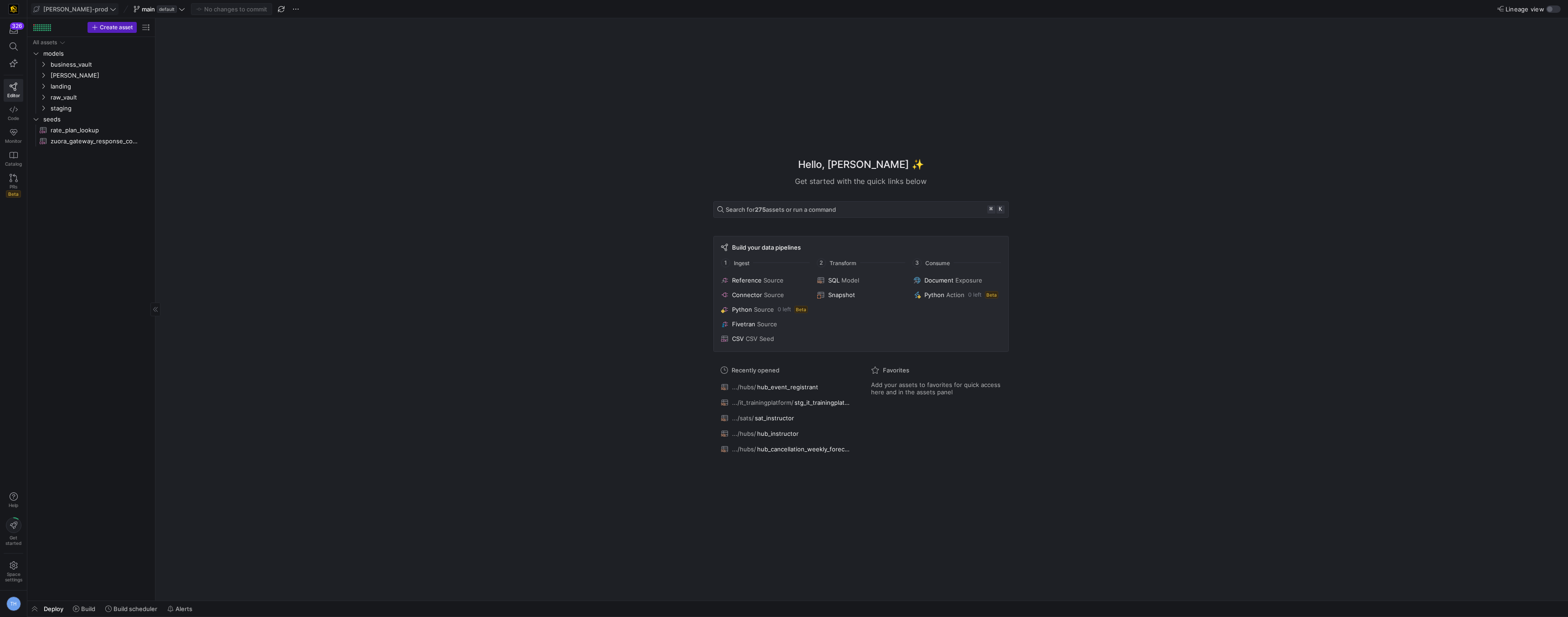
click at [66, 13] on span at bounding box center [75, 9] width 87 height 11
click at [74, 93] on span "y42-dd" at bounding box center [81, 93] width 90 height 8
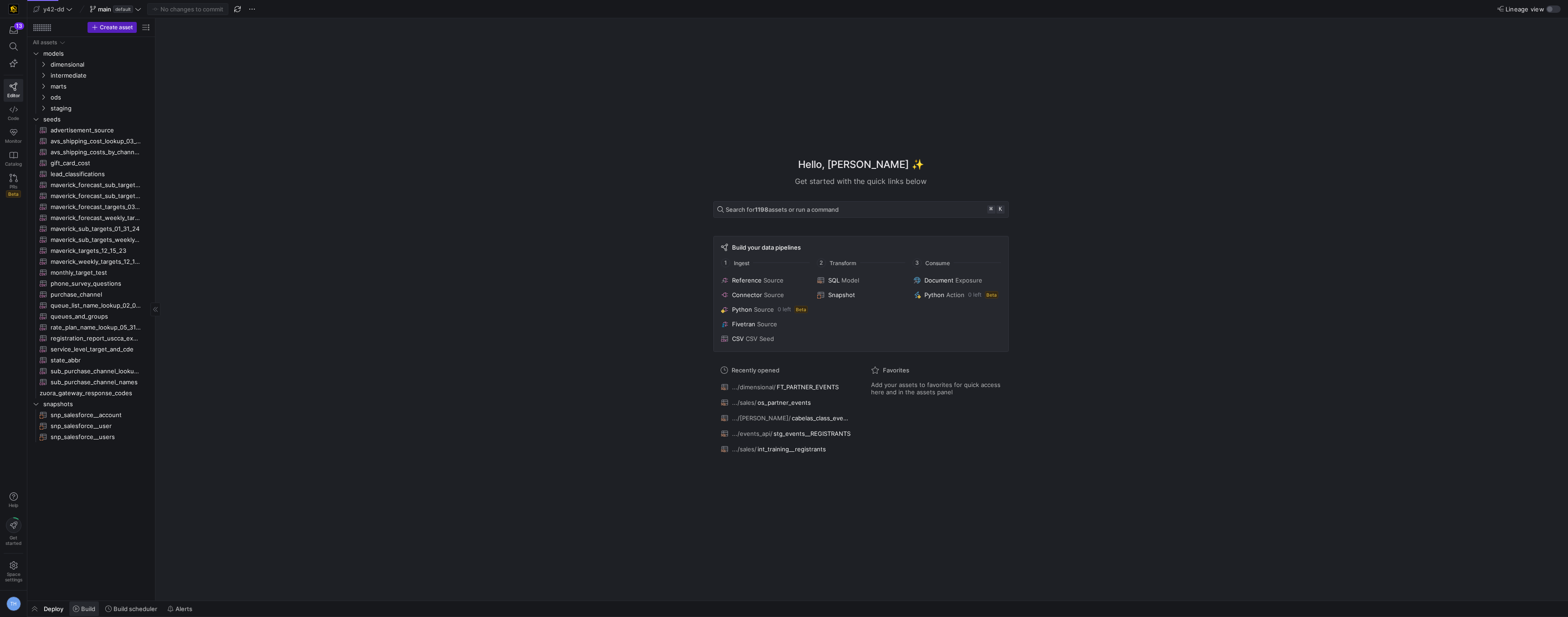
click at [87, 608] on span "Build" at bounding box center [88, 608] width 14 height 8
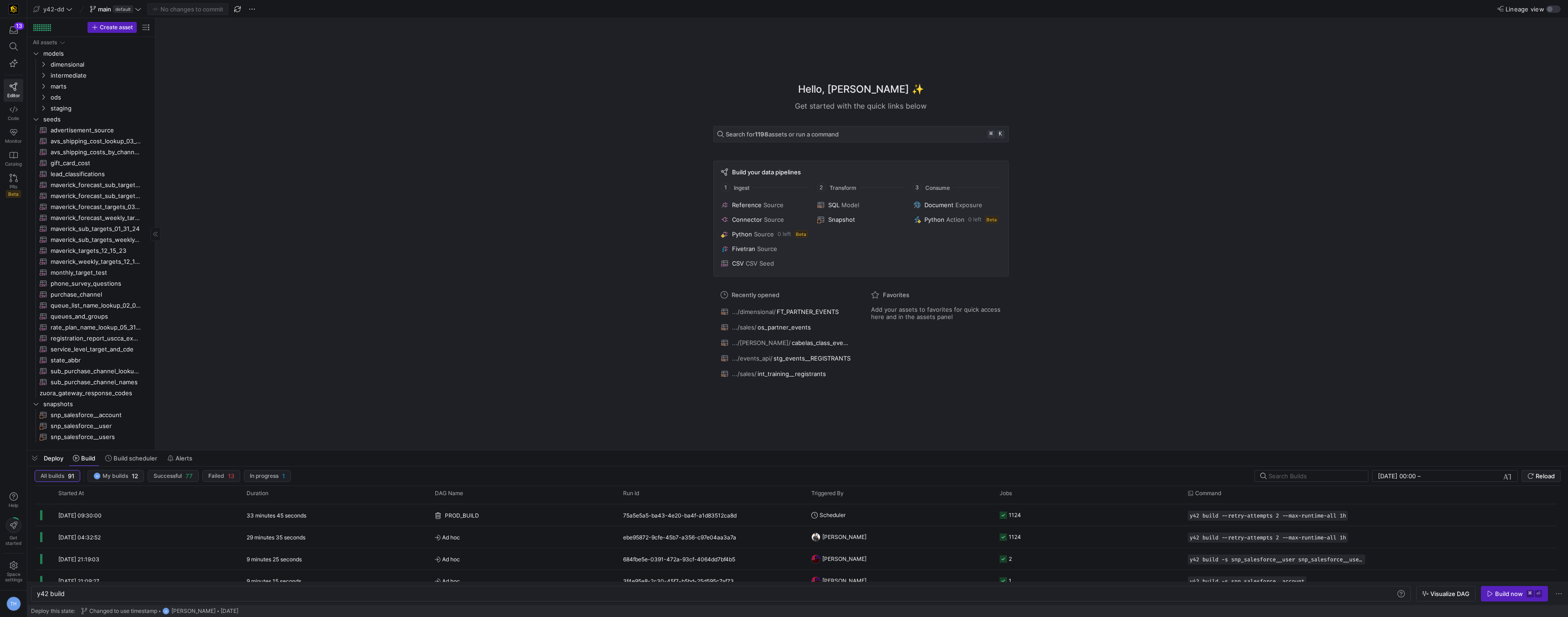
scroll to position [1053, 0]
